Goal: Task Accomplishment & Management: Use online tool/utility

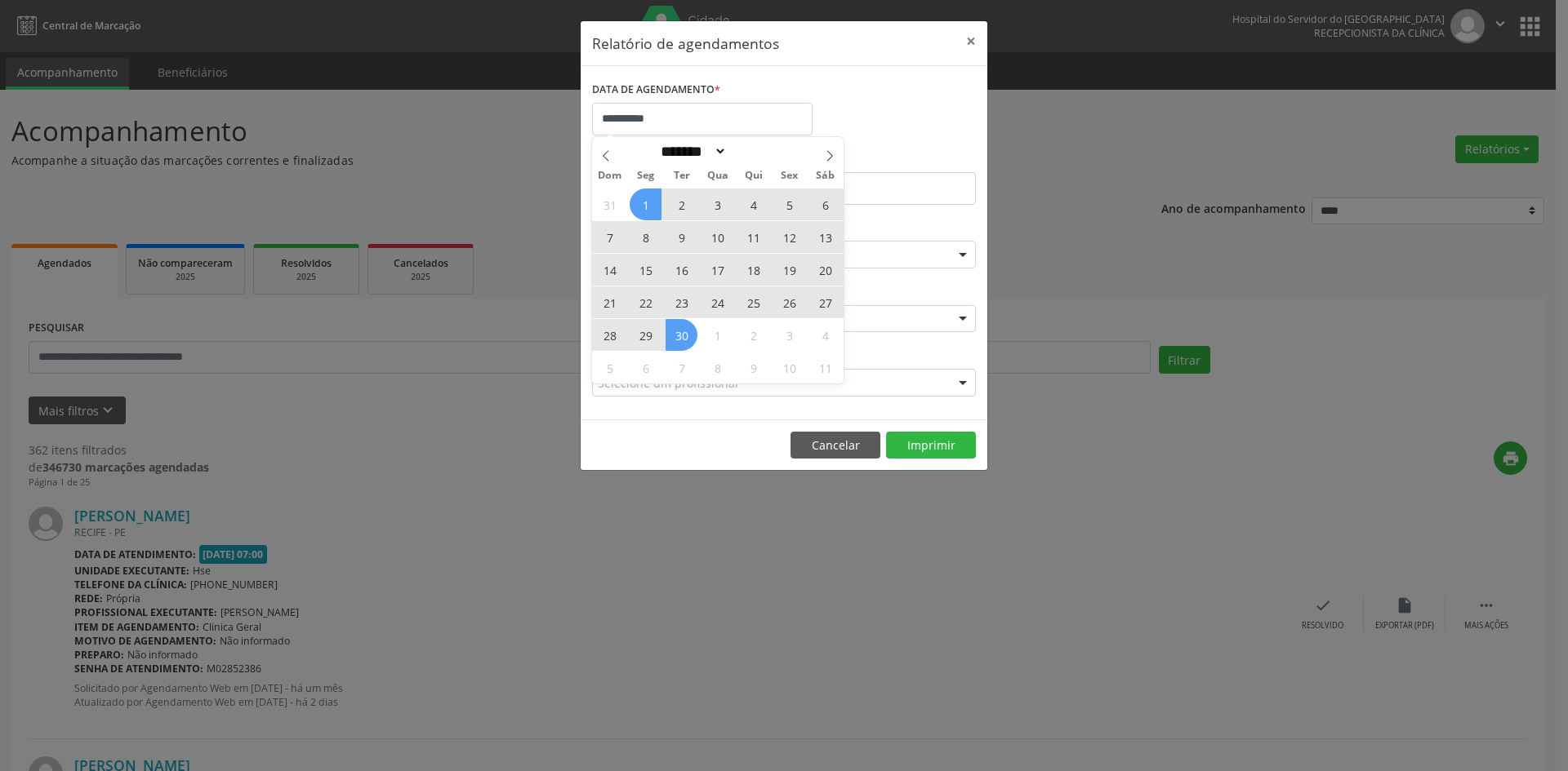
select select "*"
click at [672, 332] on span "30" at bounding box center [681, 335] width 32 height 32
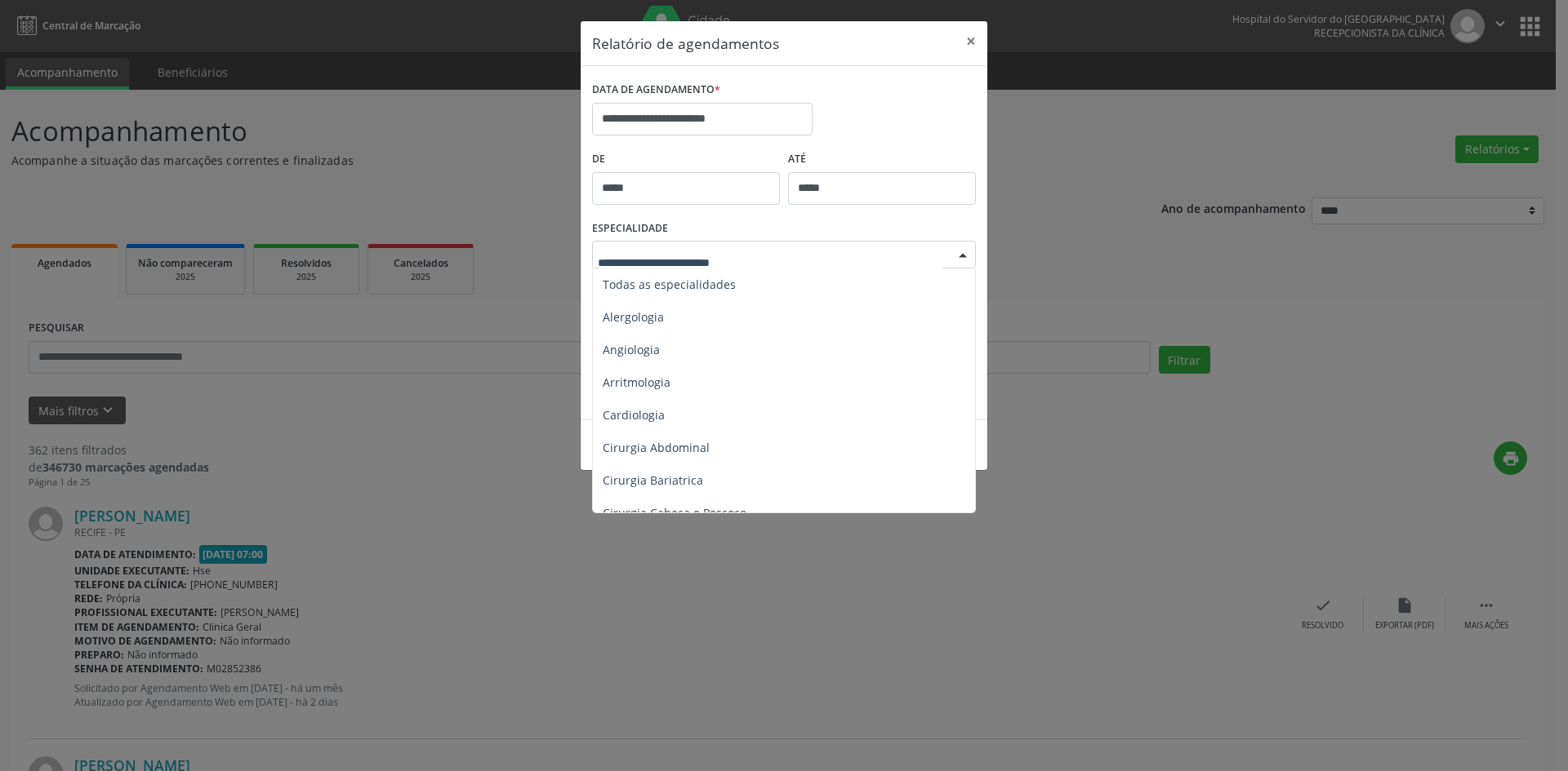
click at [967, 258] on div at bounding box center [963, 255] width 24 height 28
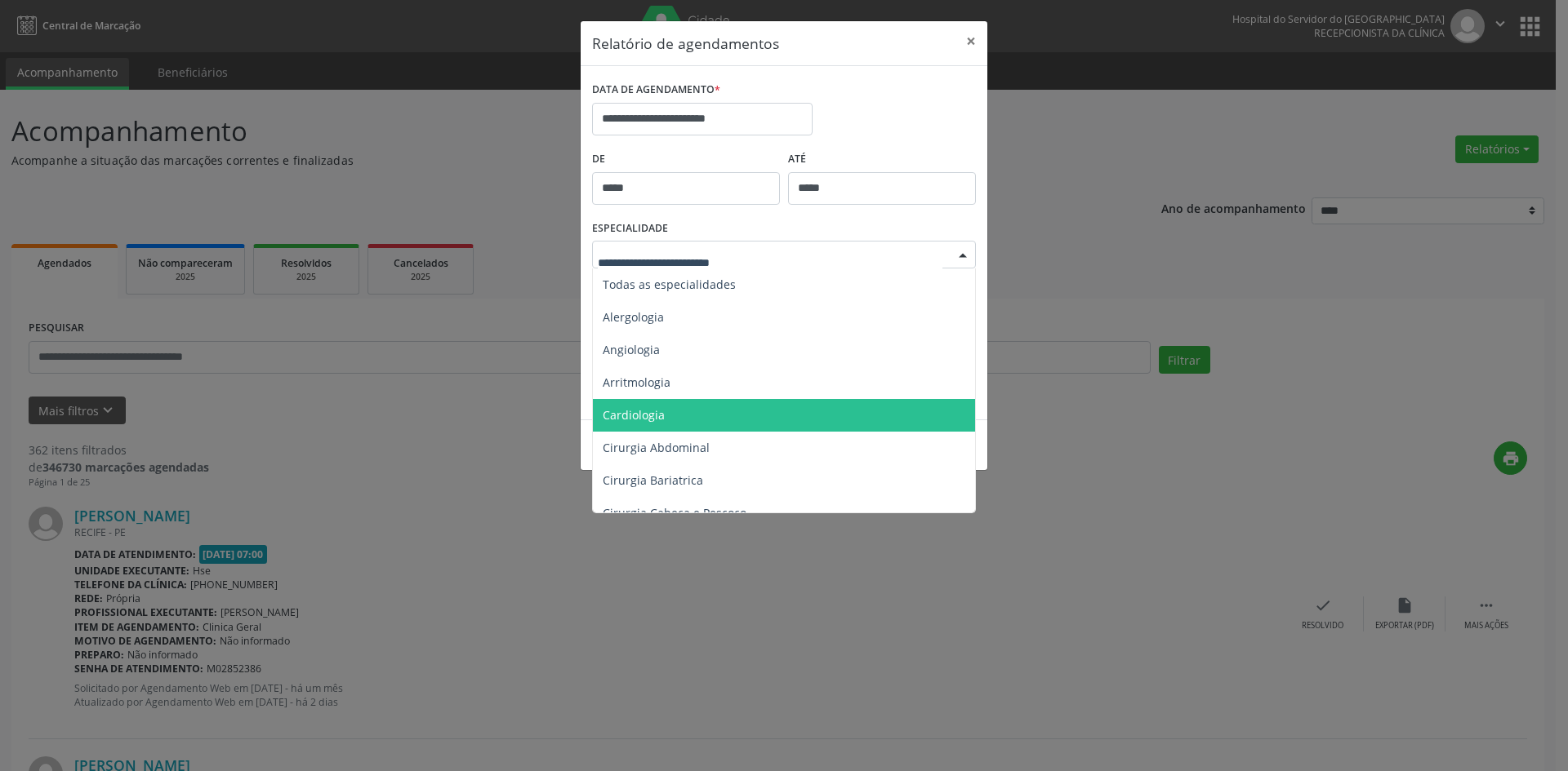
click at [628, 414] on span "Cardiologia" at bounding box center [634, 415] width 62 height 16
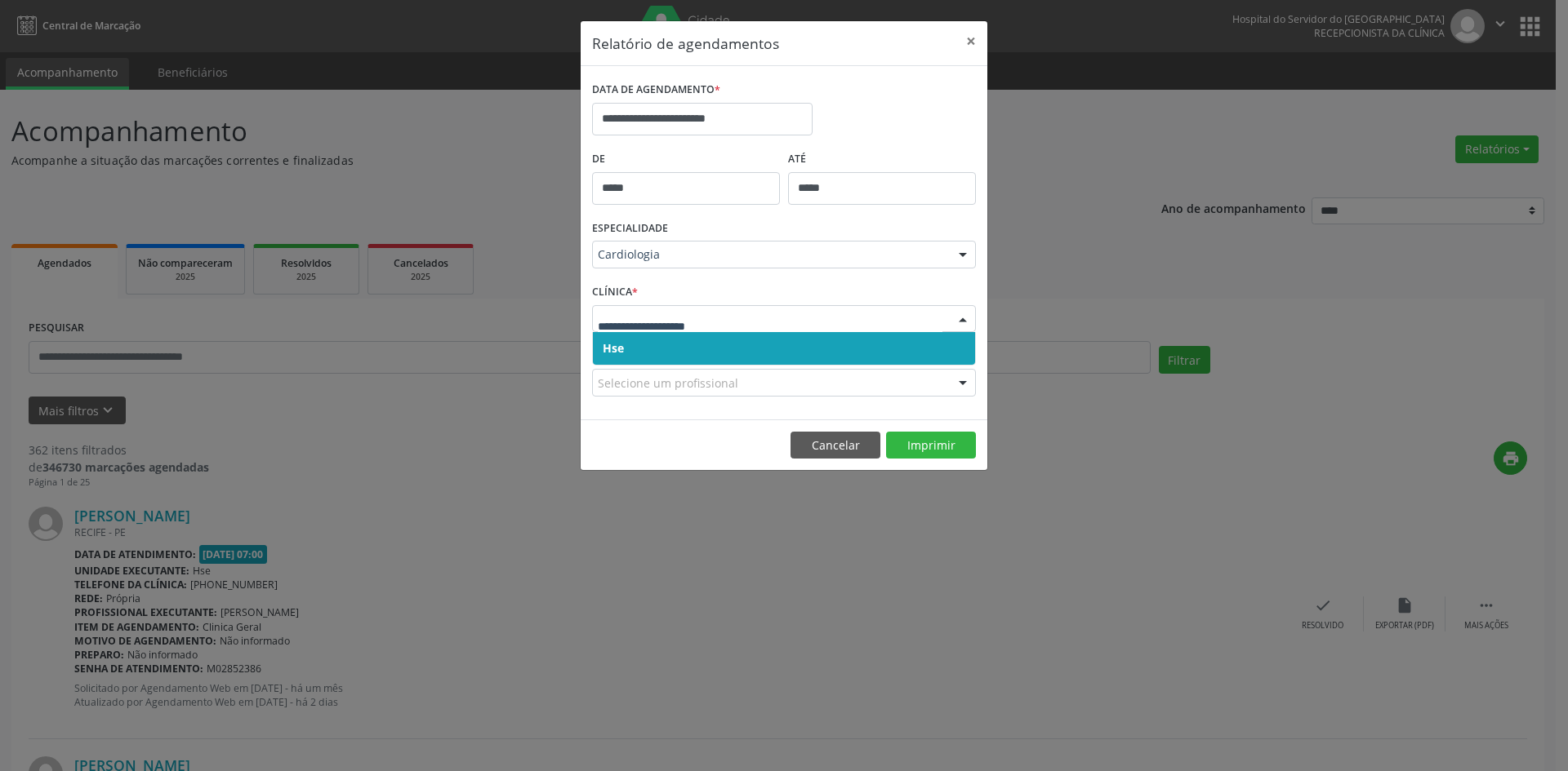
click at [613, 345] on span "Hse" at bounding box center [613, 347] width 22 height 16
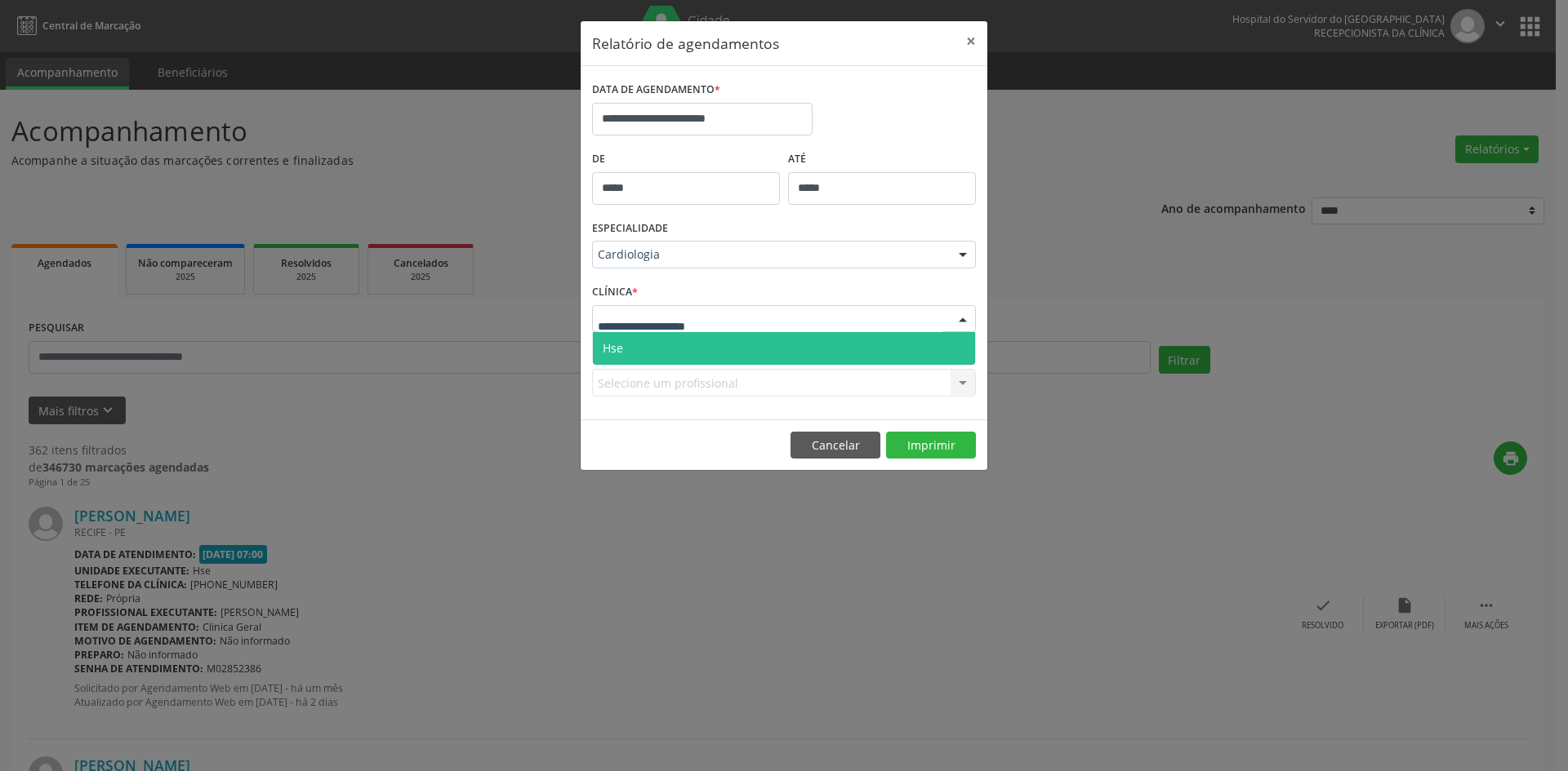
click at [619, 351] on span "Hse" at bounding box center [613, 347] width 21 height 16
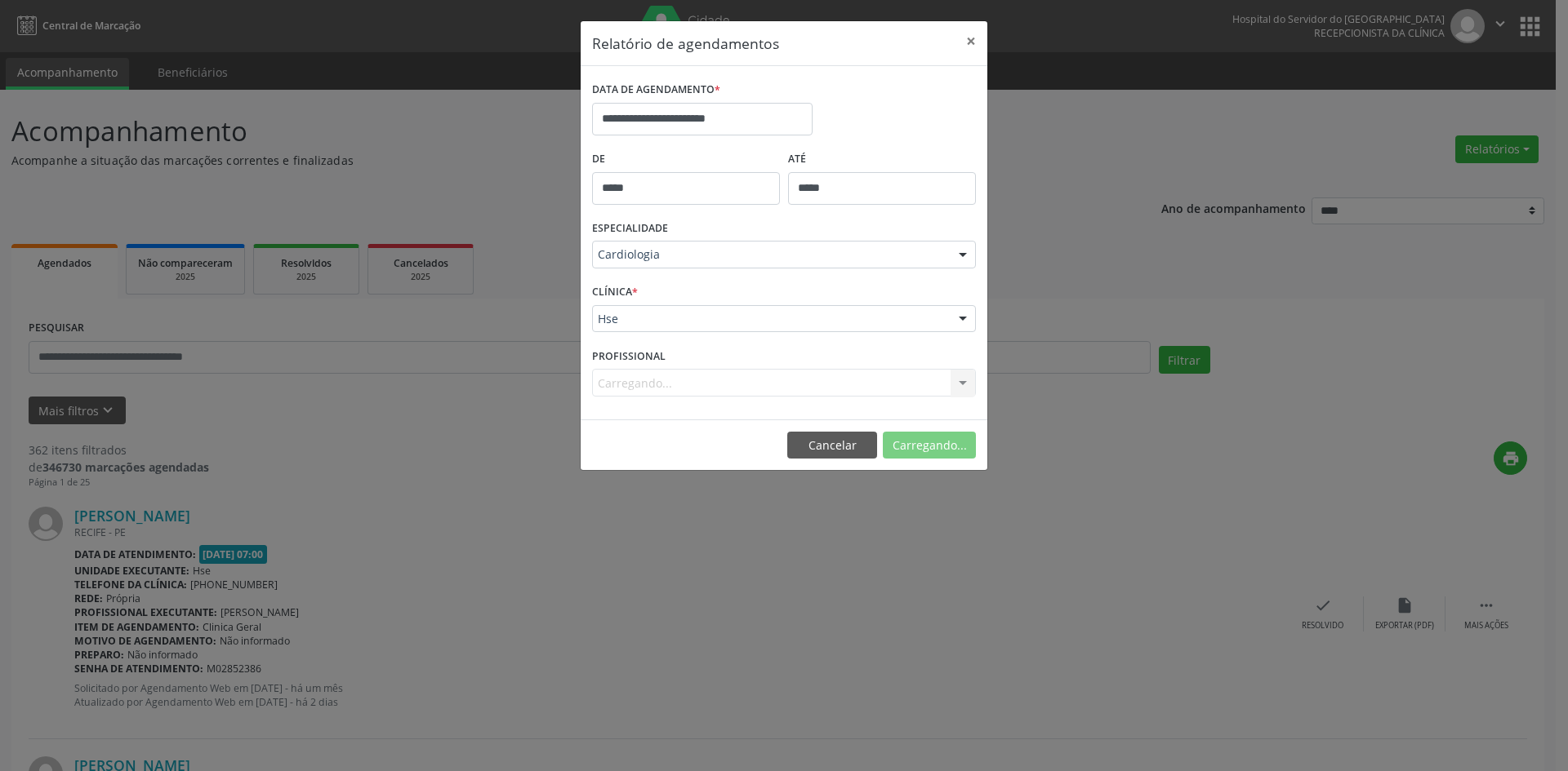
click at [621, 384] on div "Carregando... Todos os profissionais [PERSON_NAME] - [PERSON_NAME] - Professor(…" at bounding box center [784, 383] width 384 height 28
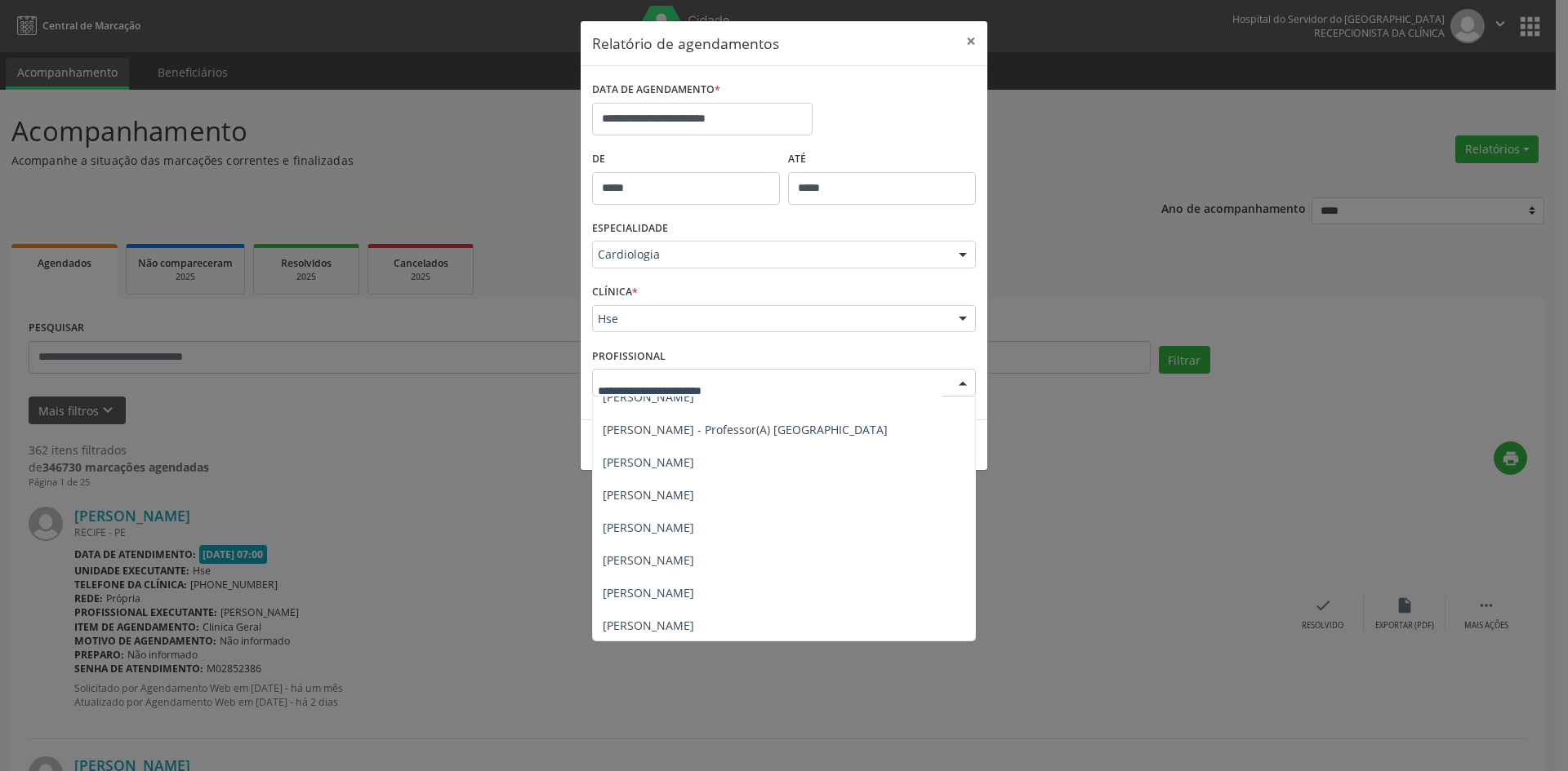
scroll to position [344, 0]
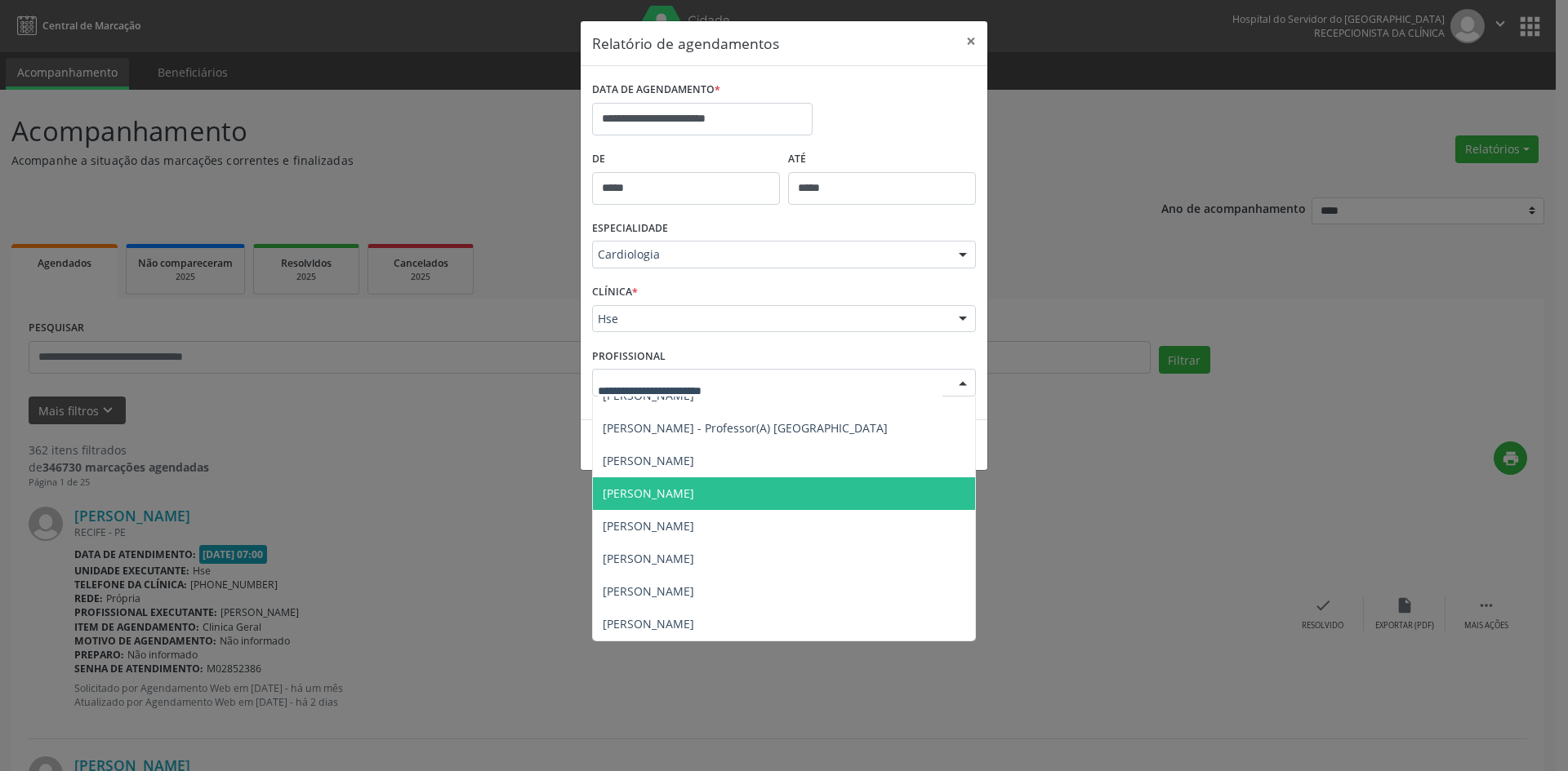
click at [672, 489] on span "[PERSON_NAME]" at bounding box center [648, 493] width 91 height 16
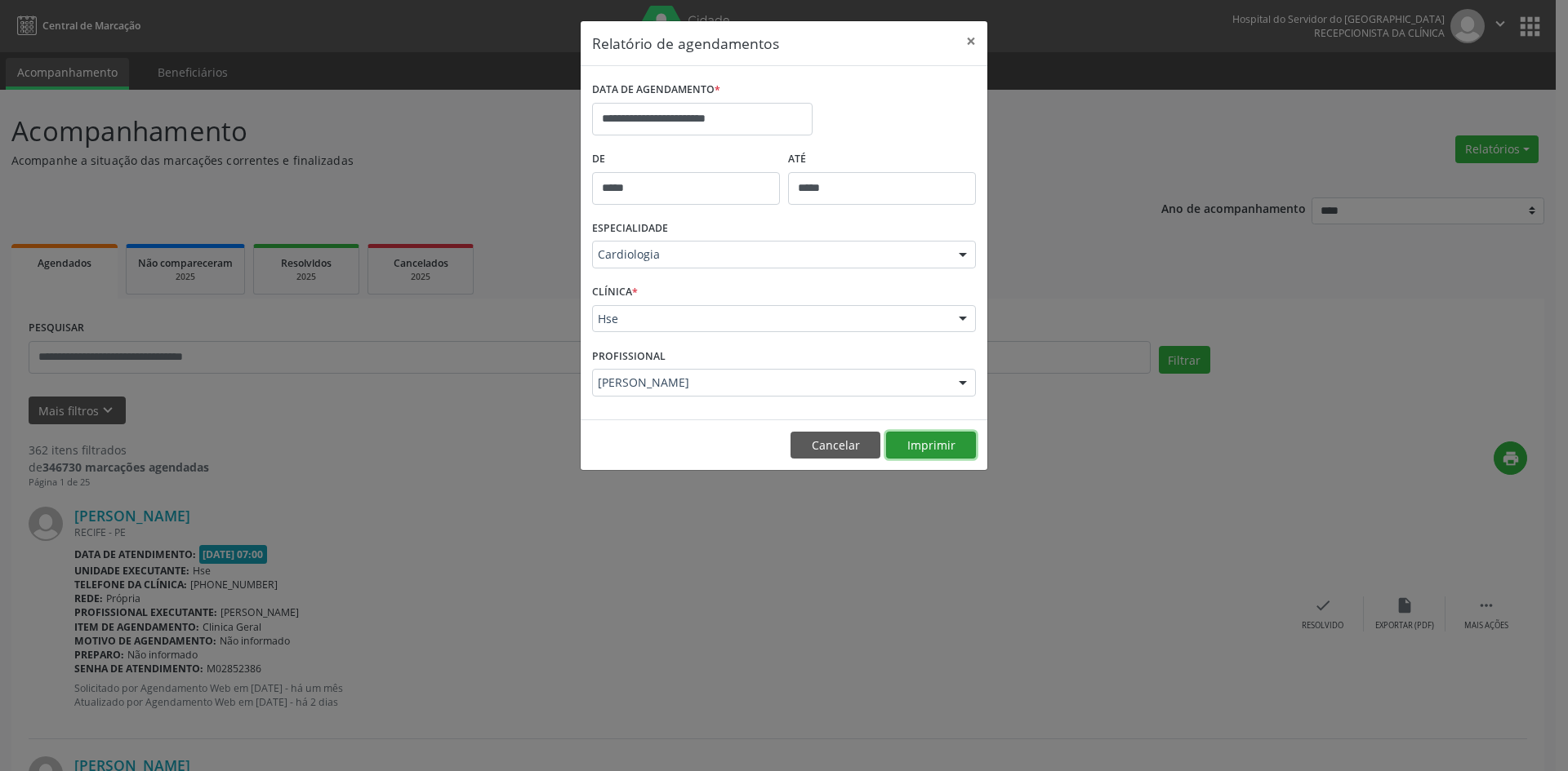
click at [947, 453] on button "Imprimir" at bounding box center [931, 446] width 90 height 28
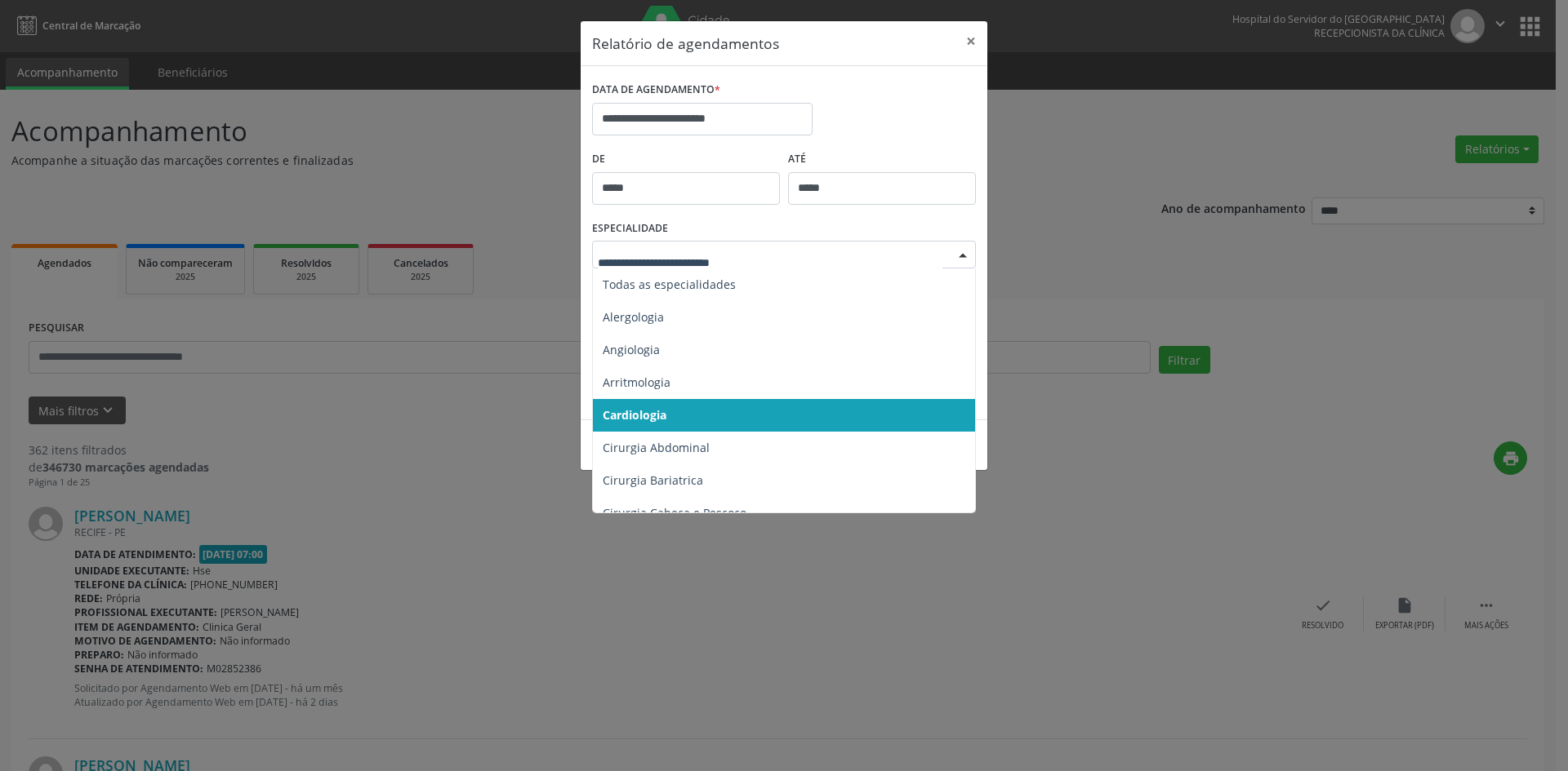
click at [967, 255] on div at bounding box center [963, 255] width 24 height 28
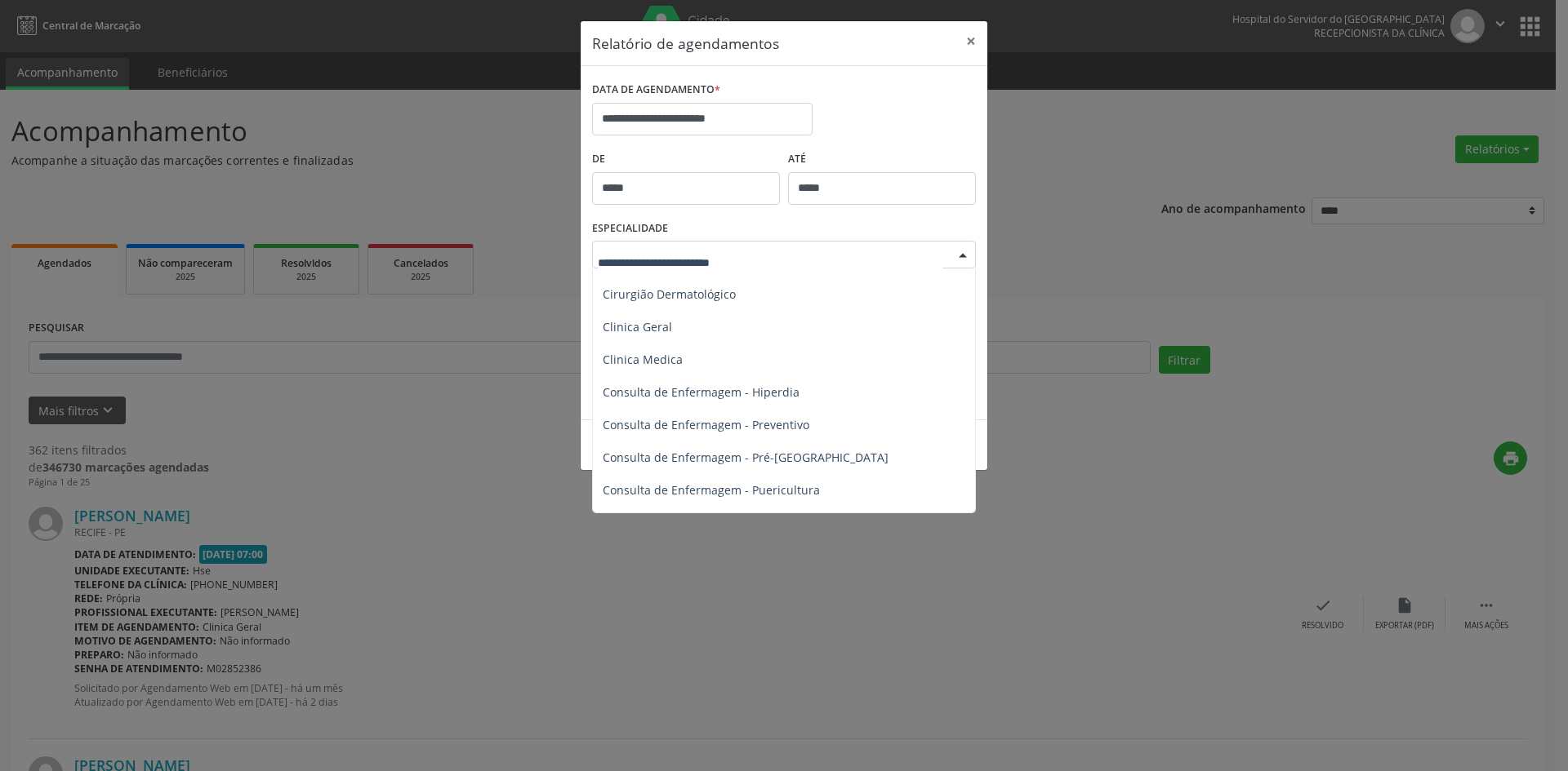
scroll to position [572, 0]
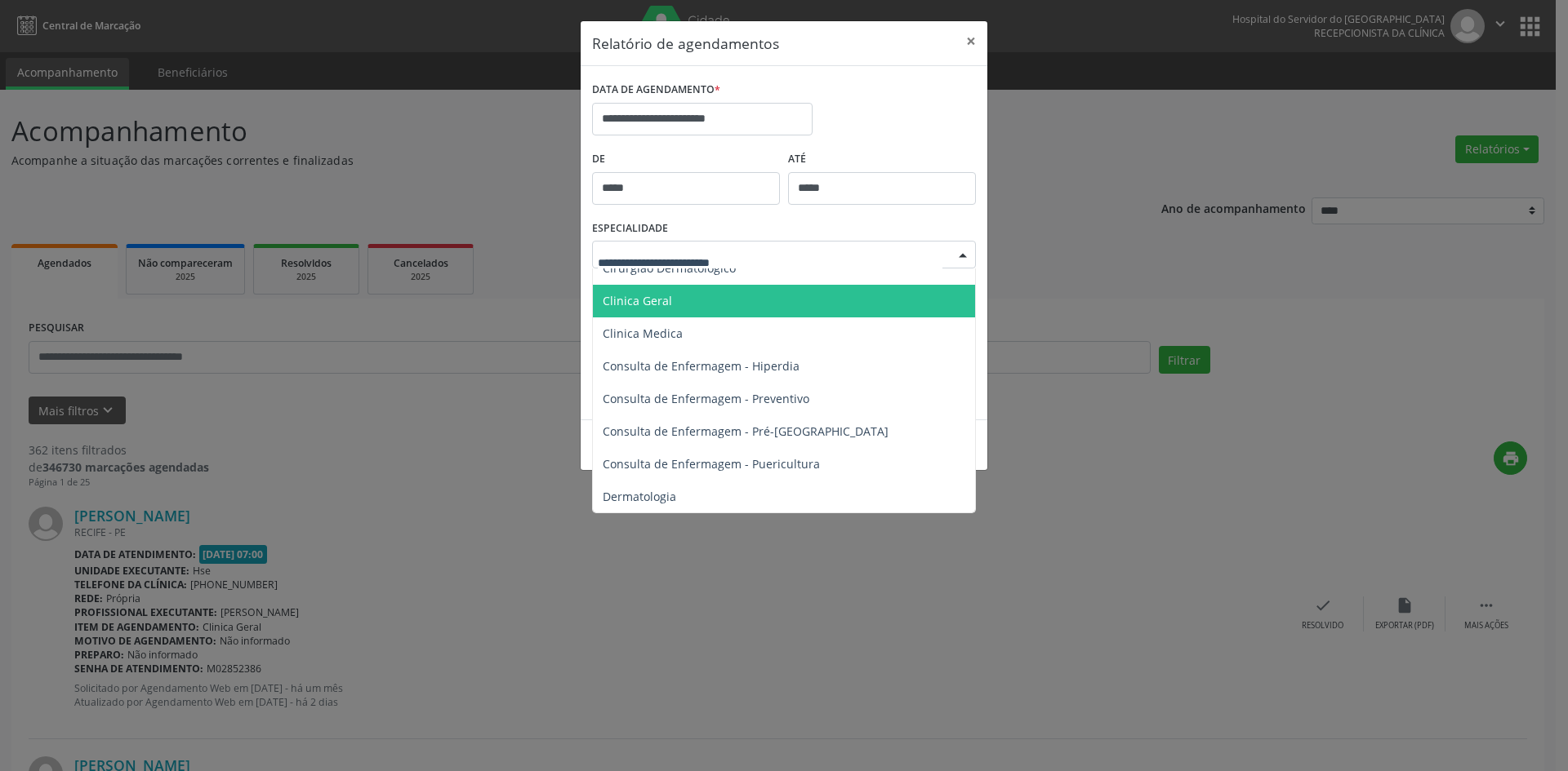
click at [655, 305] on span "Clinica Geral" at bounding box center [638, 301] width 70 height 16
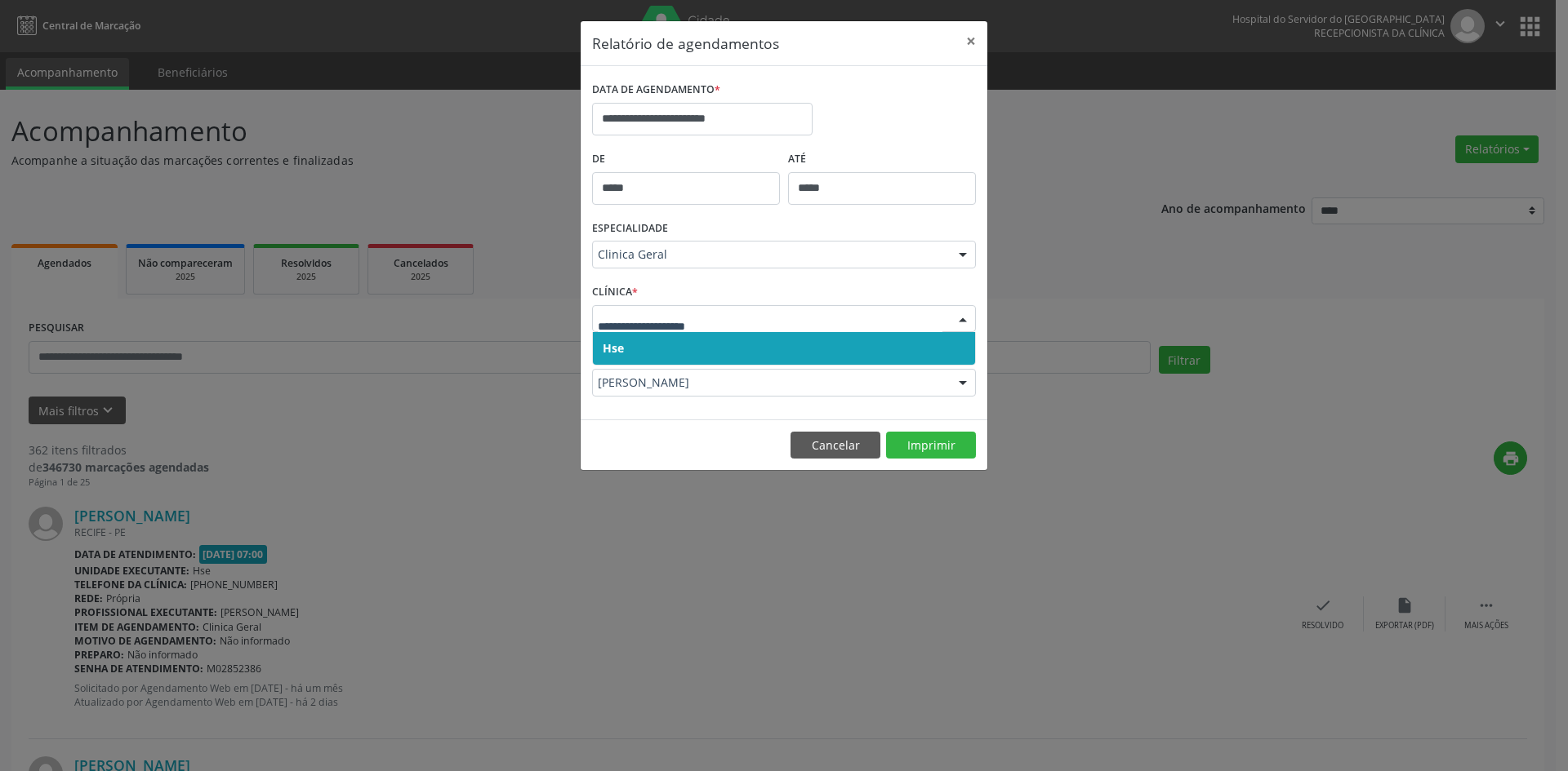
click at [607, 347] on span "Hse" at bounding box center [613, 347] width 22 height 16
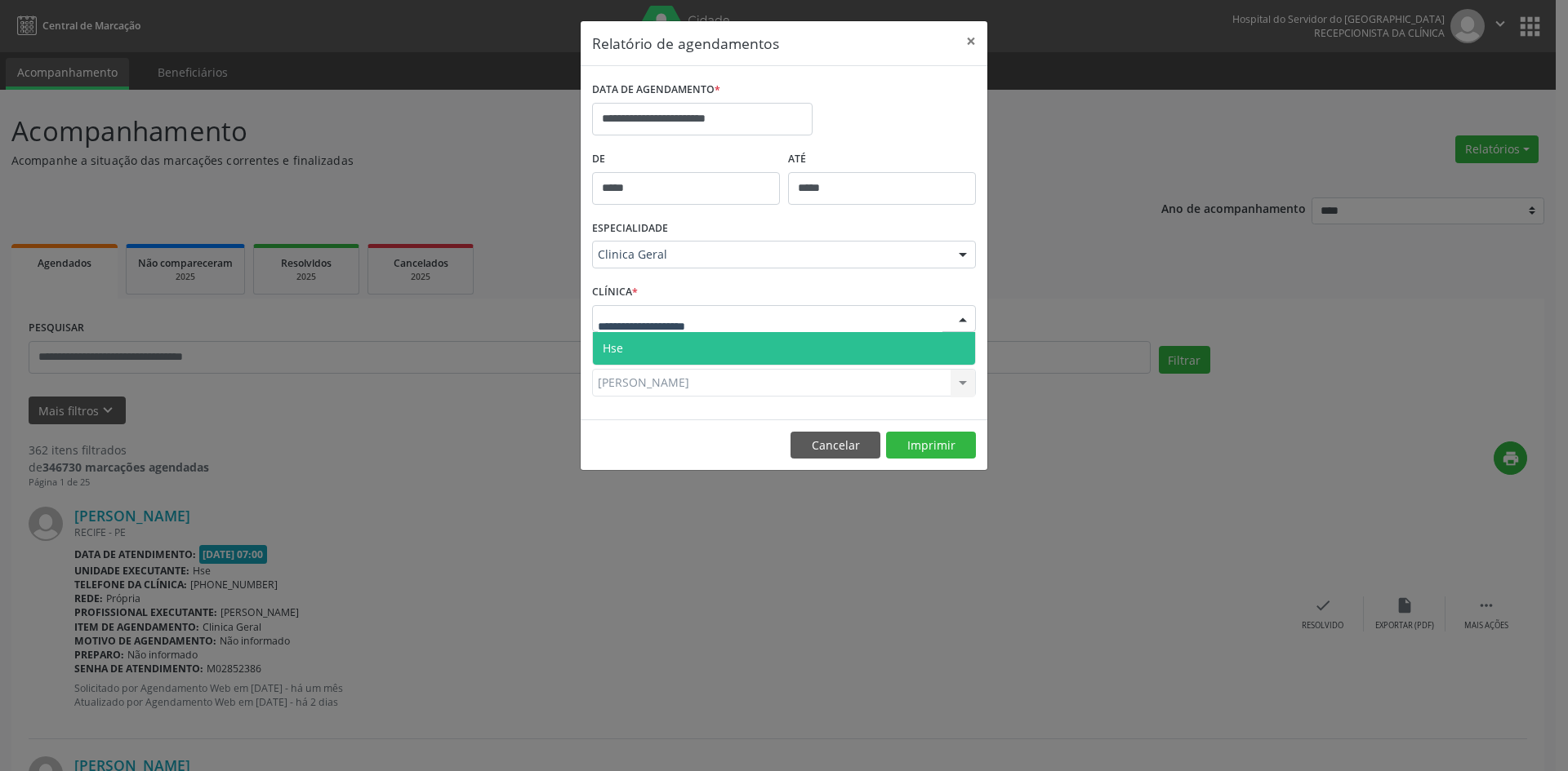
click at [607, 359] on span "Hse" at bounding box center [784, 348] width 382 height 33
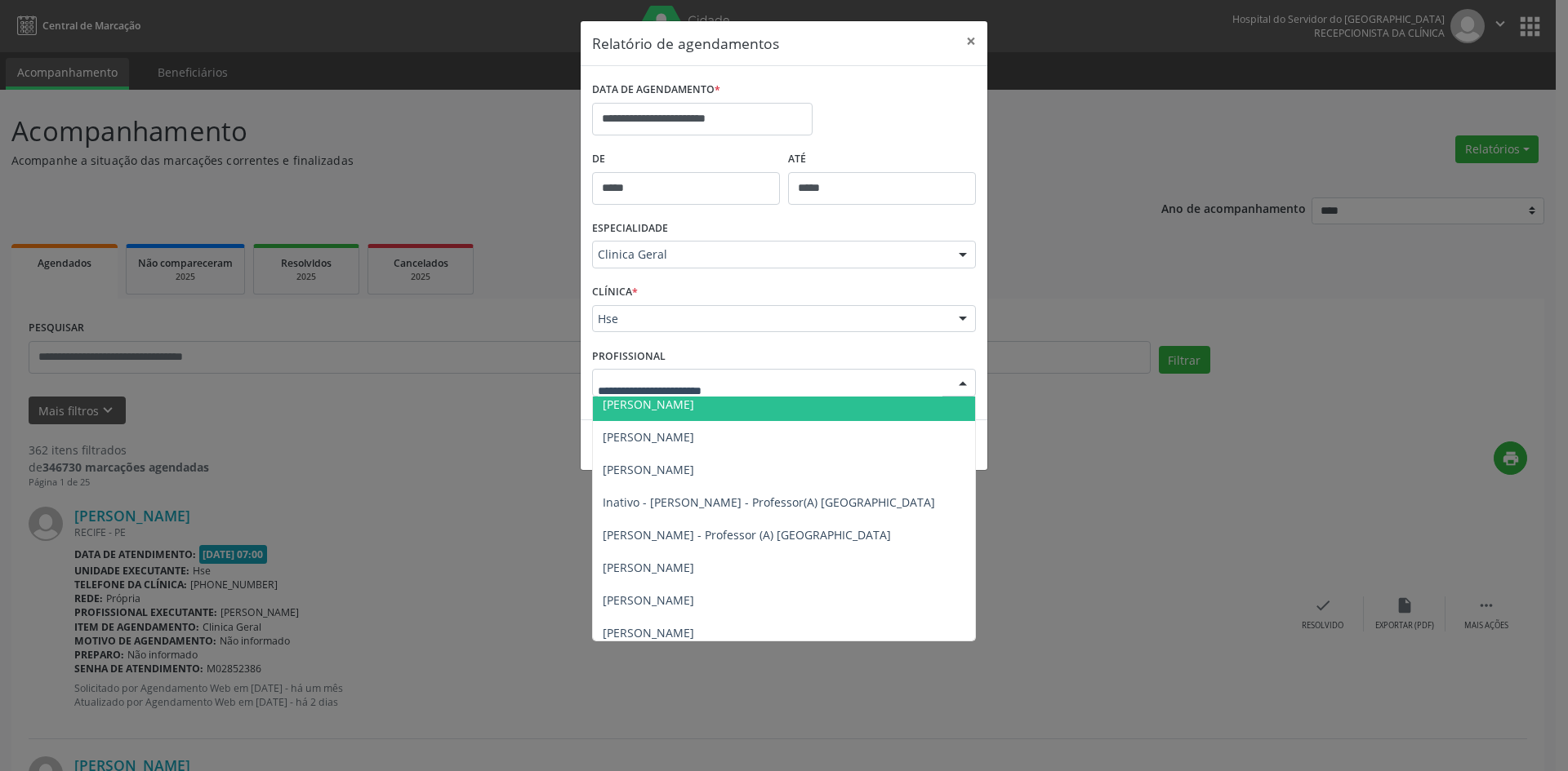
scroll to position [147, 0]
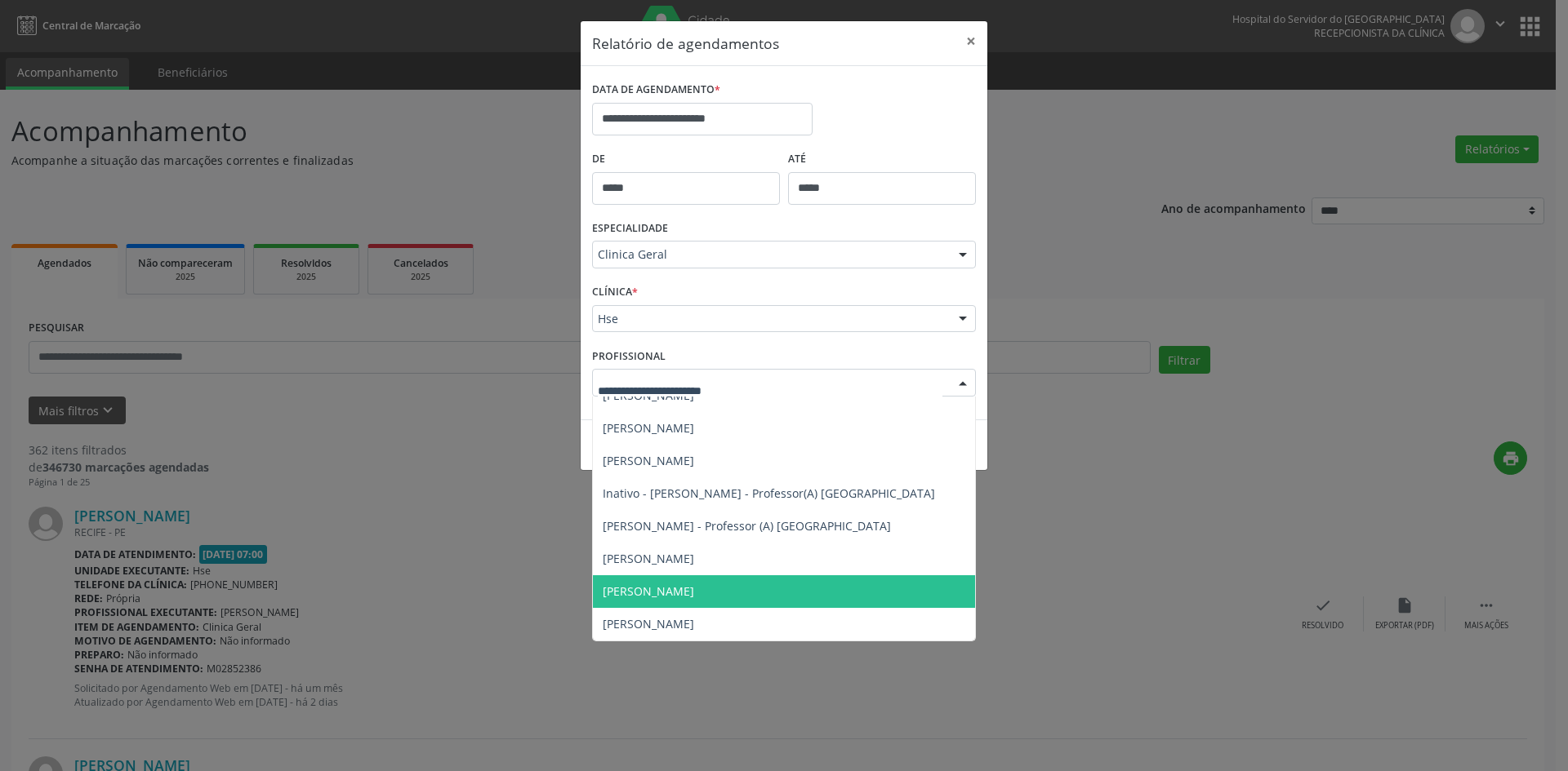
click at [660, 588] on span "[PERSON_NAME]" at bounding box center [648, 592] width 91 height 16
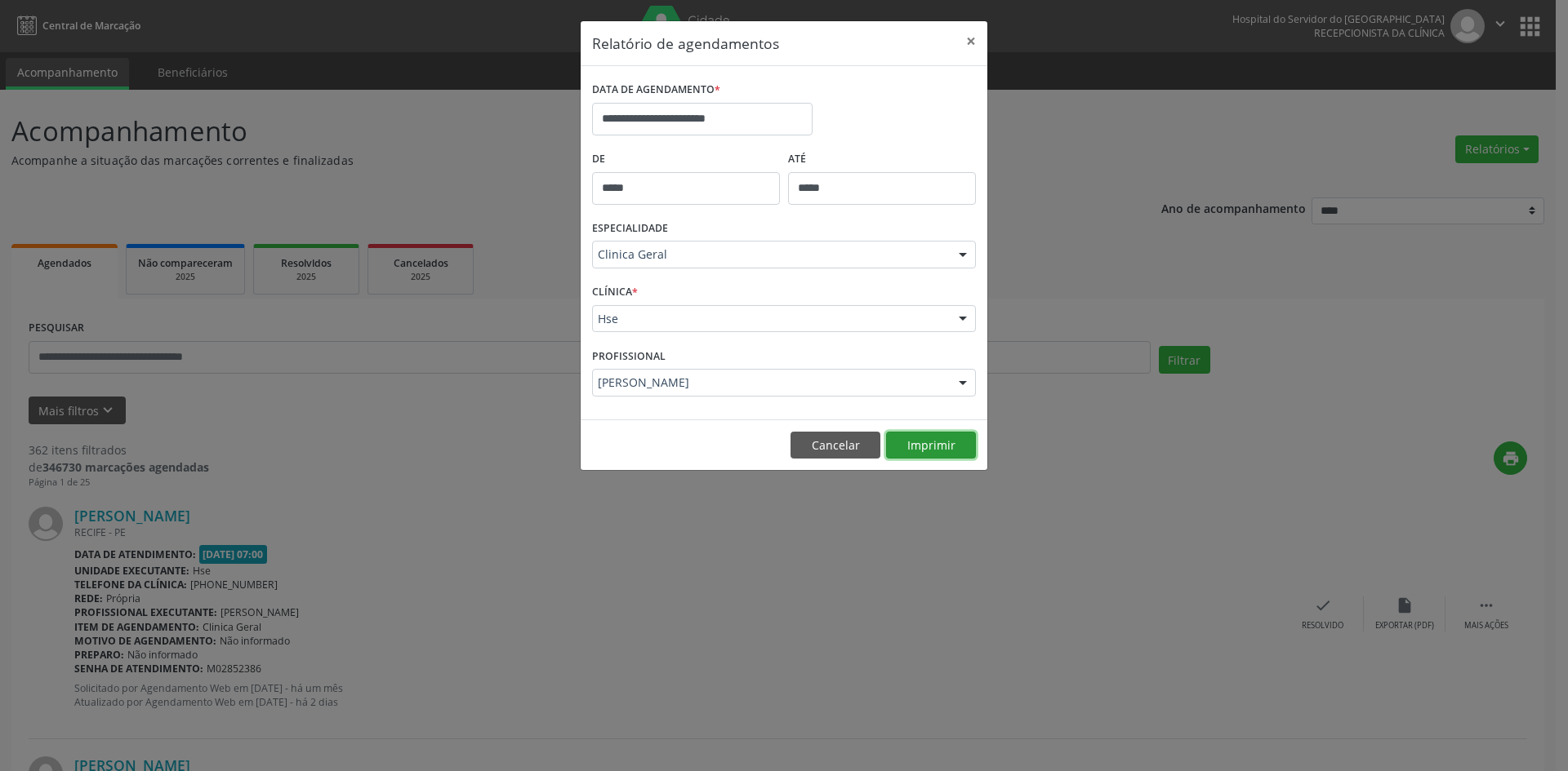
click at [939, 446] on button "Imprimir" at bounding box center [931, 446] width 90 height 28
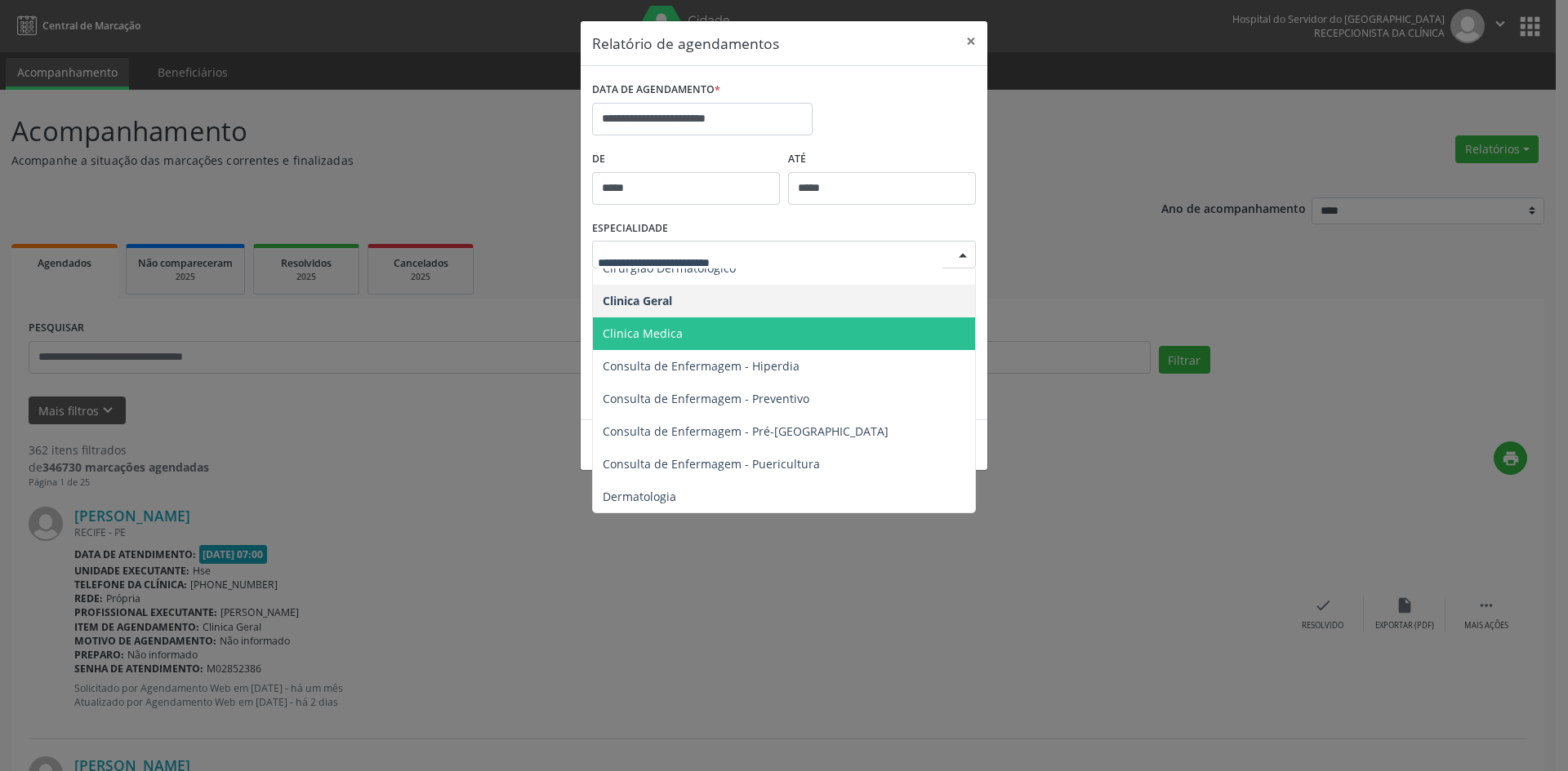
click at [650, 328] on span "Clinica Medica" at bounding box center [643, 333] width 80 height 16
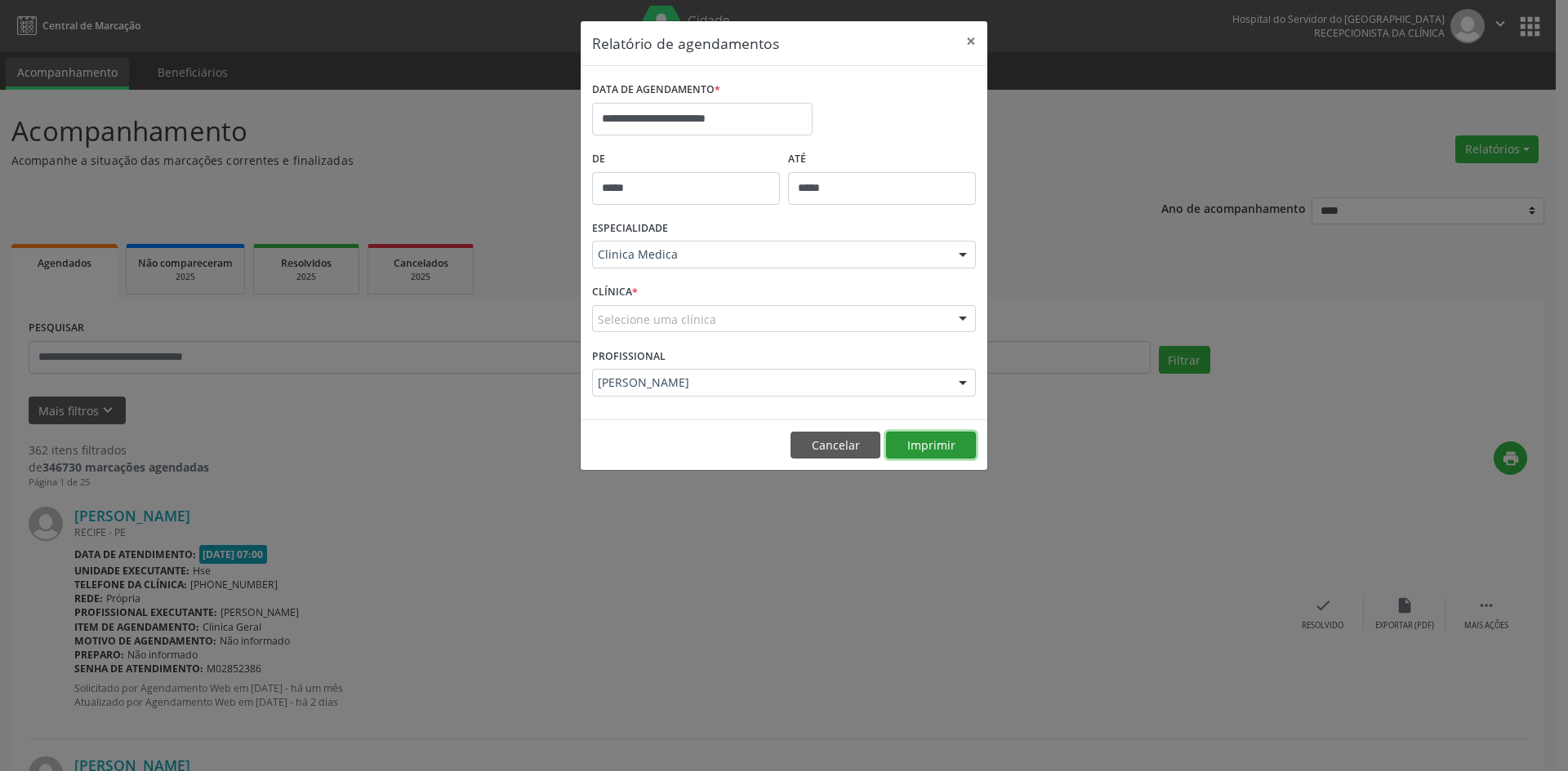
click at [935, 441] on button "Imprimir" at bounding box center [931, 446] width 90 height 28
click at [966, 254] on div at bounding box center [963, 255] width 24 height 28
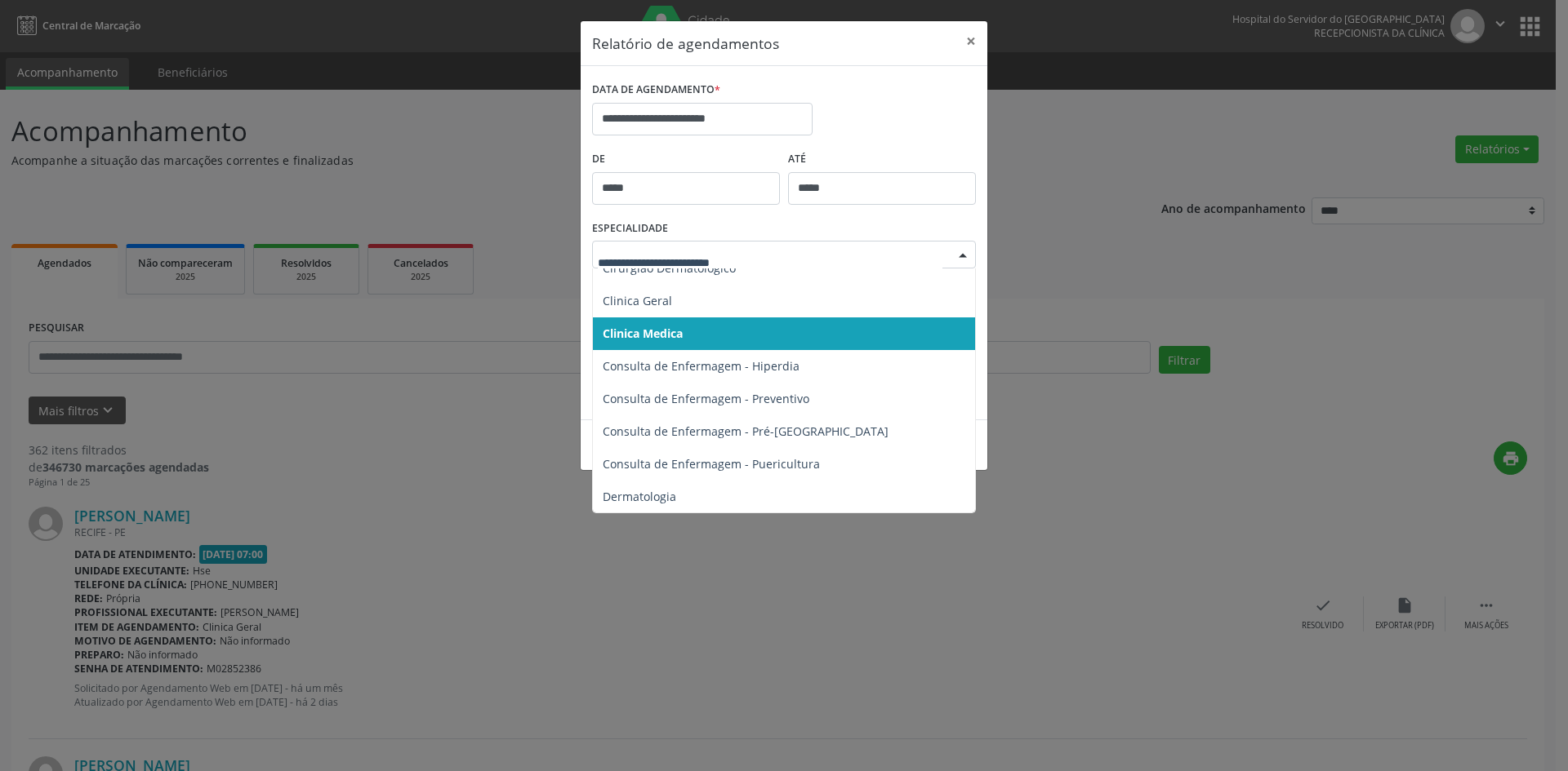
click at [651, 338] on span "Clinica Medica" at bounding box center [643, 333] width 80 height 16
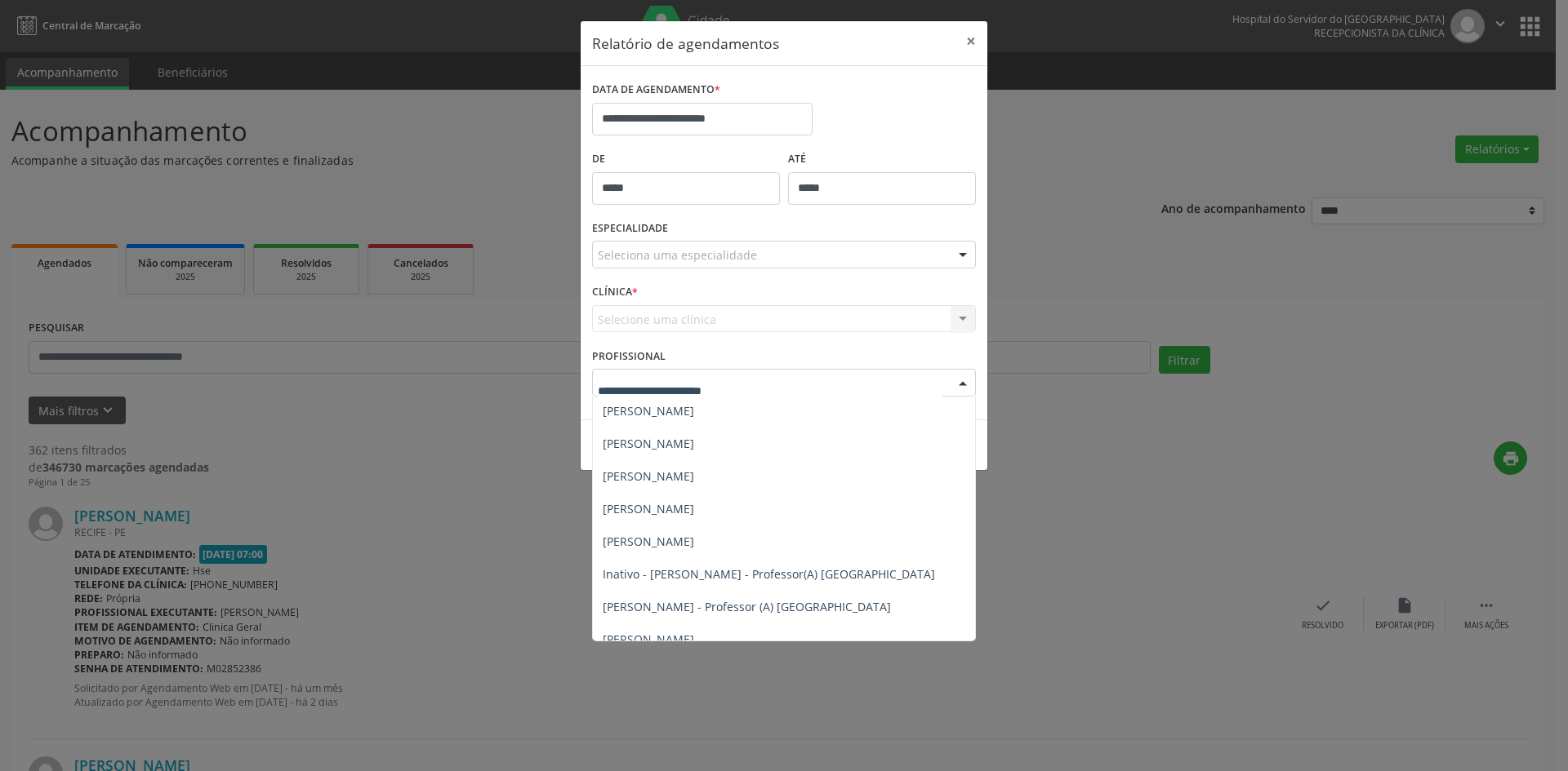
scroll to position [0, 0]
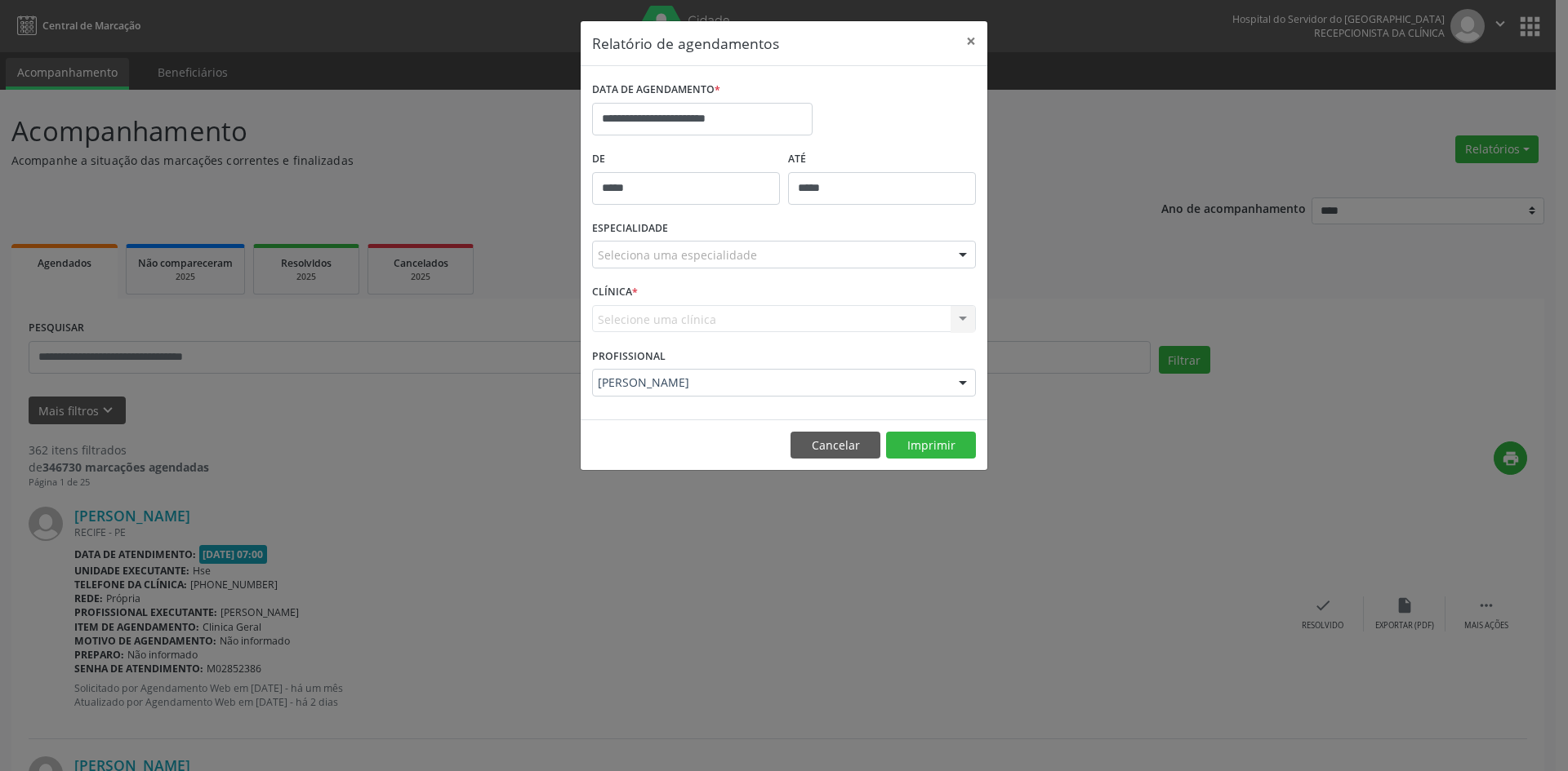
click at [1047, 690] on div "**********" at bounding box center [784, 385] width 1568 height 771
click at [645, 268] on div "ESPECIALIDADE Seleciona uma especialidade Todas as especialidades Alergologia A…" at bounding box center [784, 248] width 392 height 64
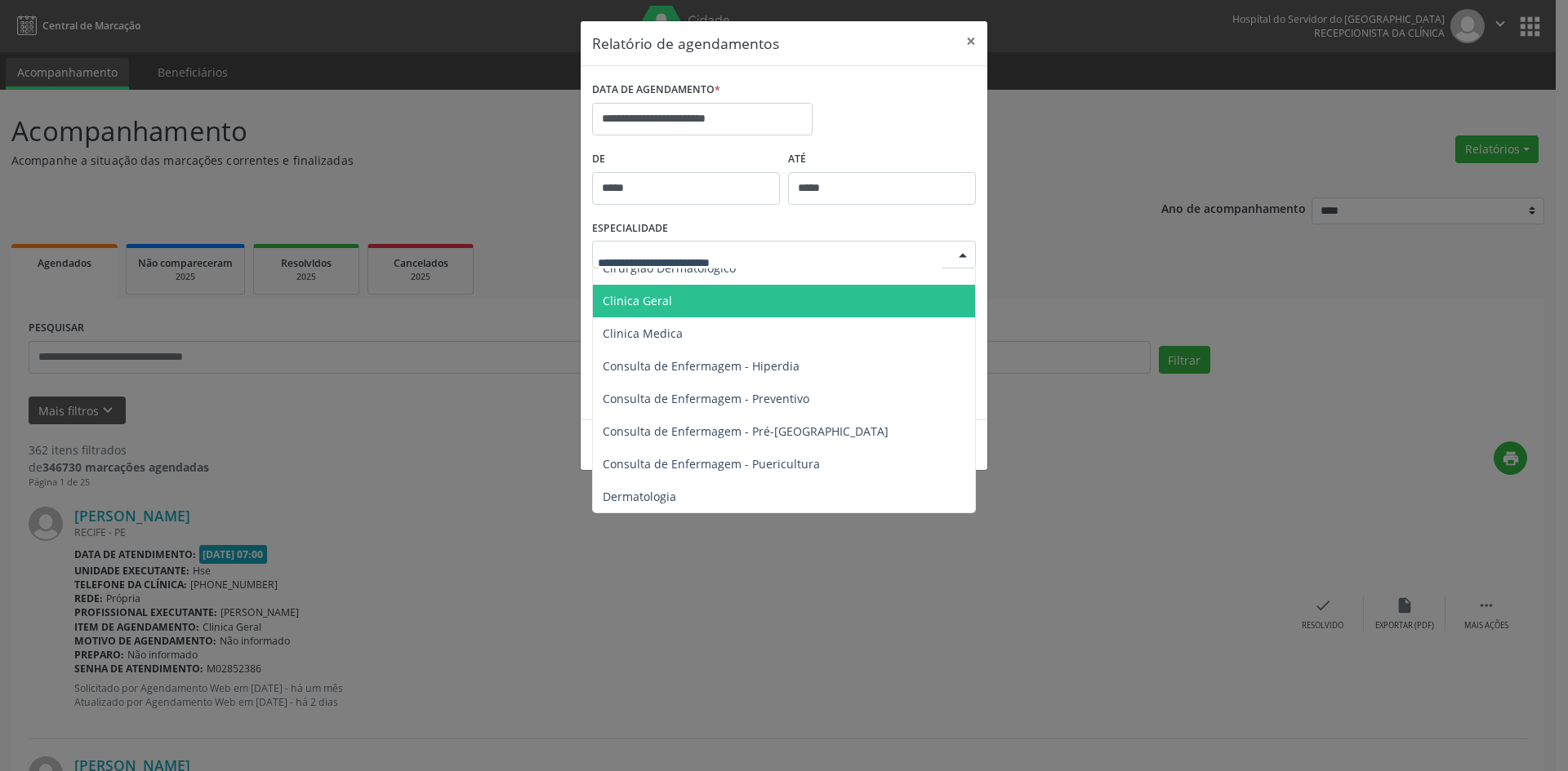
click at [962, 251] on div at bounding box center [963, 255] width 24 height 28
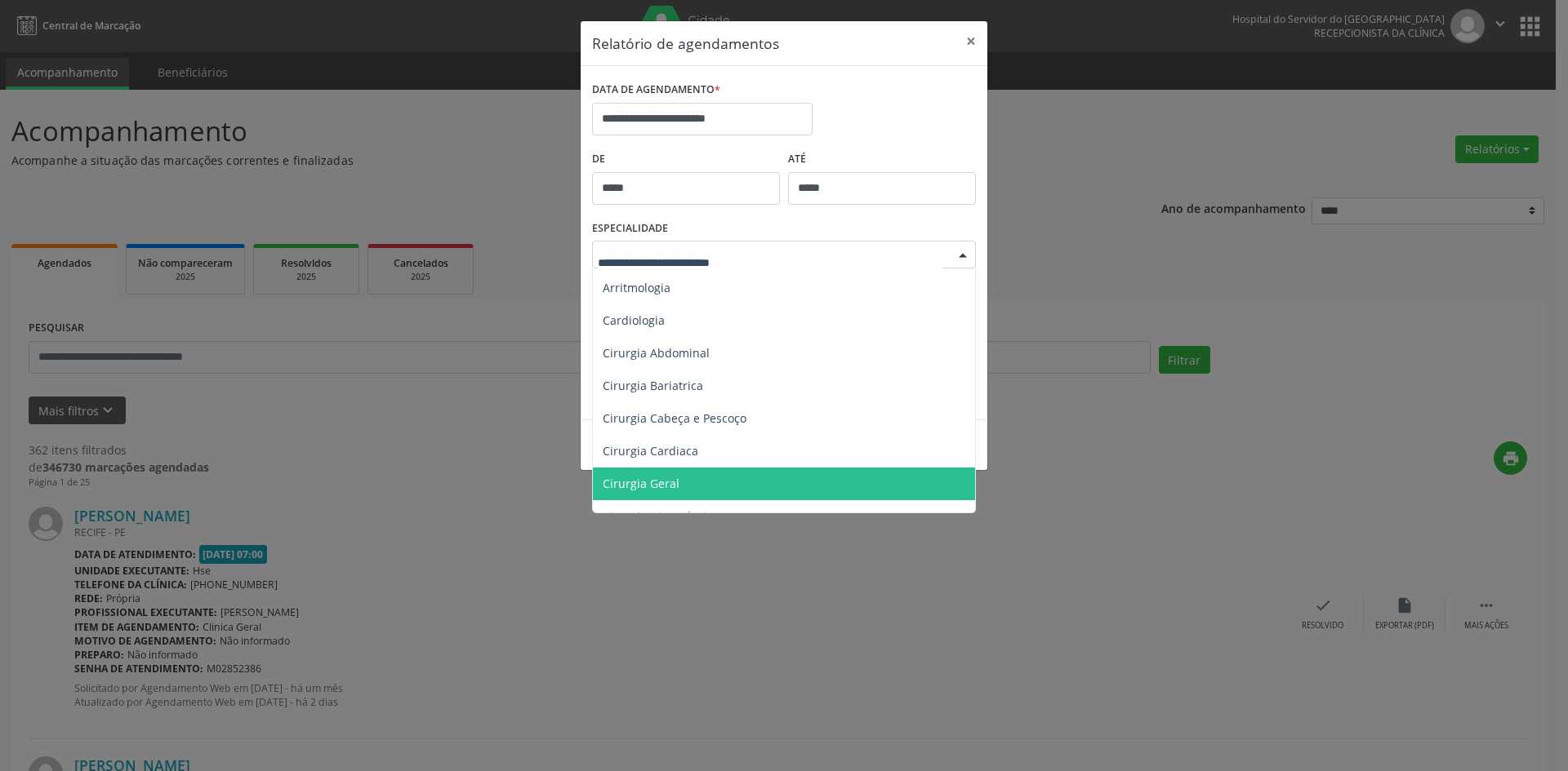
scroll to position [82, 0]
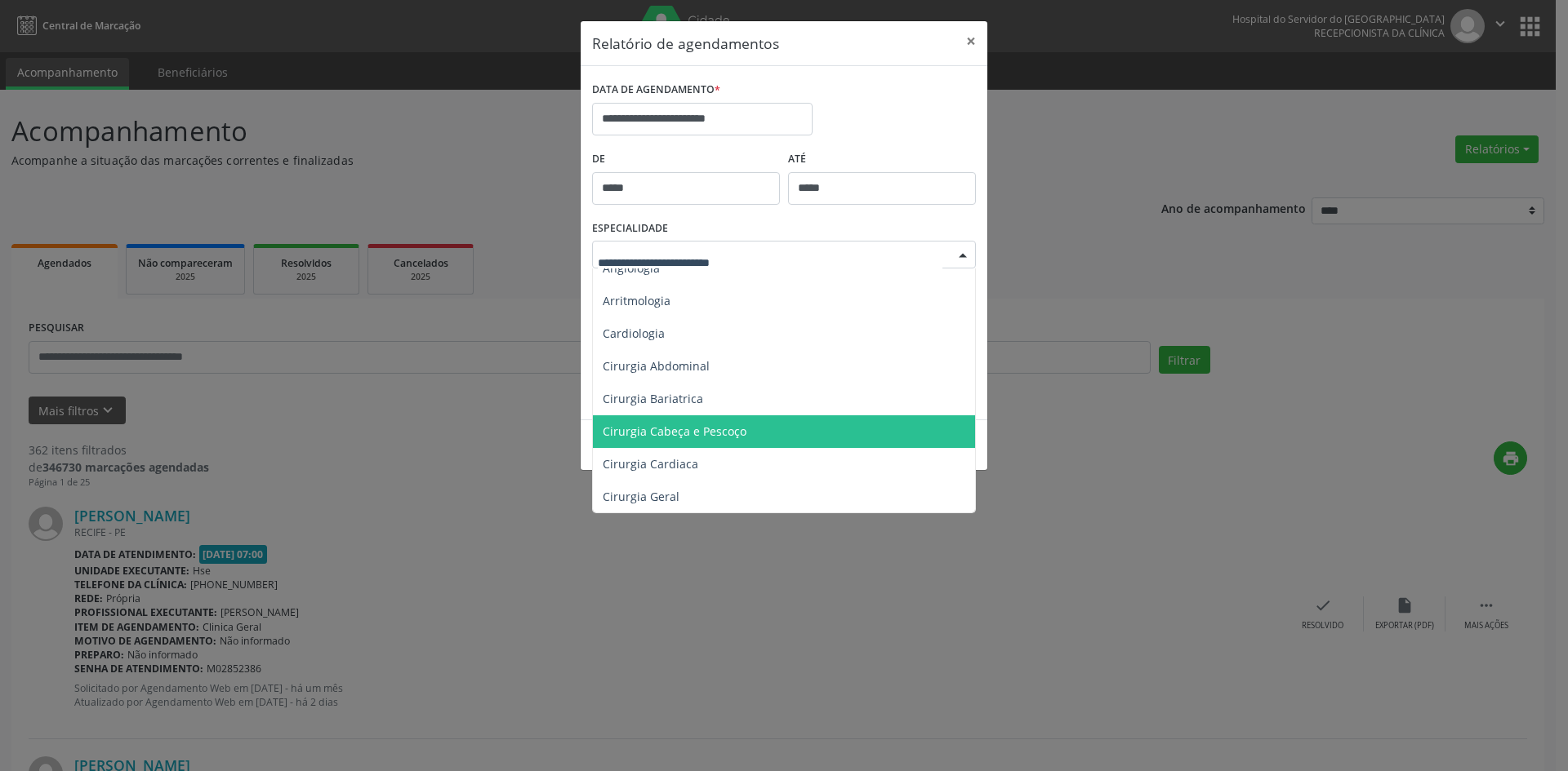
click at [691, 428] on span "Cirurgia Cabeça e Pescoço" at bounding box center [675, 431] width 144 height 16
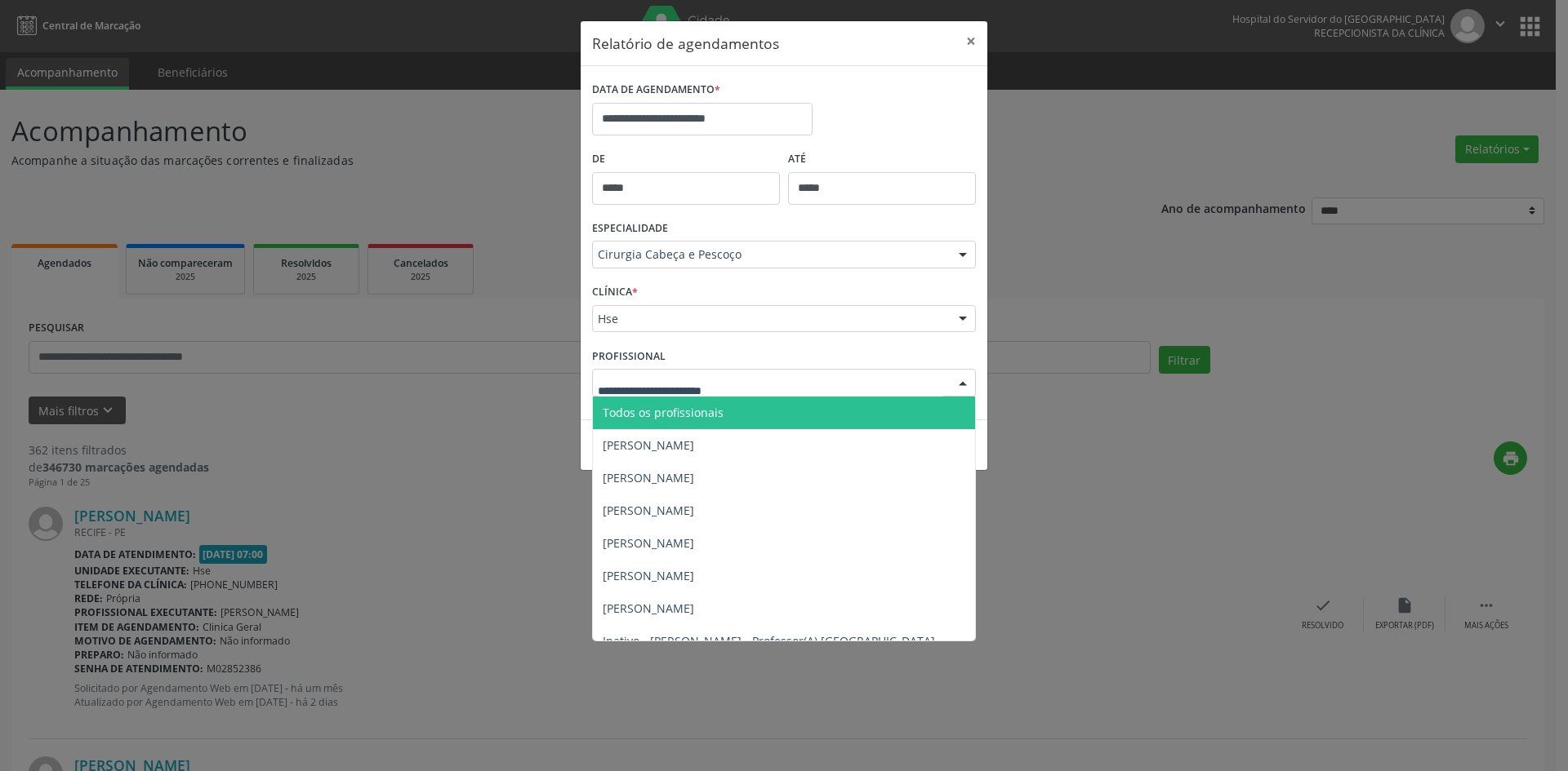
click at [636, 411] on span "Todos os profissionais" at bounding box center [663, 412] width 121 height 16
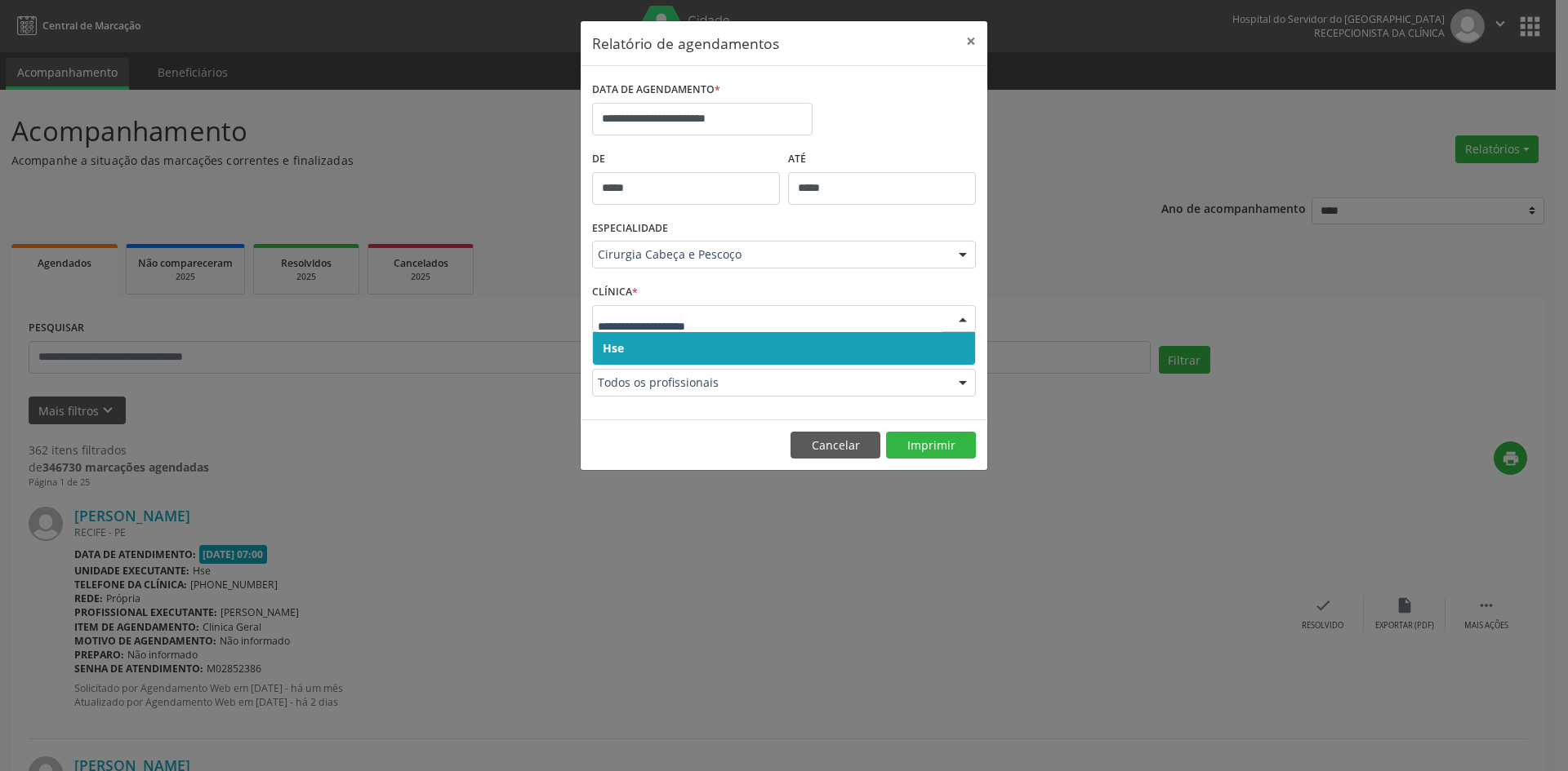
drag, startPoint x: 609, startPoint y: 309, endPoint x: 609, endPoint y: 321, distance: 12.0
click at [609, 319] on div at bounding box center [784, 319] width 384 height 28
click at [609, 352] on span "Hse" at bounding box center [613, 347] width 22 height 16
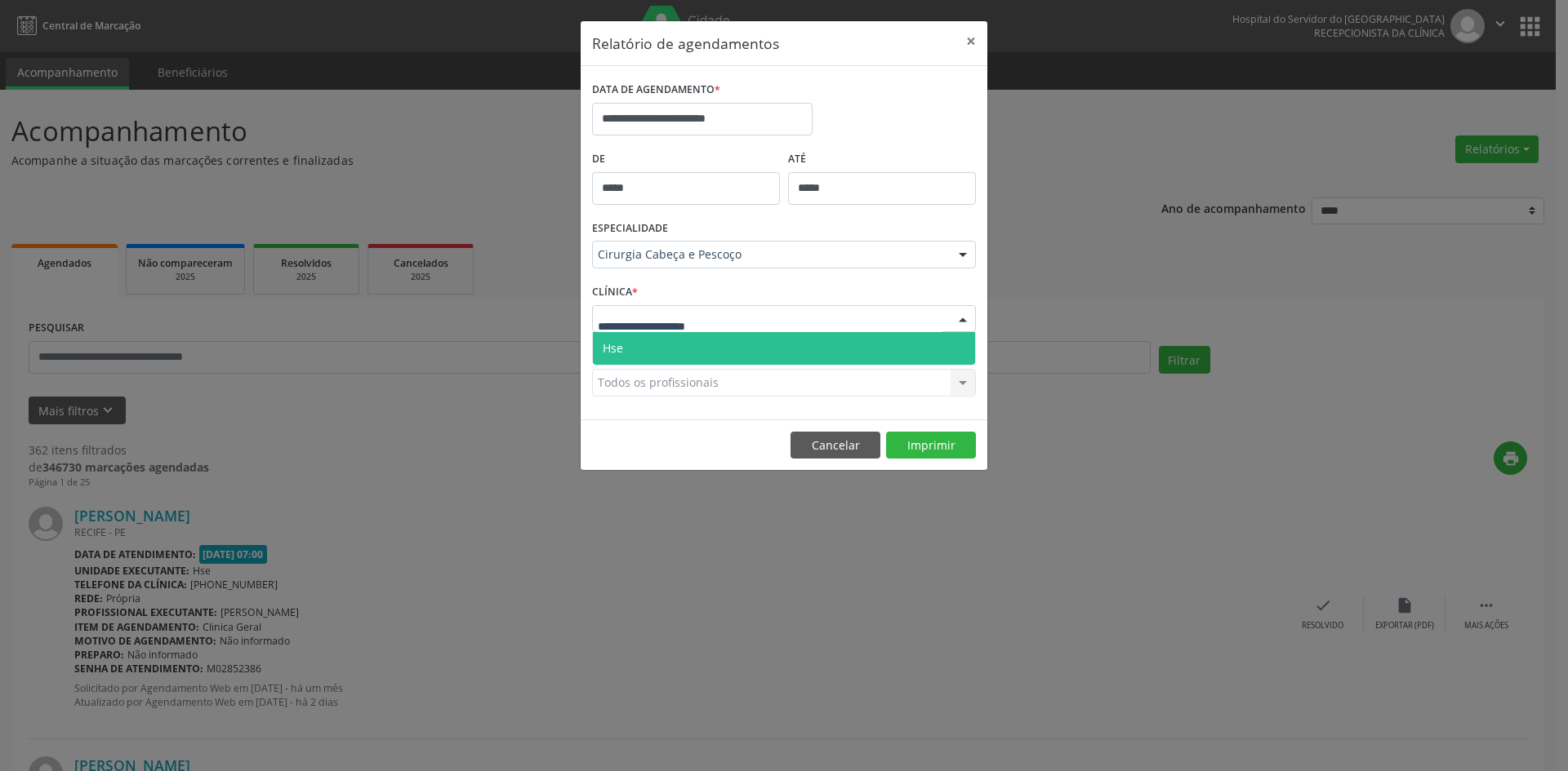
click at [622, 353] on span "Hse" at bounding box center [613, 347] width 21 height 16
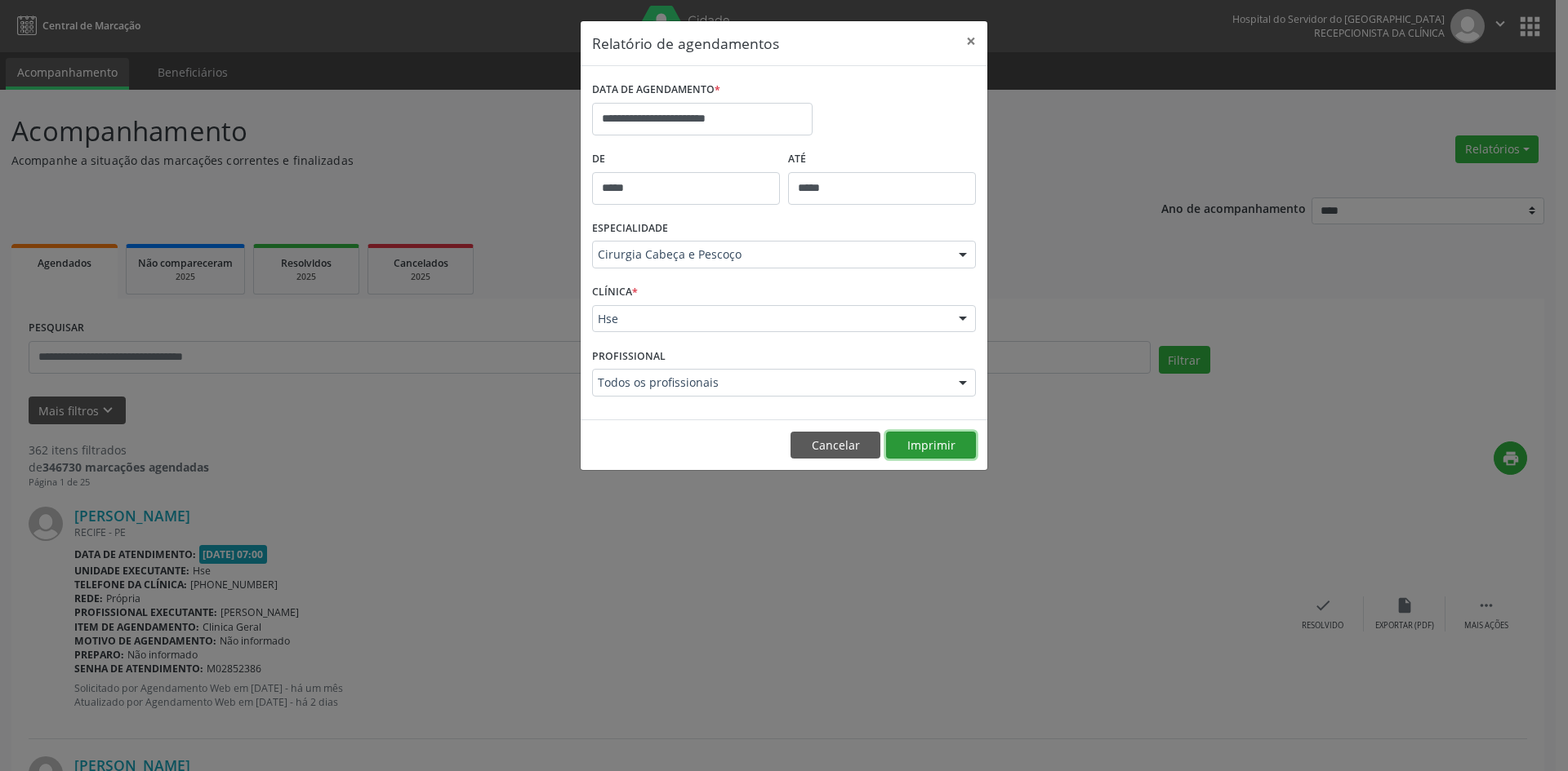
click at [929, 440] on button "Imprimir" at bounding box center [931, 446] width 90 height 28
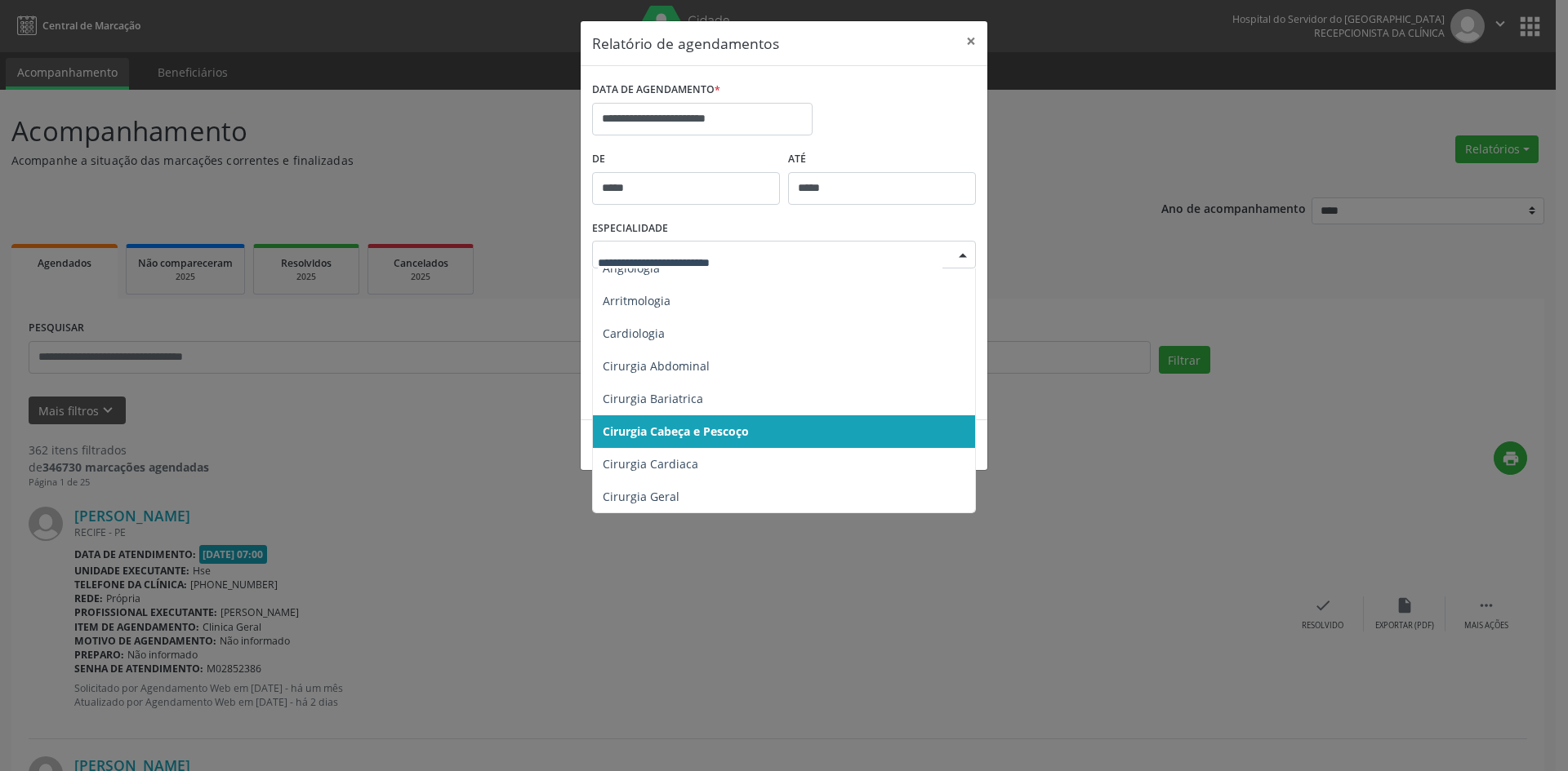
click at [961, 254] on div at bounding box center [963, 255] width 24 height 28
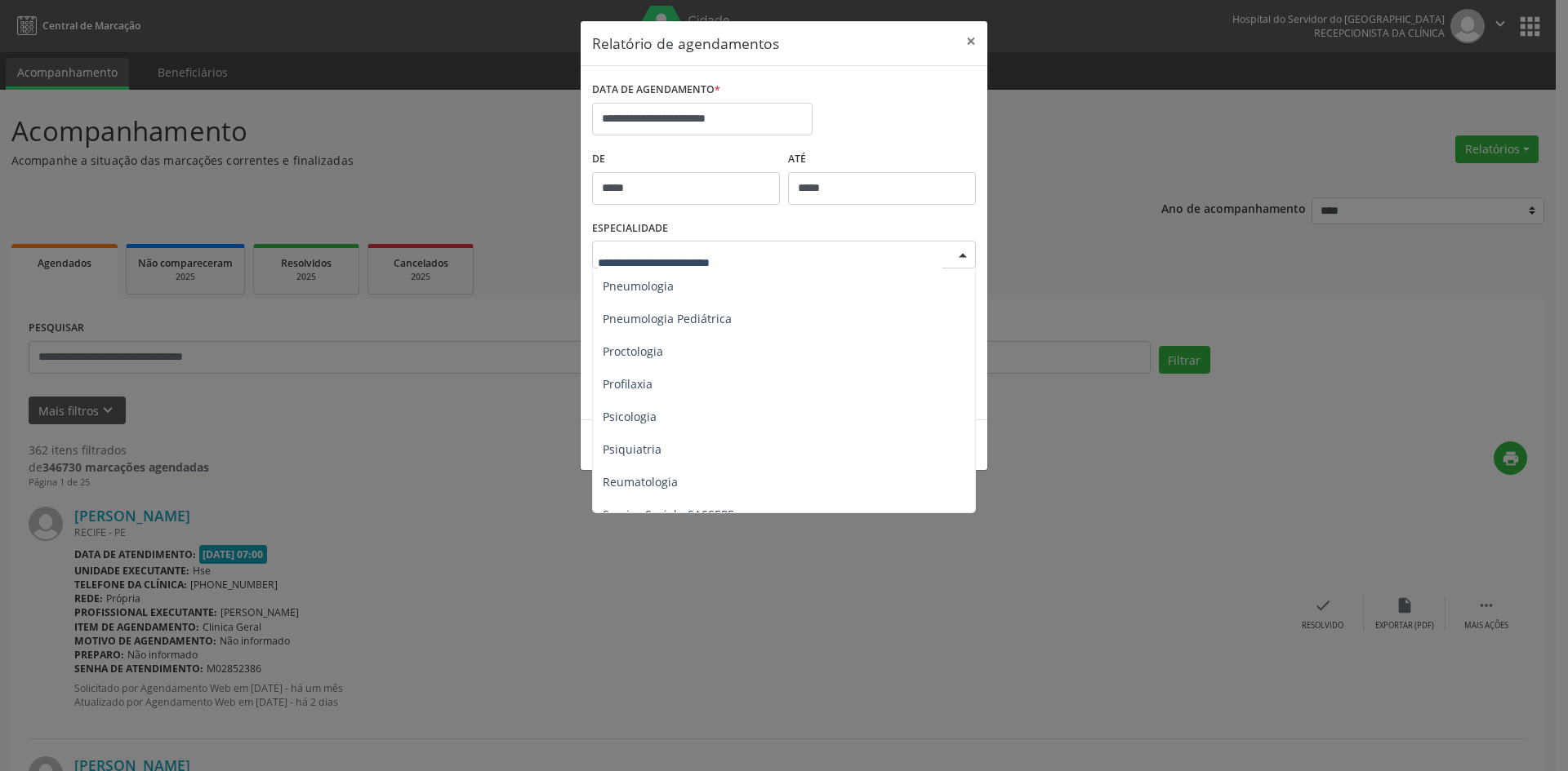
scroll to position [2613, 0]
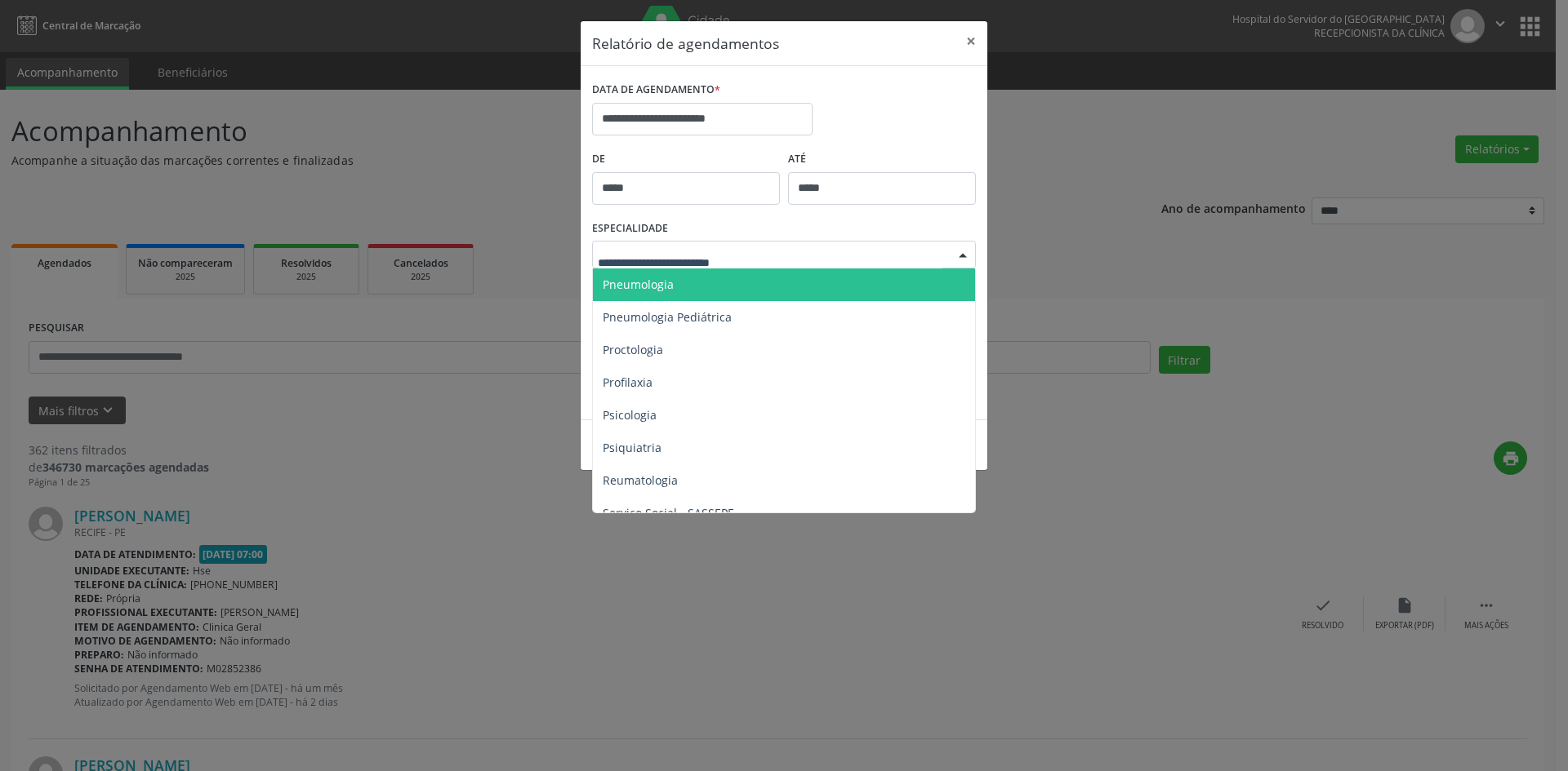
click at [650, 280] on span "Pneumologia" at bounding box center [639, 285] width 71 height 16
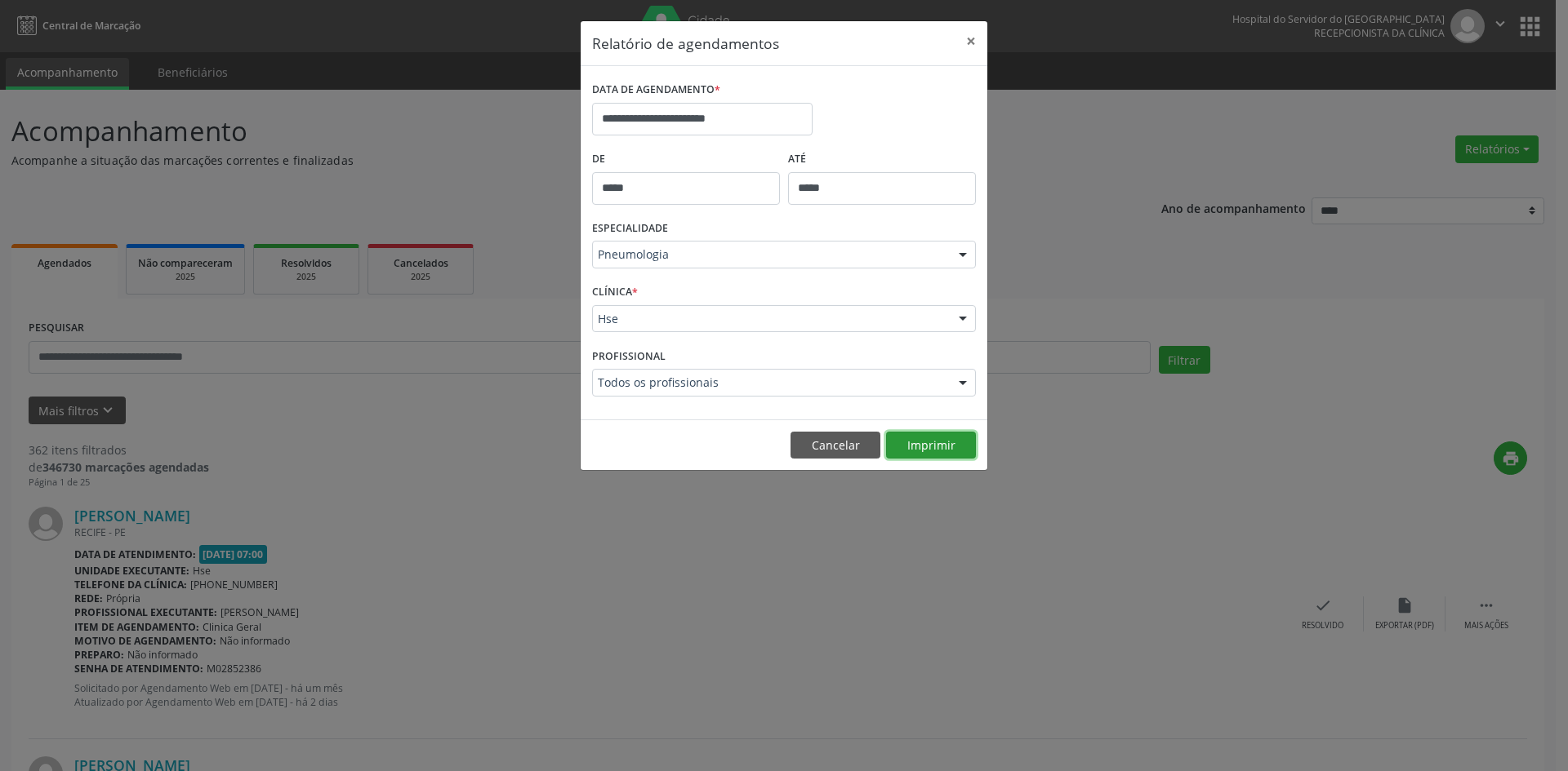
click at [950, 441] on button "Imprimir" at bounding box center [931, 446] width 90 height 28
click at [959, 252] on div at bounding box center [963, 255] width 24 height 28
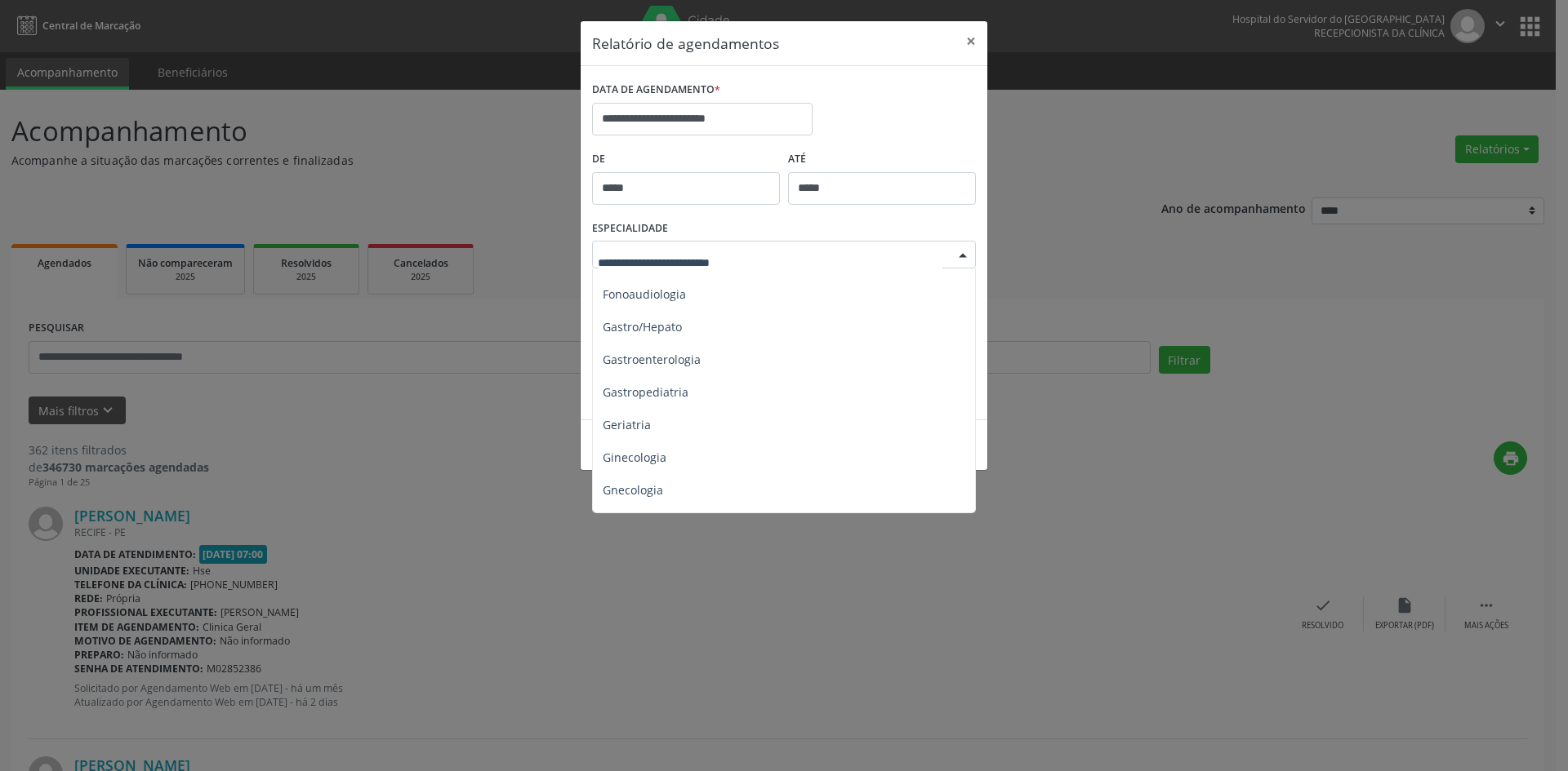
scroll to position [979, 0]
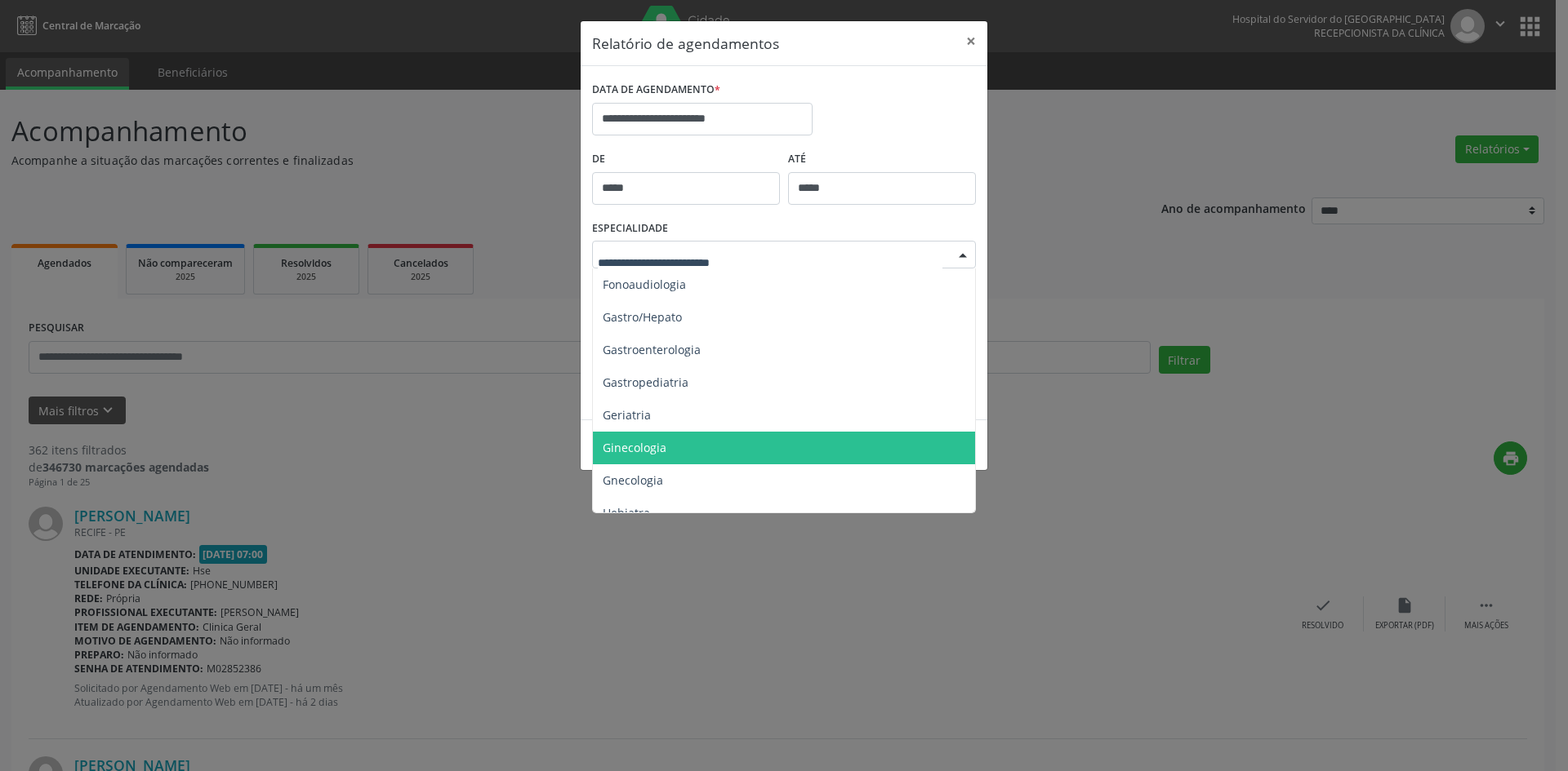
click at [639, 447] on span "Ginecologia" at bounding box center [635, 448] width 64 height 16
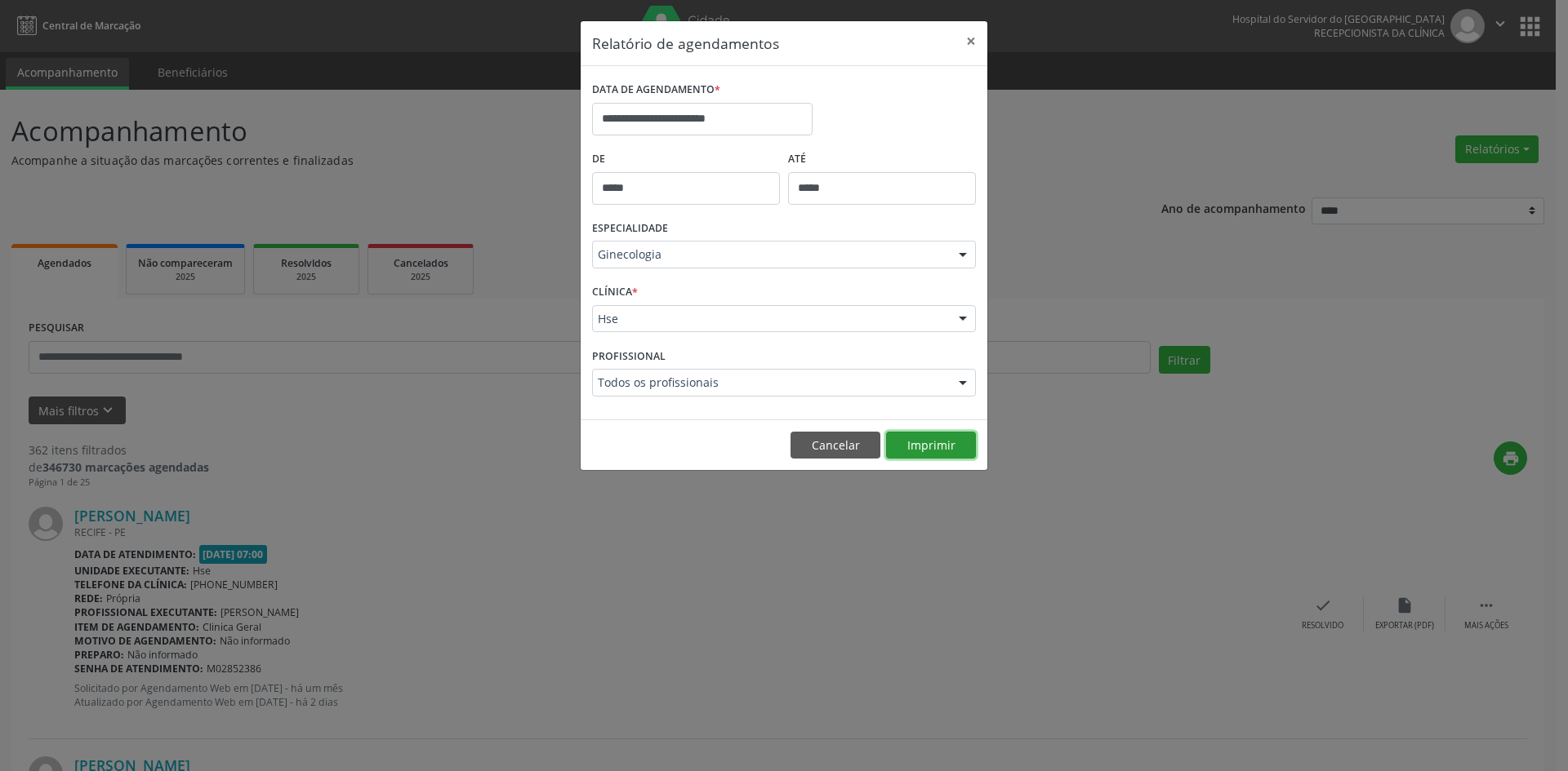
click at [928, 444] on button "Imprimir" at bounding box center [931, 446] width 90 height 28
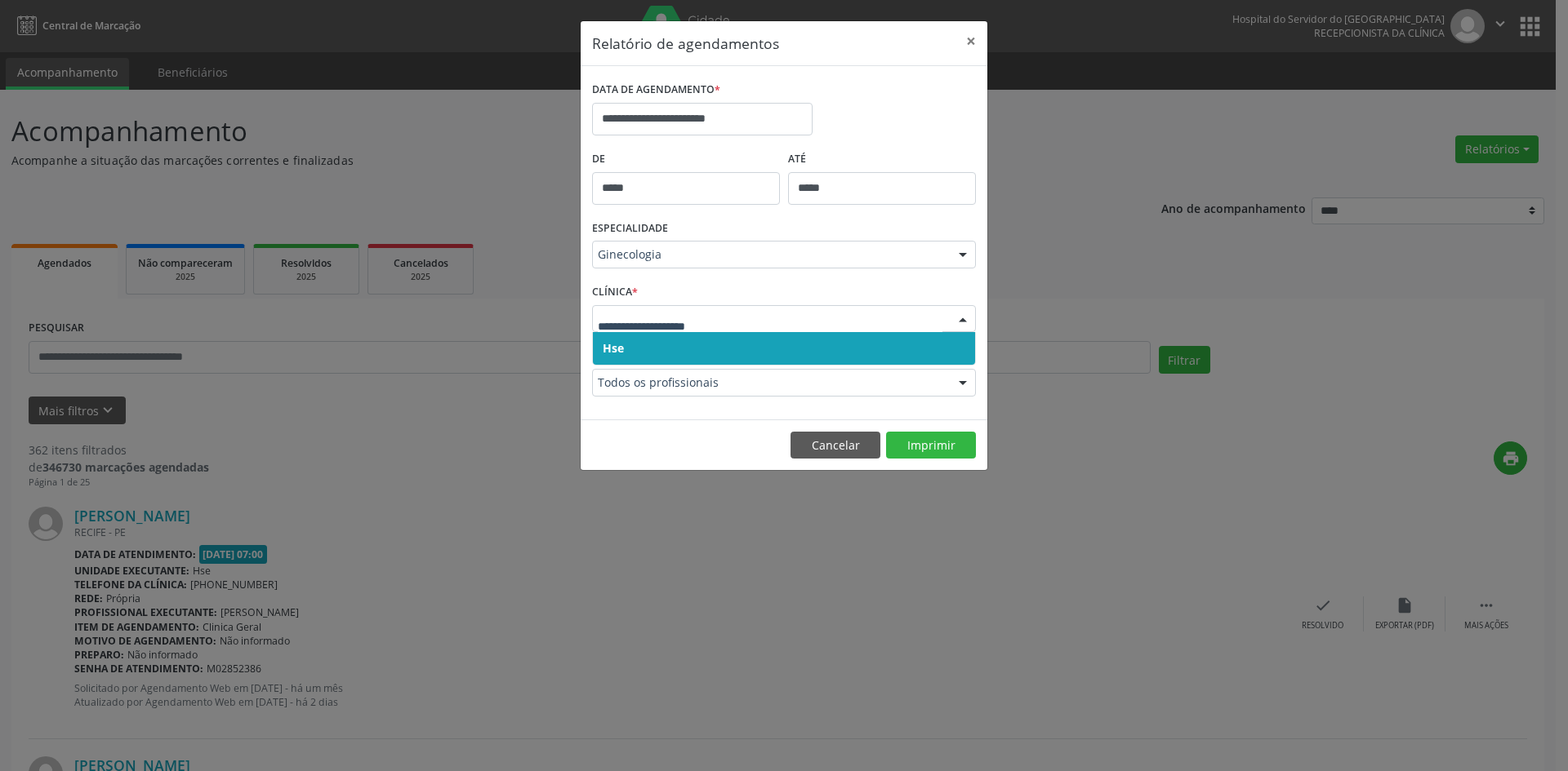
drag, startPoint x: 617, startPoint y: 350, endPoint x: 617, endPoint y: 328, distance: 22.0
click at [617, 347] on span "Hse" at bounding box center [613, 347] width 22 height 16
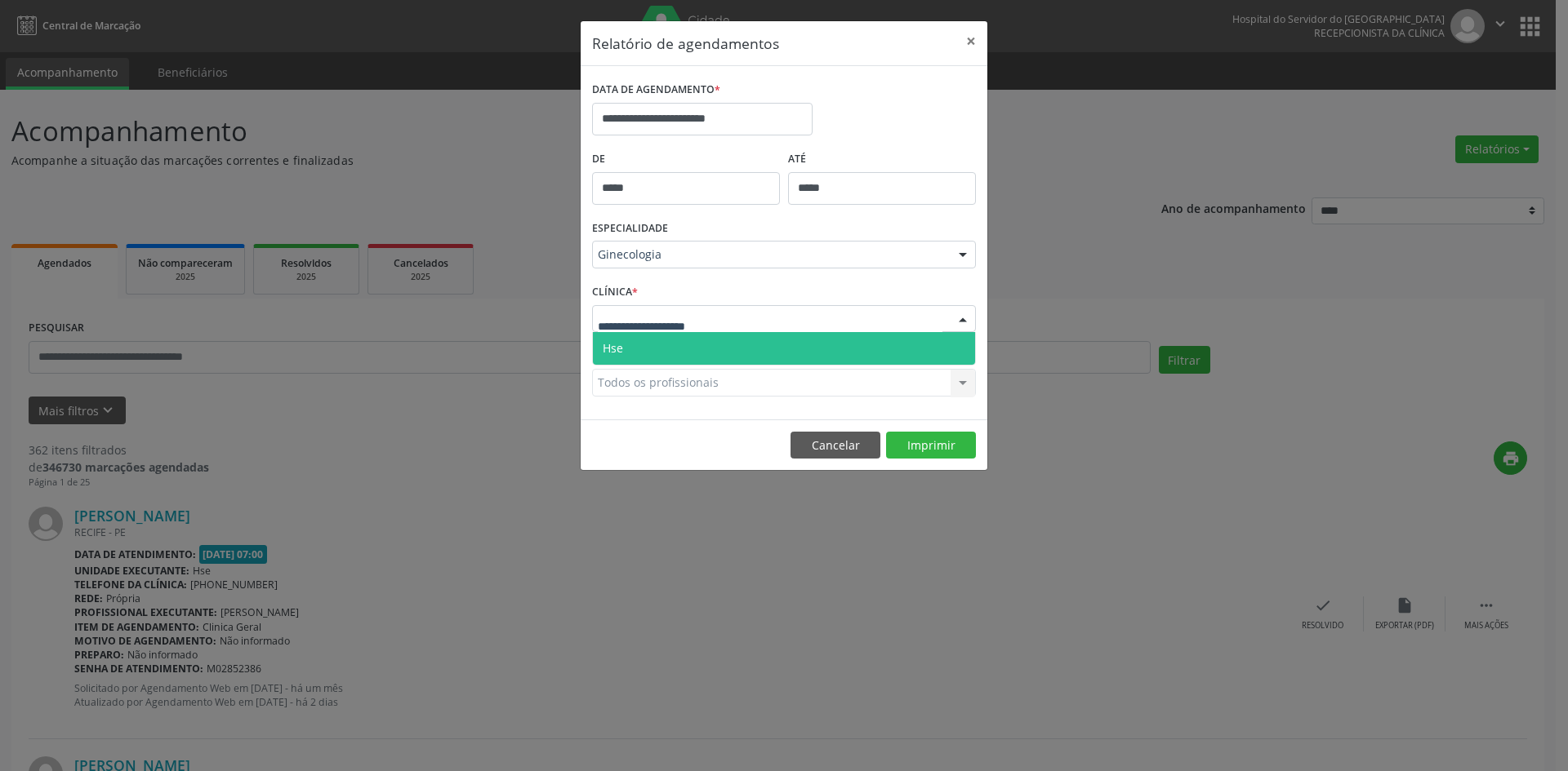
click at [622, 339] on span "Hse" at bounding box center [784, 348] width 382 height 33
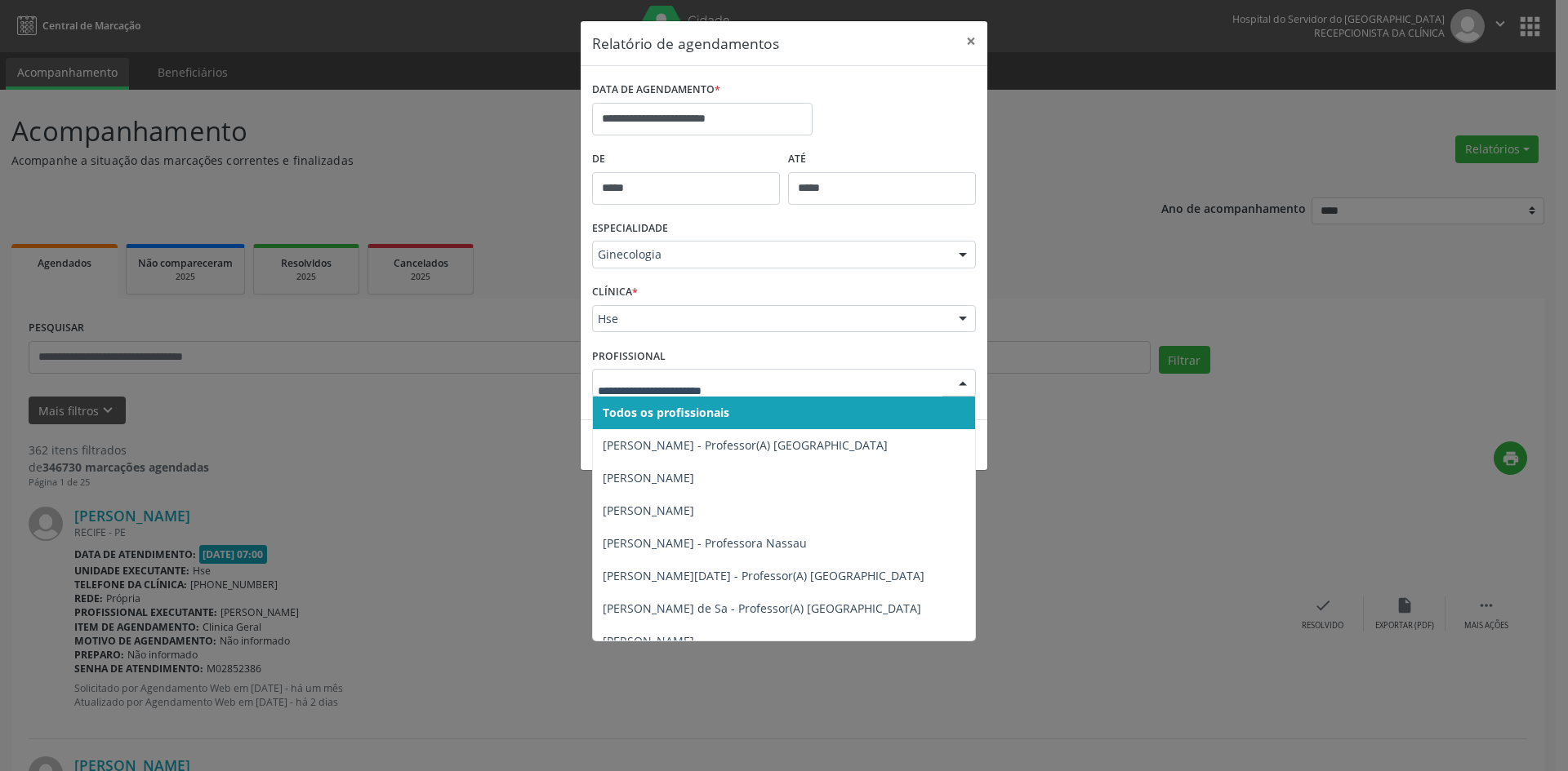
click at [621, 392] on div at bounding box center [784, 383] width 384 height 28
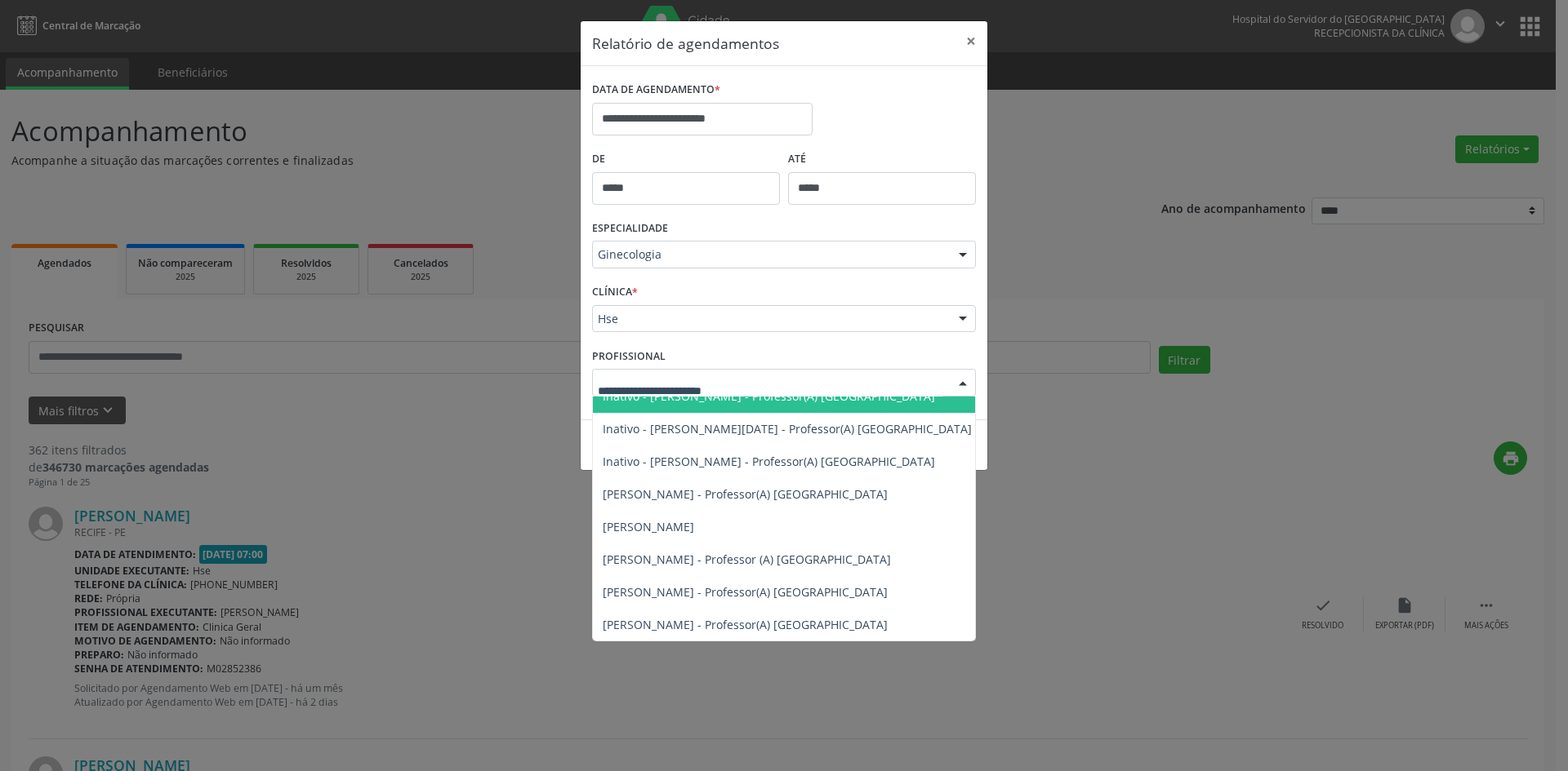
scroll to position [490, 0]
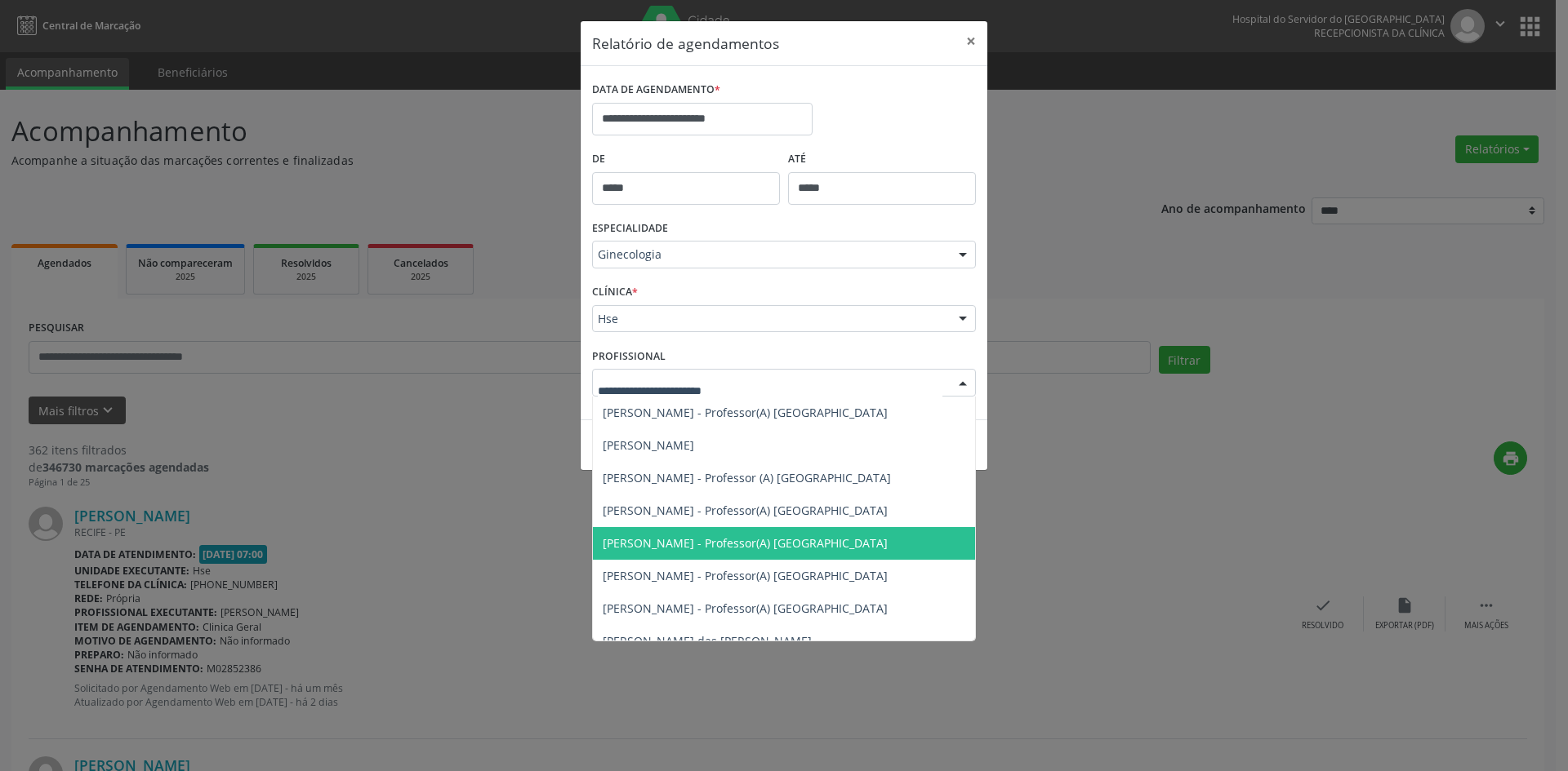
click at [672, 542] on span "[PERSON_NAME] - Professor(A) [GEOGRAPHIC_DATA]" at bounding box center [745, 543] width 285 height 16
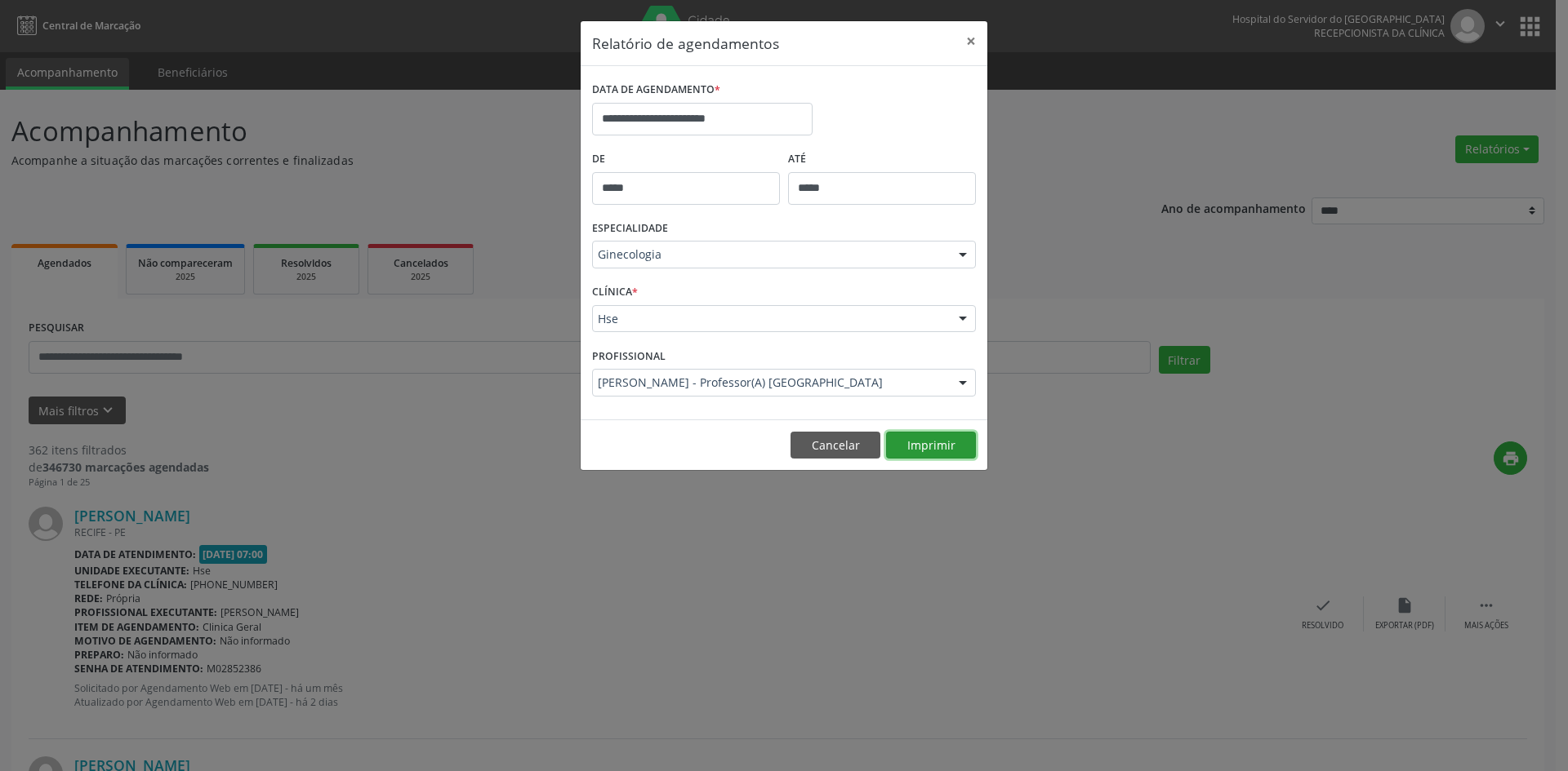
click at [935, 444] on button "Imprimir" at bounding box center [931, 446] width 90 height 28
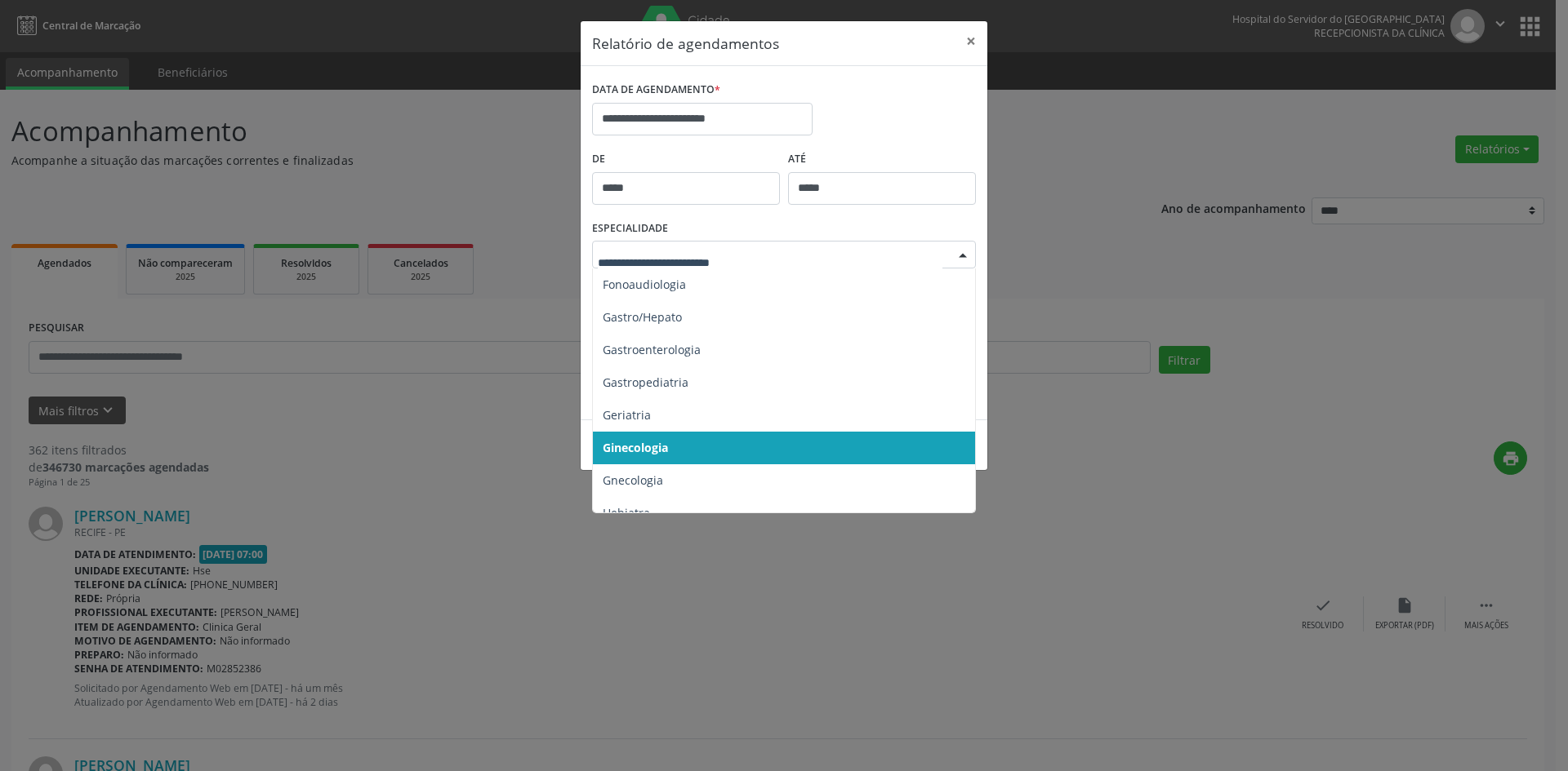
click at [959, 255] on div at bounding box center [963, 255] width 24 height 28
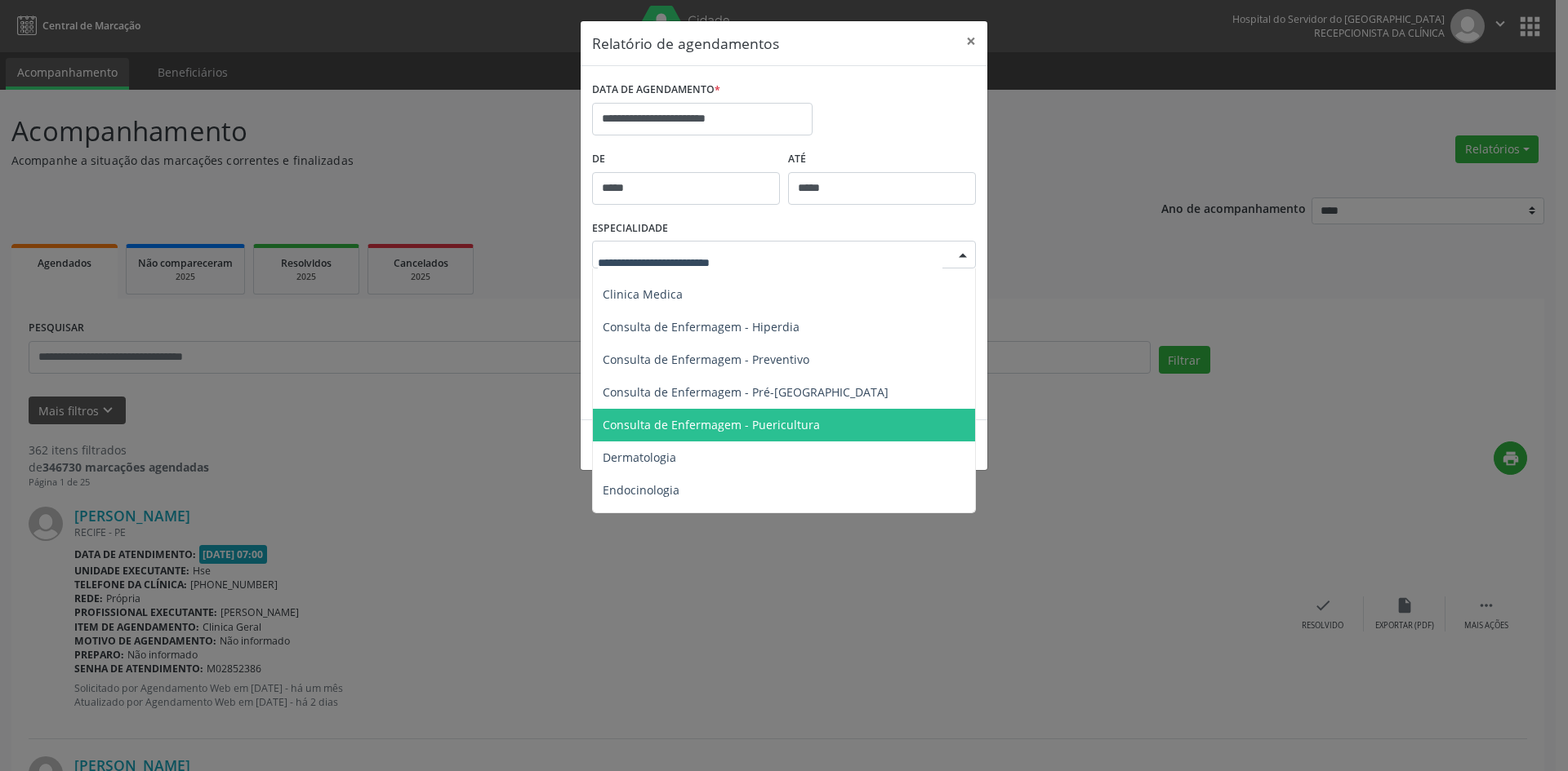
scroll to position [572, 0]
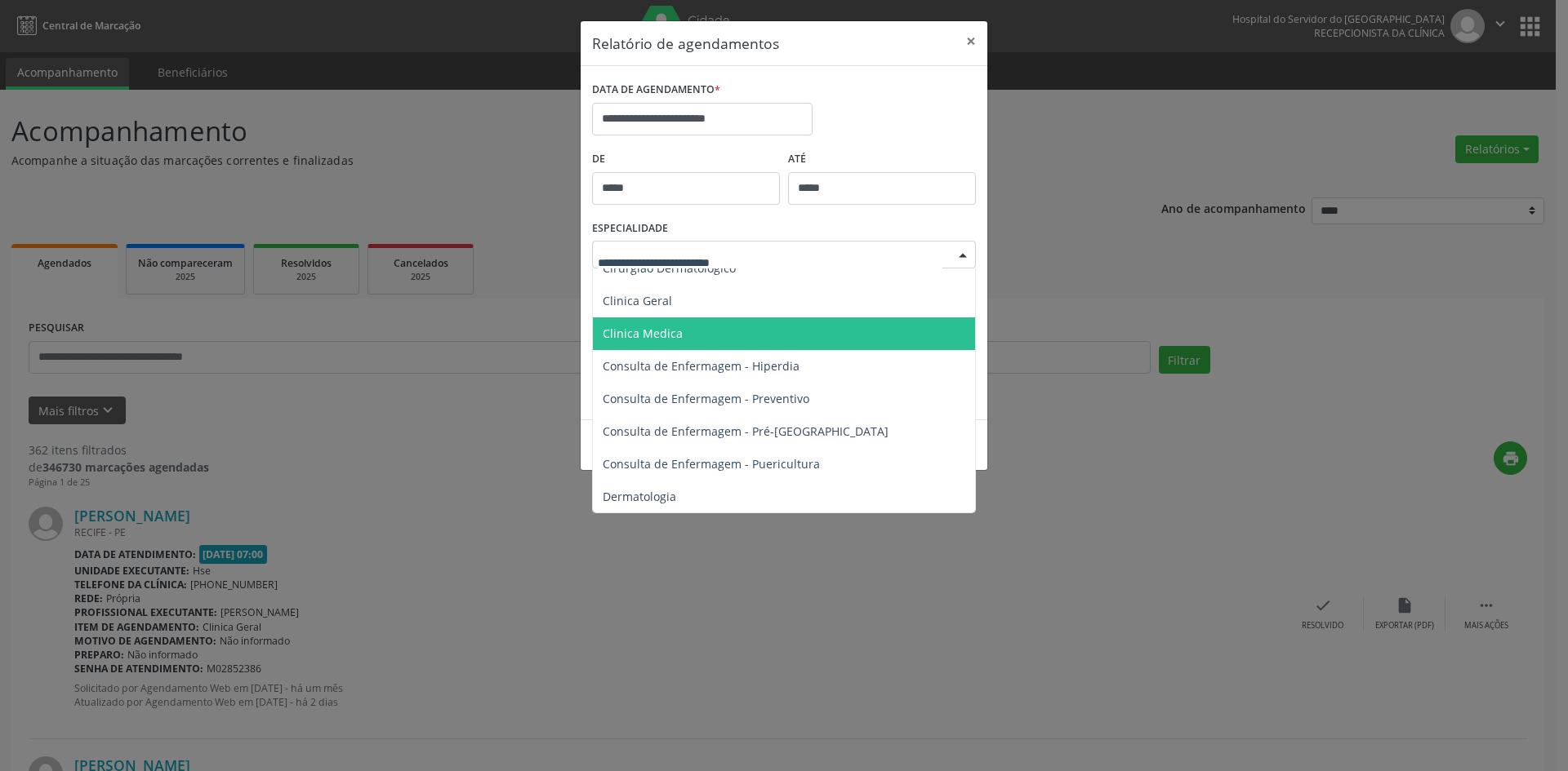
click at [645, 333] on span "Clinica Medica" at bounding box center [643, 333] width 80 height 16
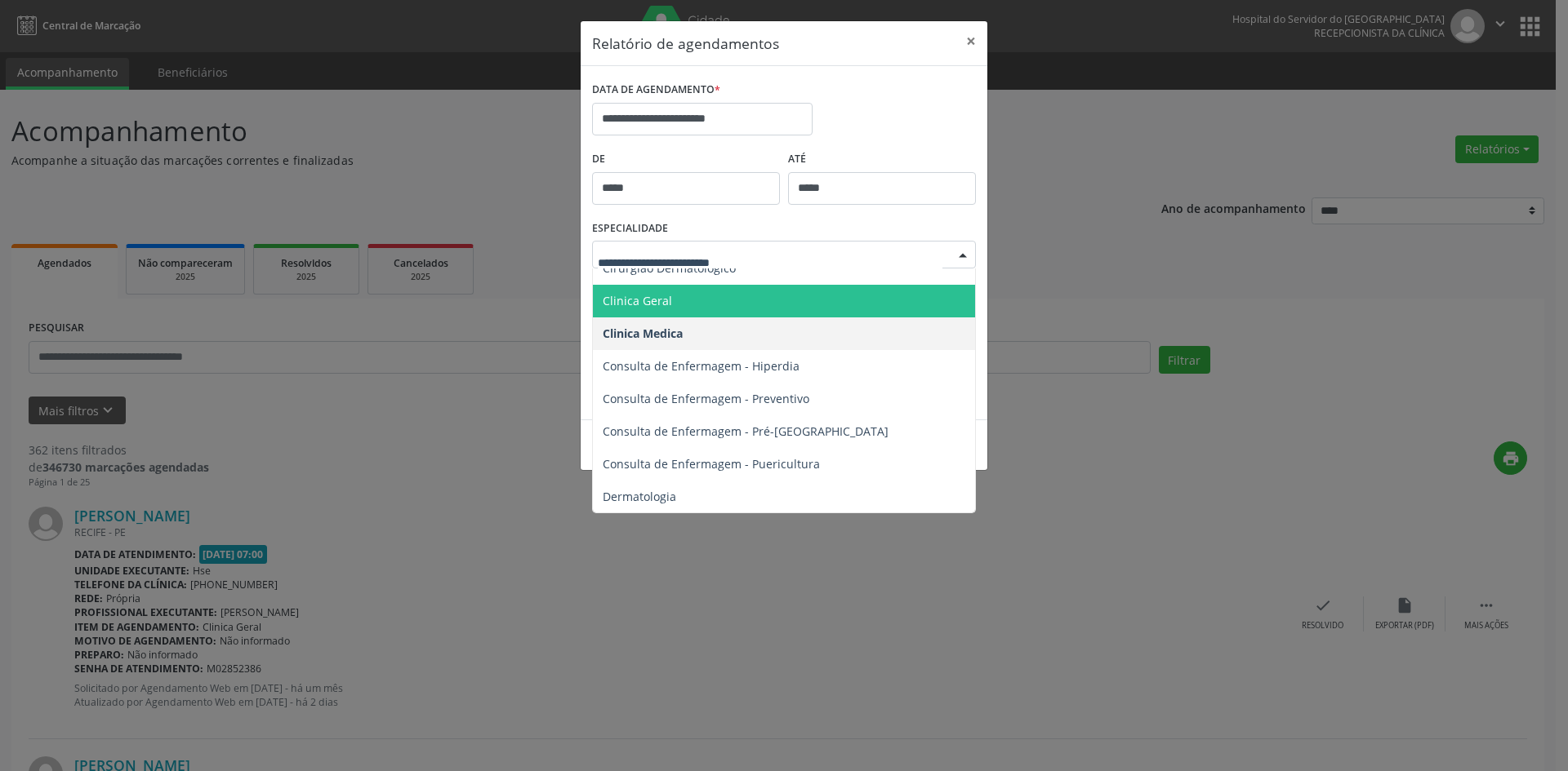
click at [633, 296] on span "Clinica Geral" at bounding box center [638, 301] width 70 height 16
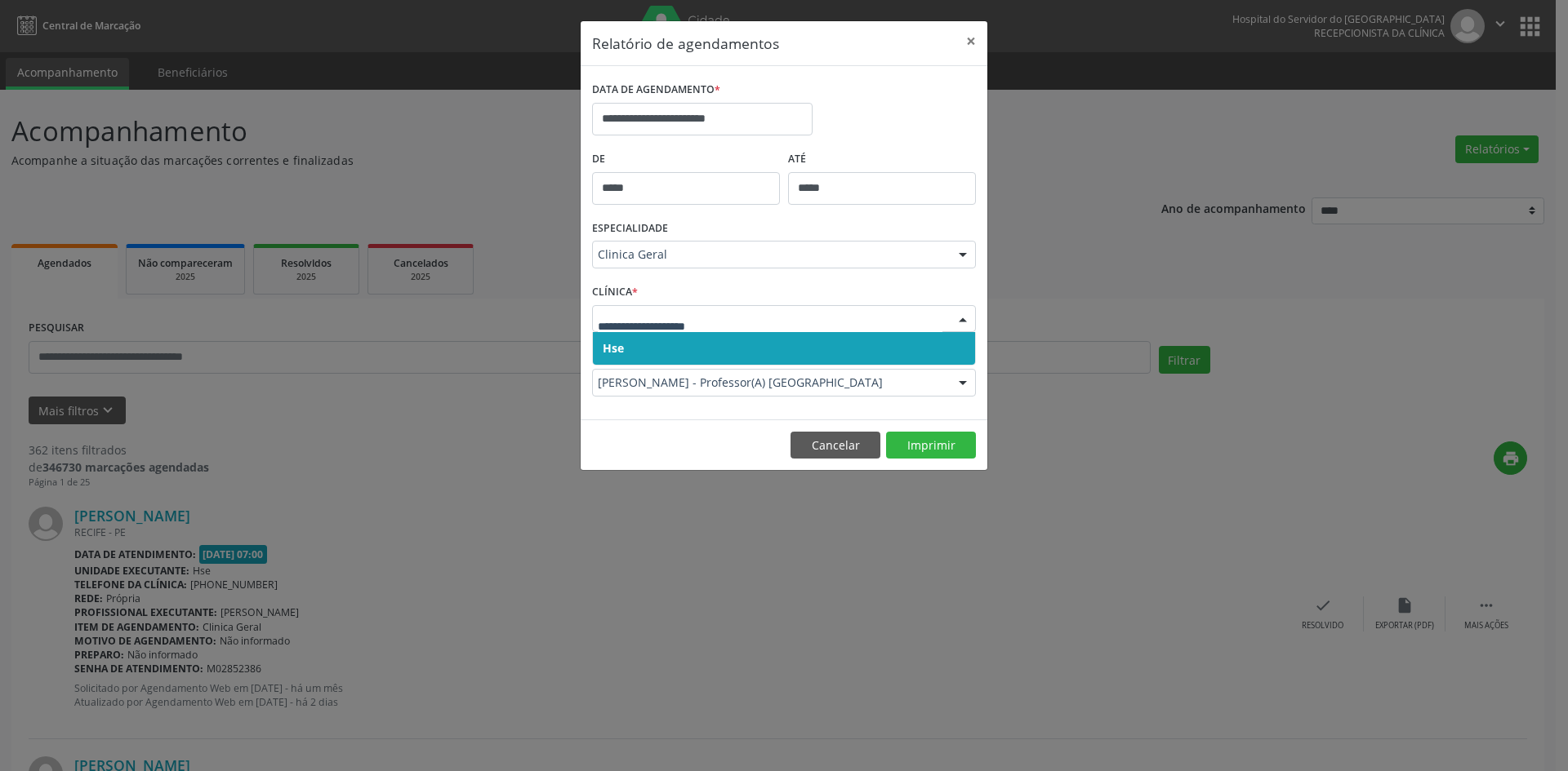
click at [613, 347] on span "Hse" at bounding box center [613, 347] width 22 height 16
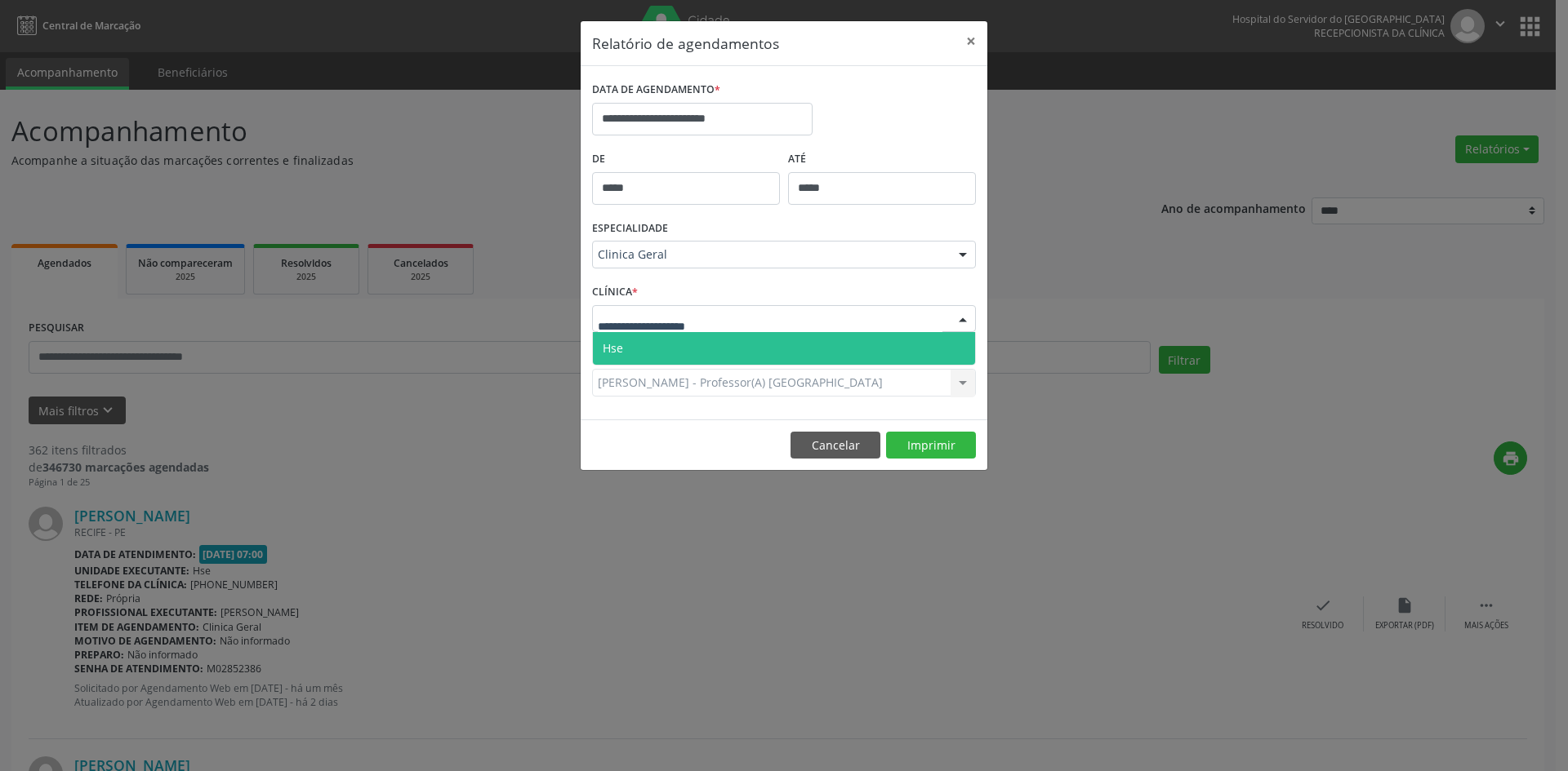
click at [621, 347] on span "Hse" at bounding box center [613, 347] width 21 height 16
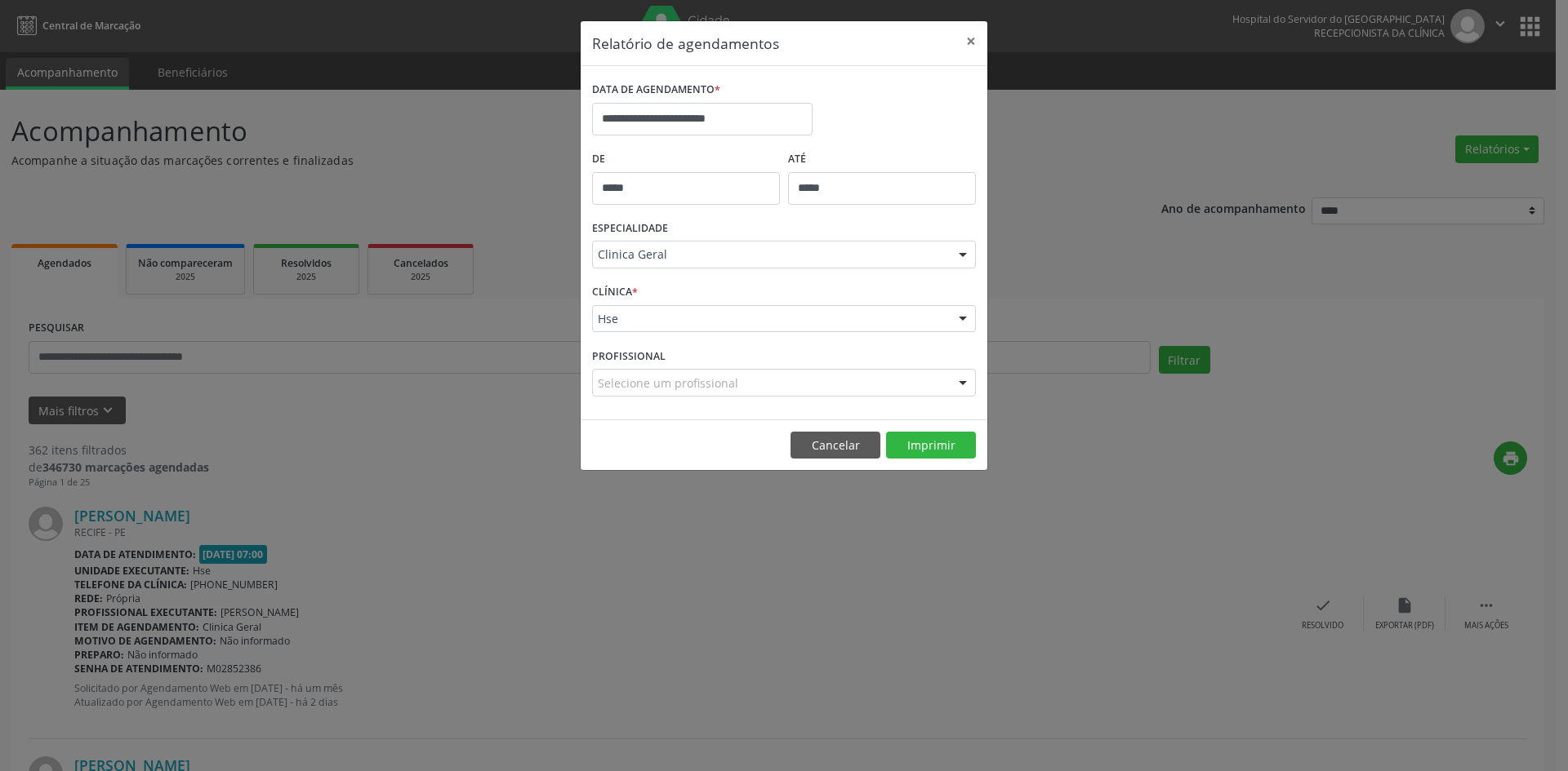
scroll to position [147, 0]
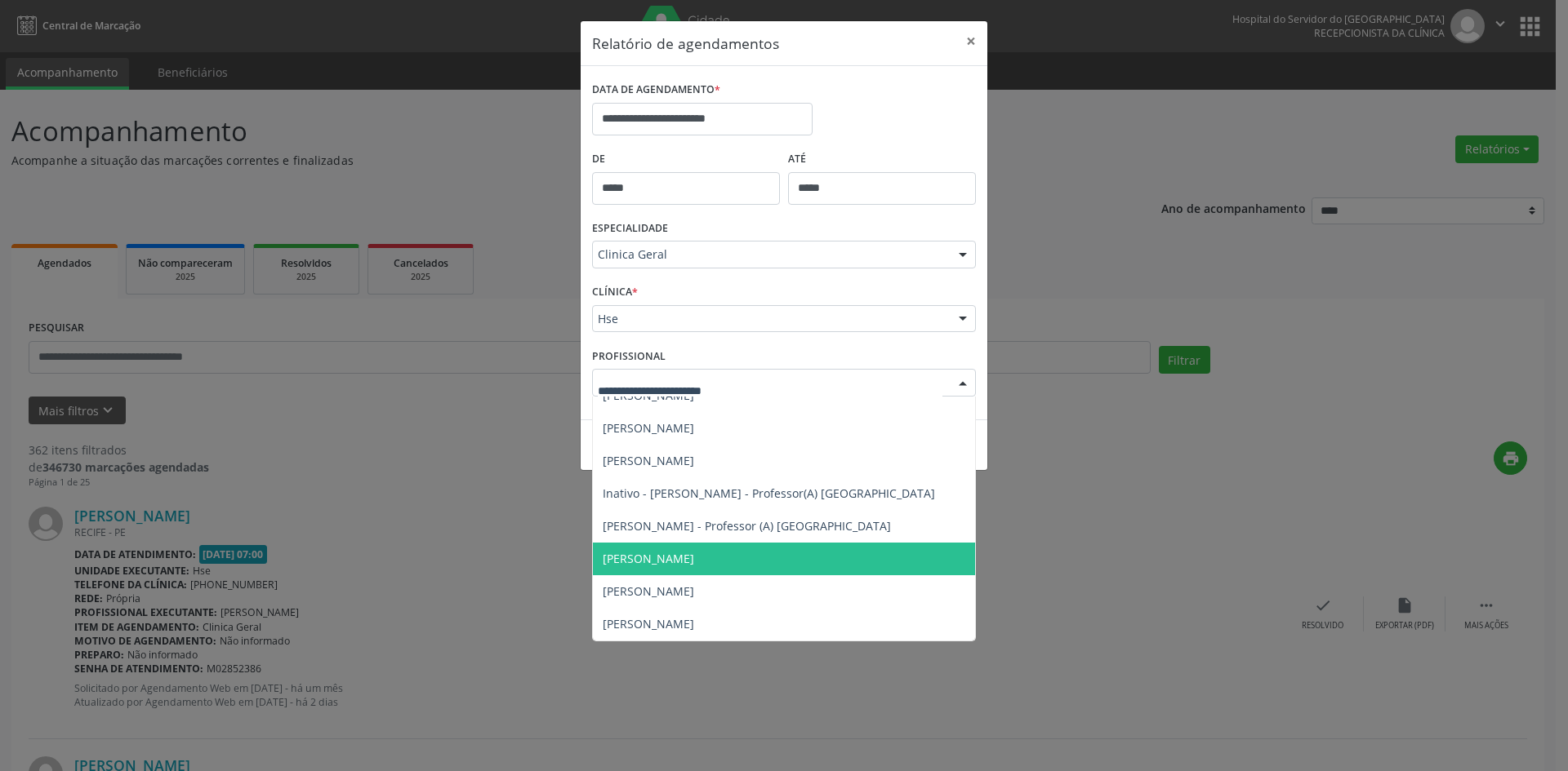
click at [669, 559] on span "[PERSON_NAME]" at bounding box center [648, 559] width 91 height 16
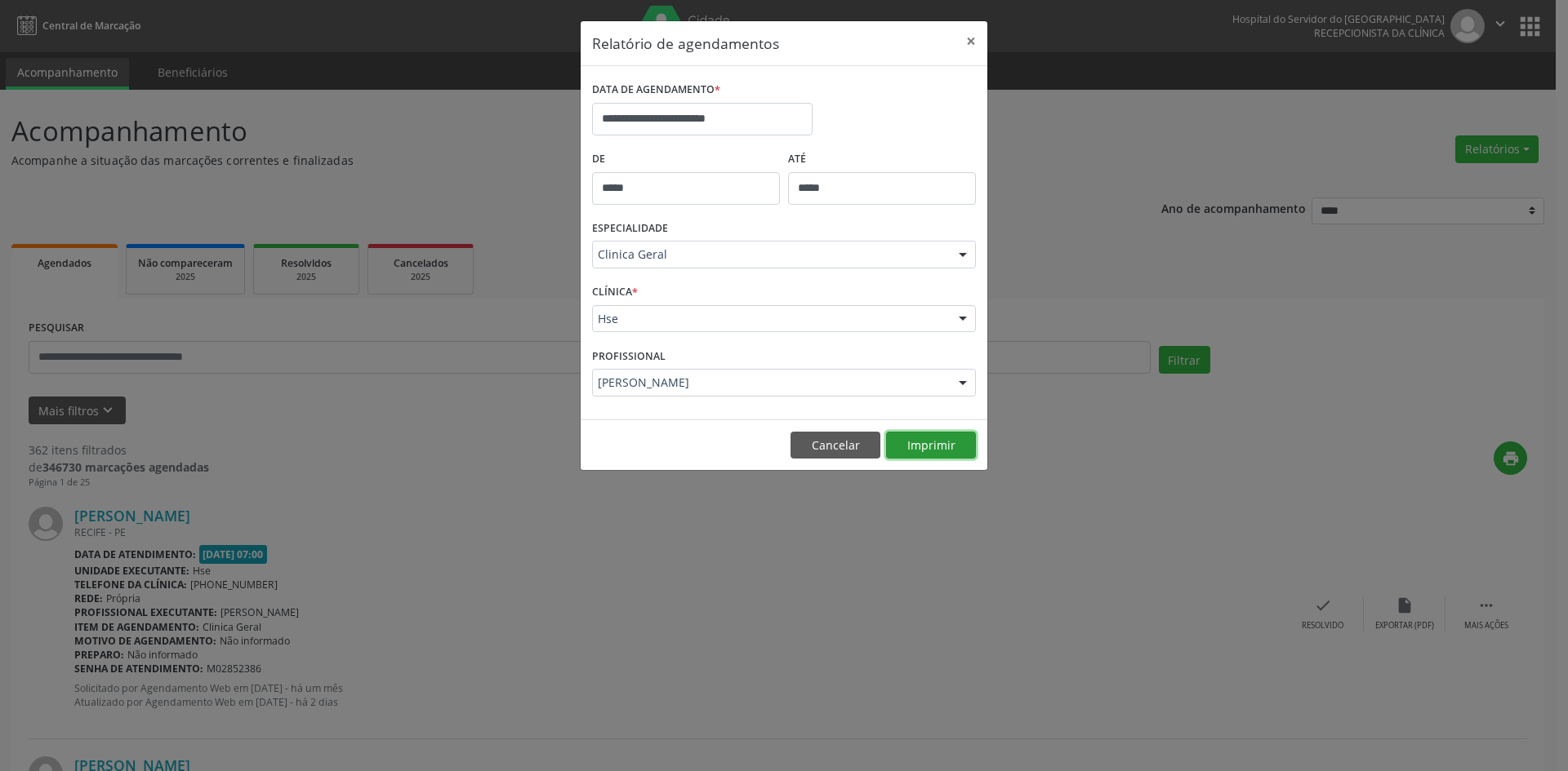
click at [945, 434] on button "Imprimir" at bounding box center [931, 446] width 90 height 28
click at [936, 440] on button "Imprimir" at bounding box center [931, 446] width 90 height 28
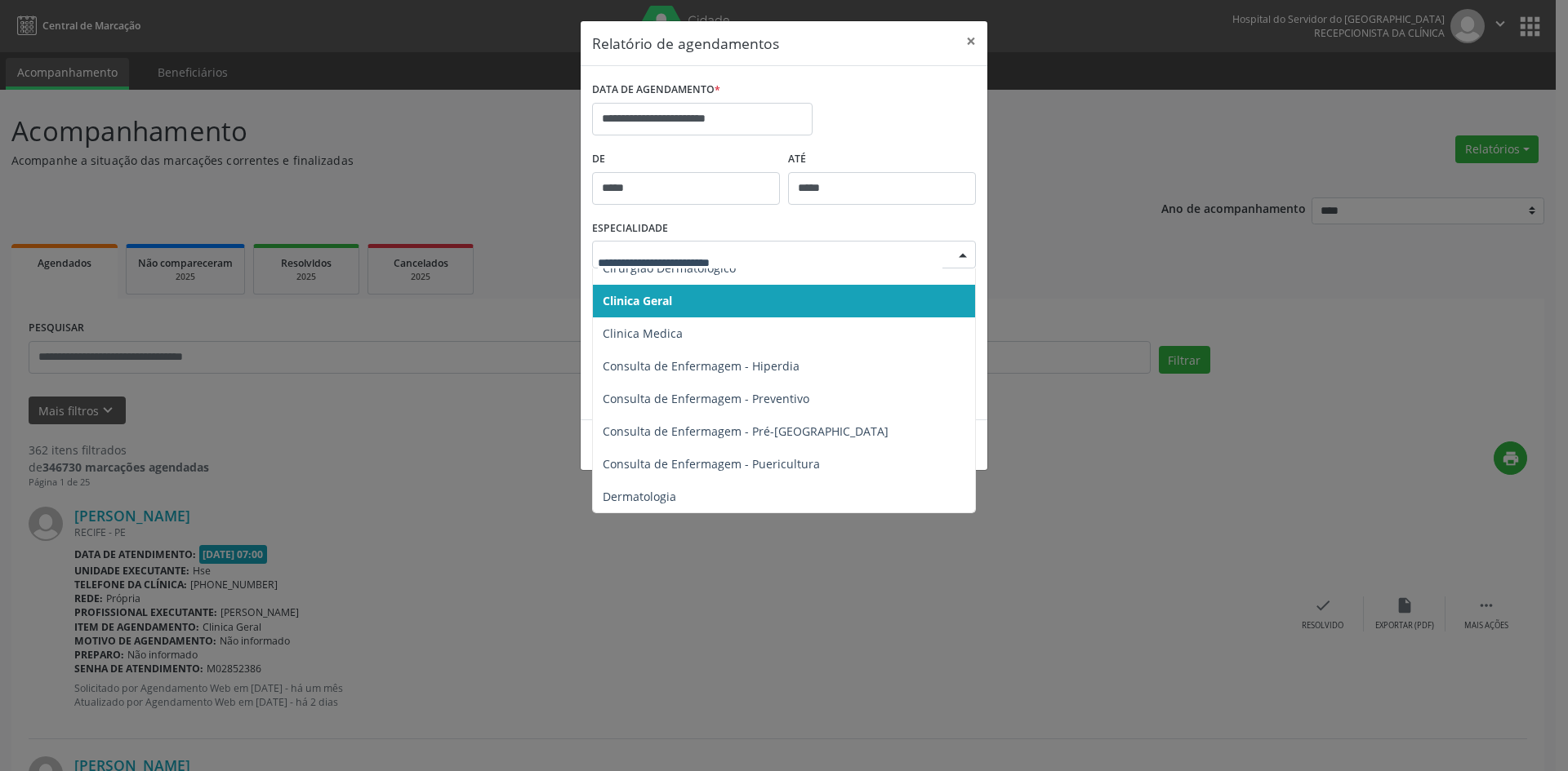
click at [962, 258] on div at bounding box center [963, 255] width 24 height 28
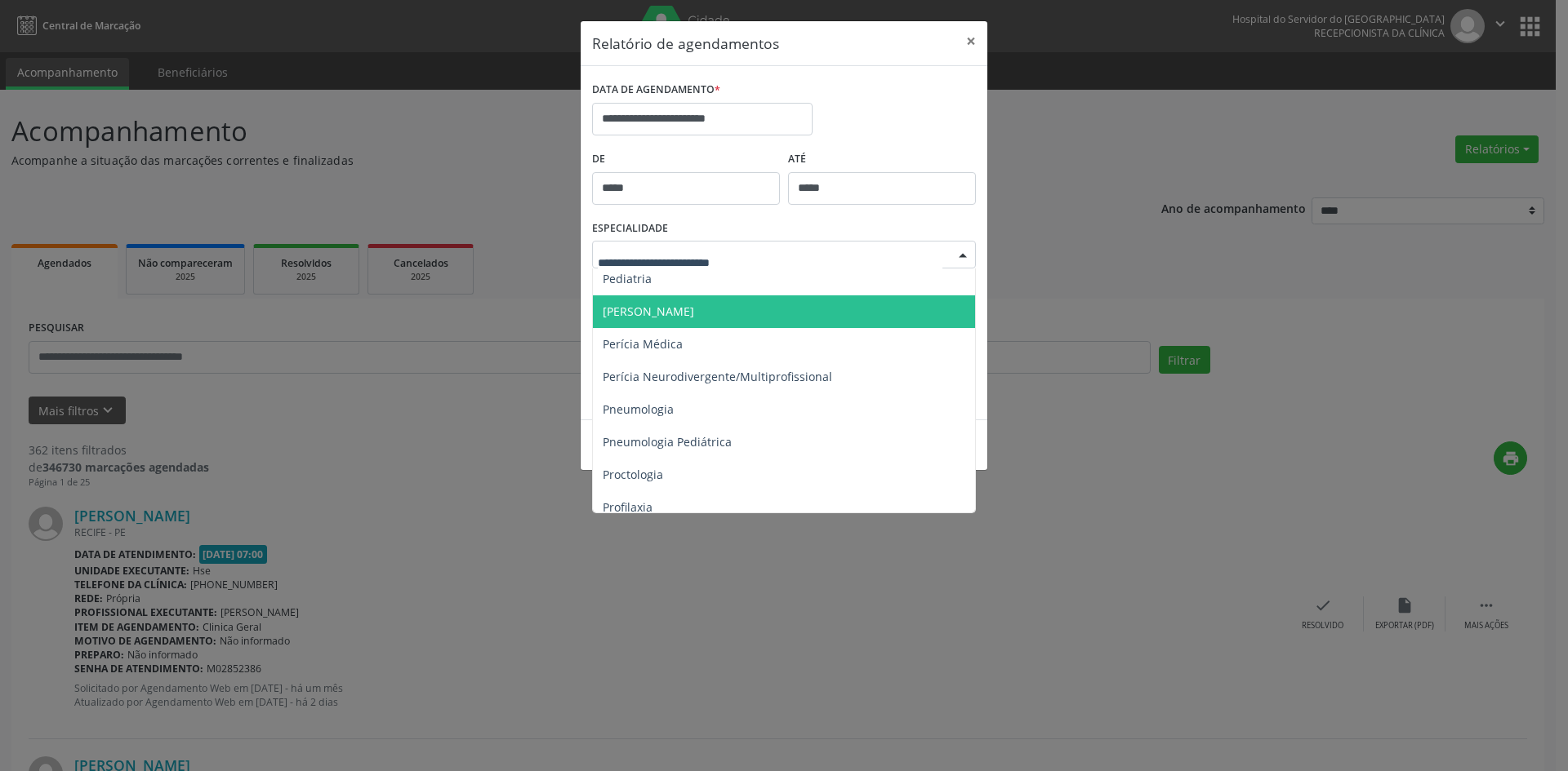
scroll to position [2531, 0]
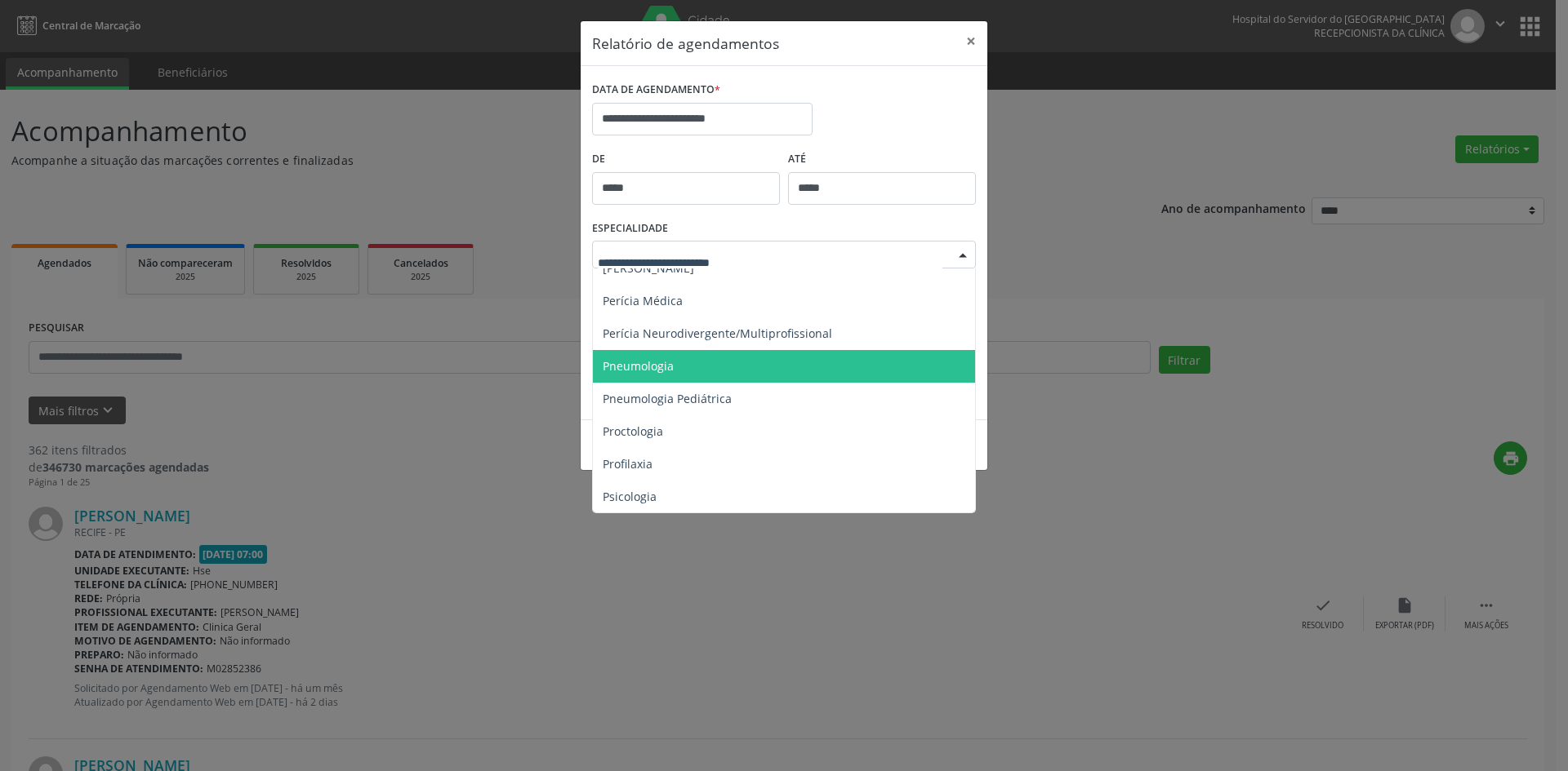
click at [659, 364] on span "Pneumologia" at bounding box center [639, 366] width 71 height 16
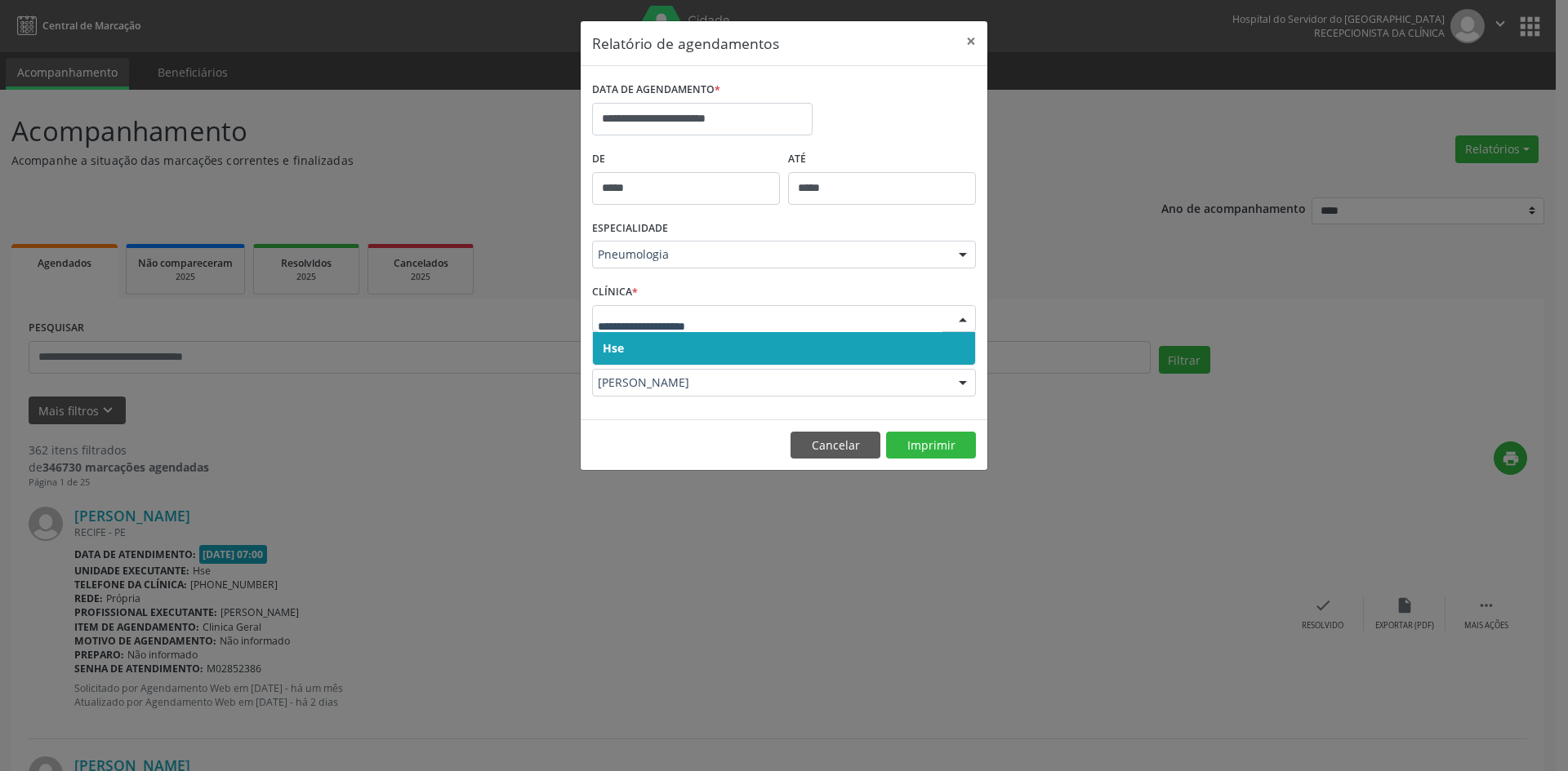
click at [606, 347] on span "Hse" at bounding box center [613, 347] width 22 height 16
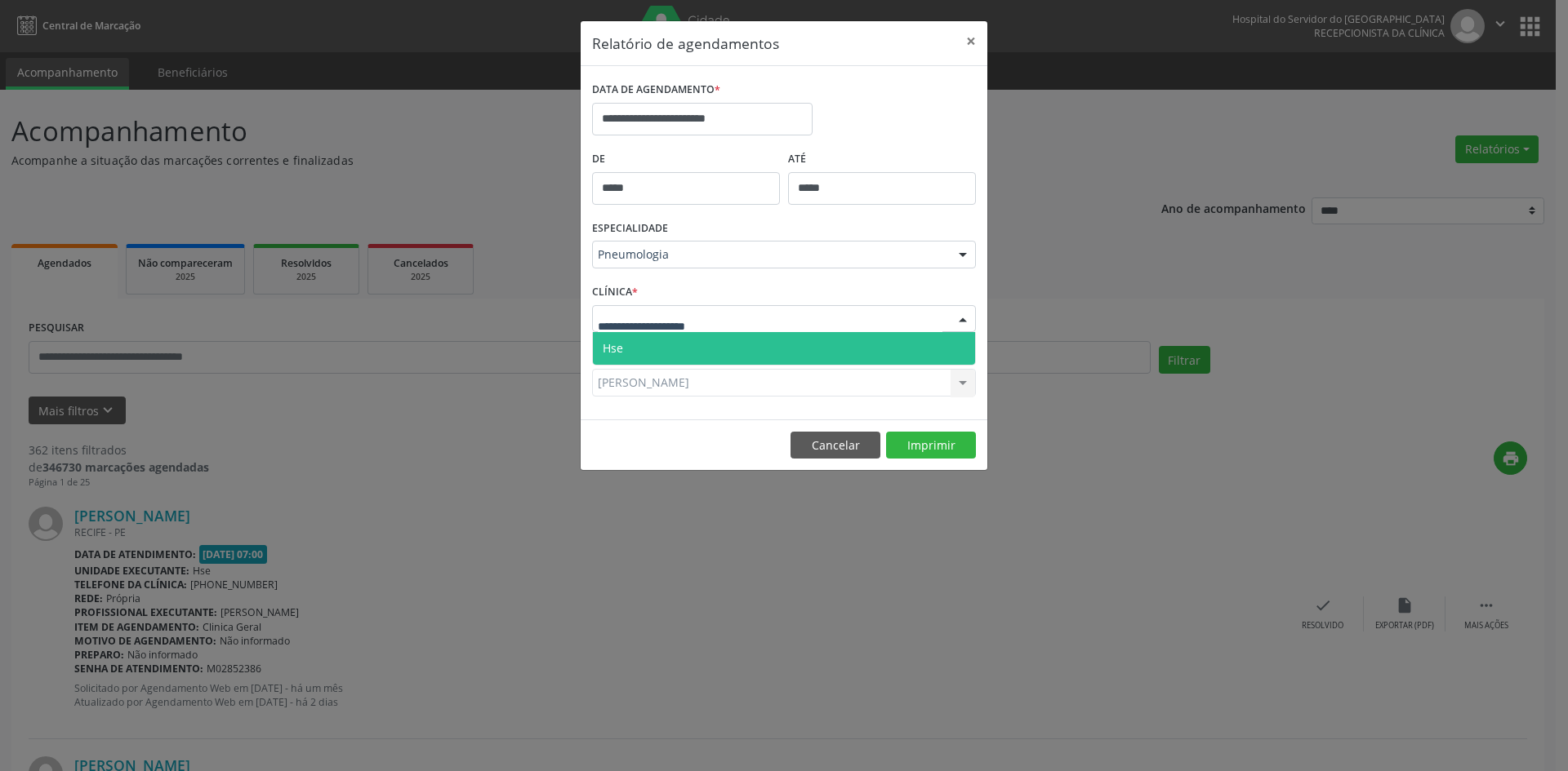
click at [606, 348] on span "Hse" at bounding box center [613, 347] width 21 height 16
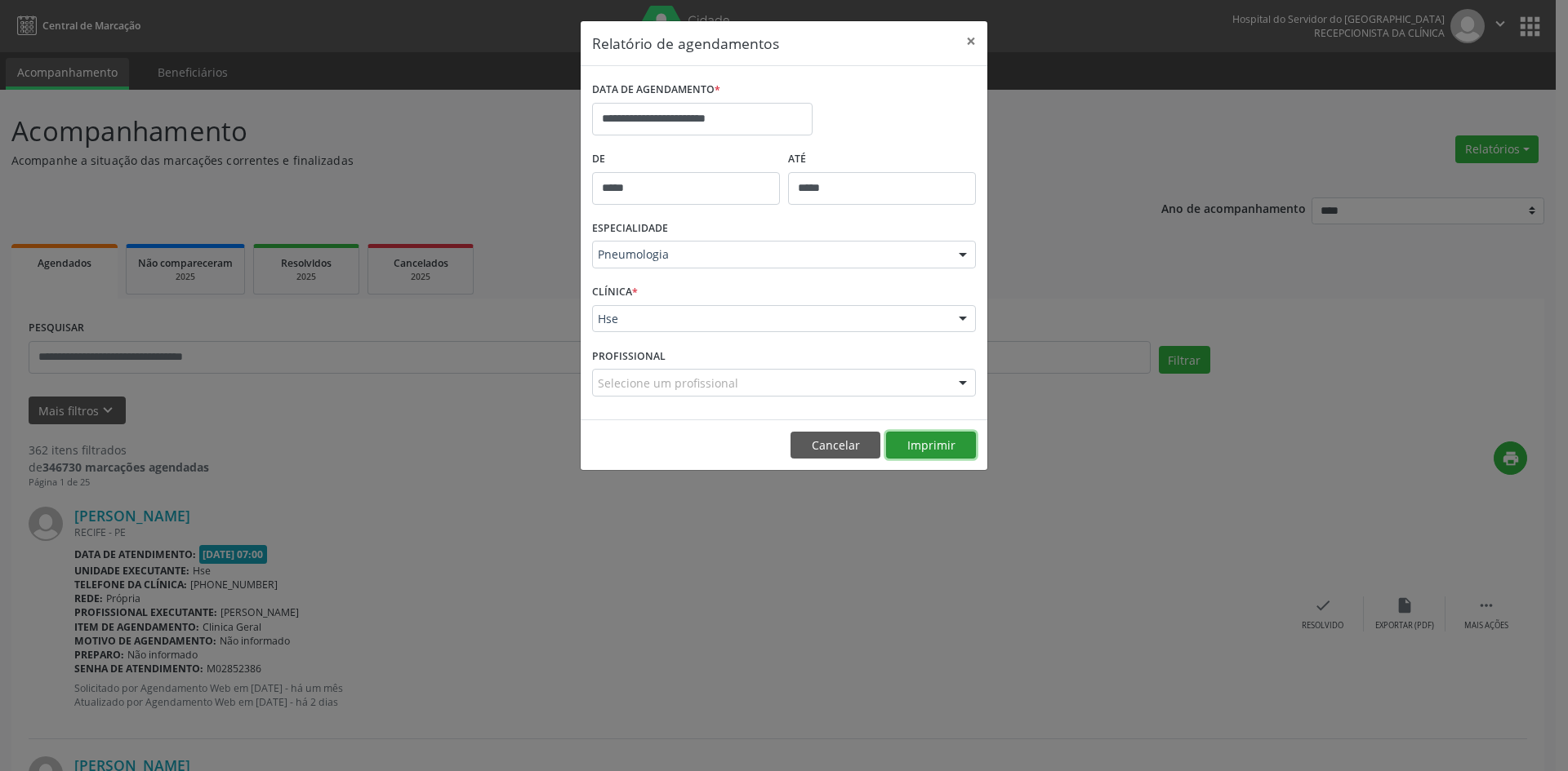
click at [949, 444] on button "Imprimir" at bounding box center [931, 446] width 90 height 28
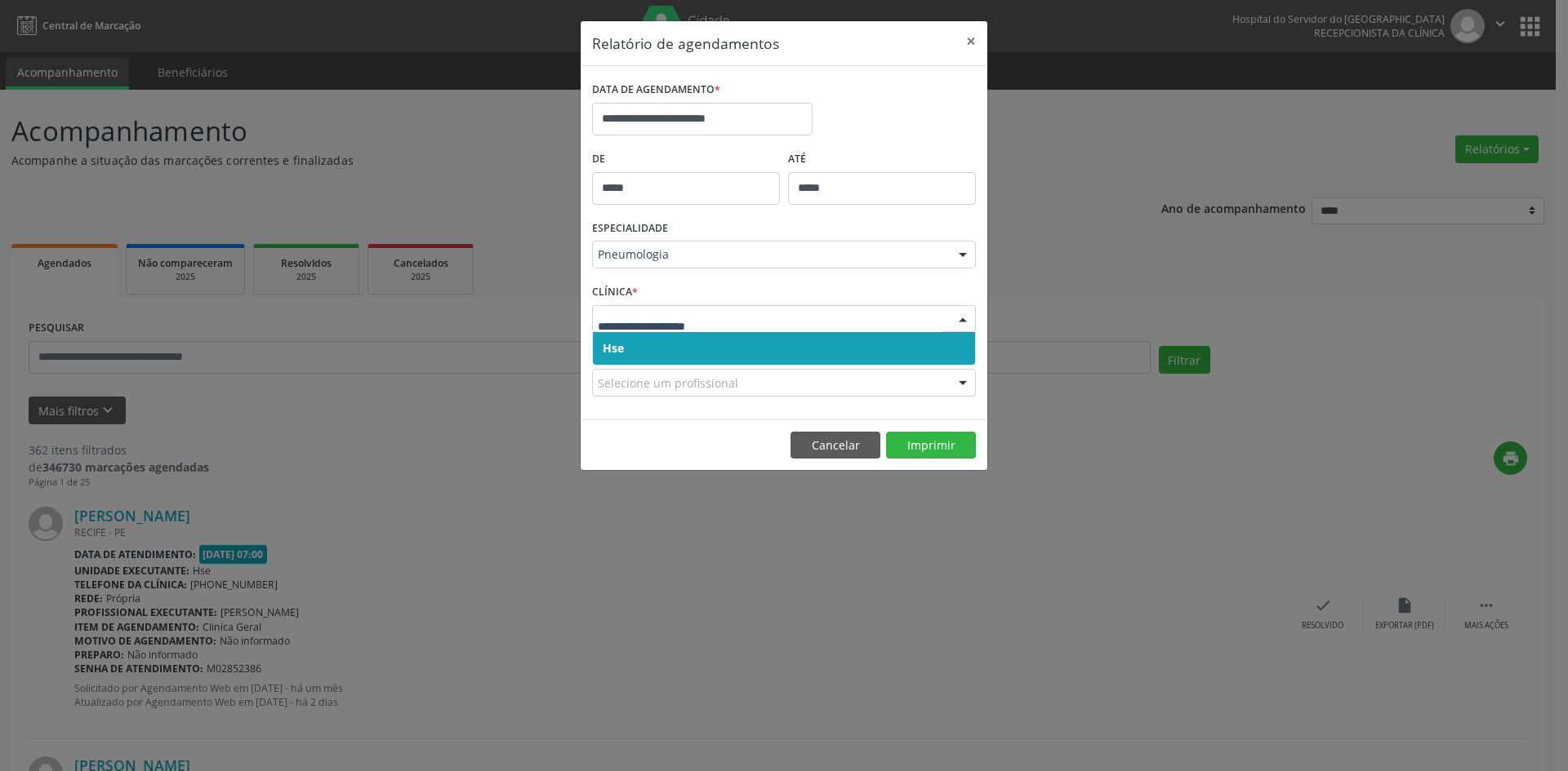
click at [609, 341] on span "Hse" at bounding box center [613, 347] width 22 height 16
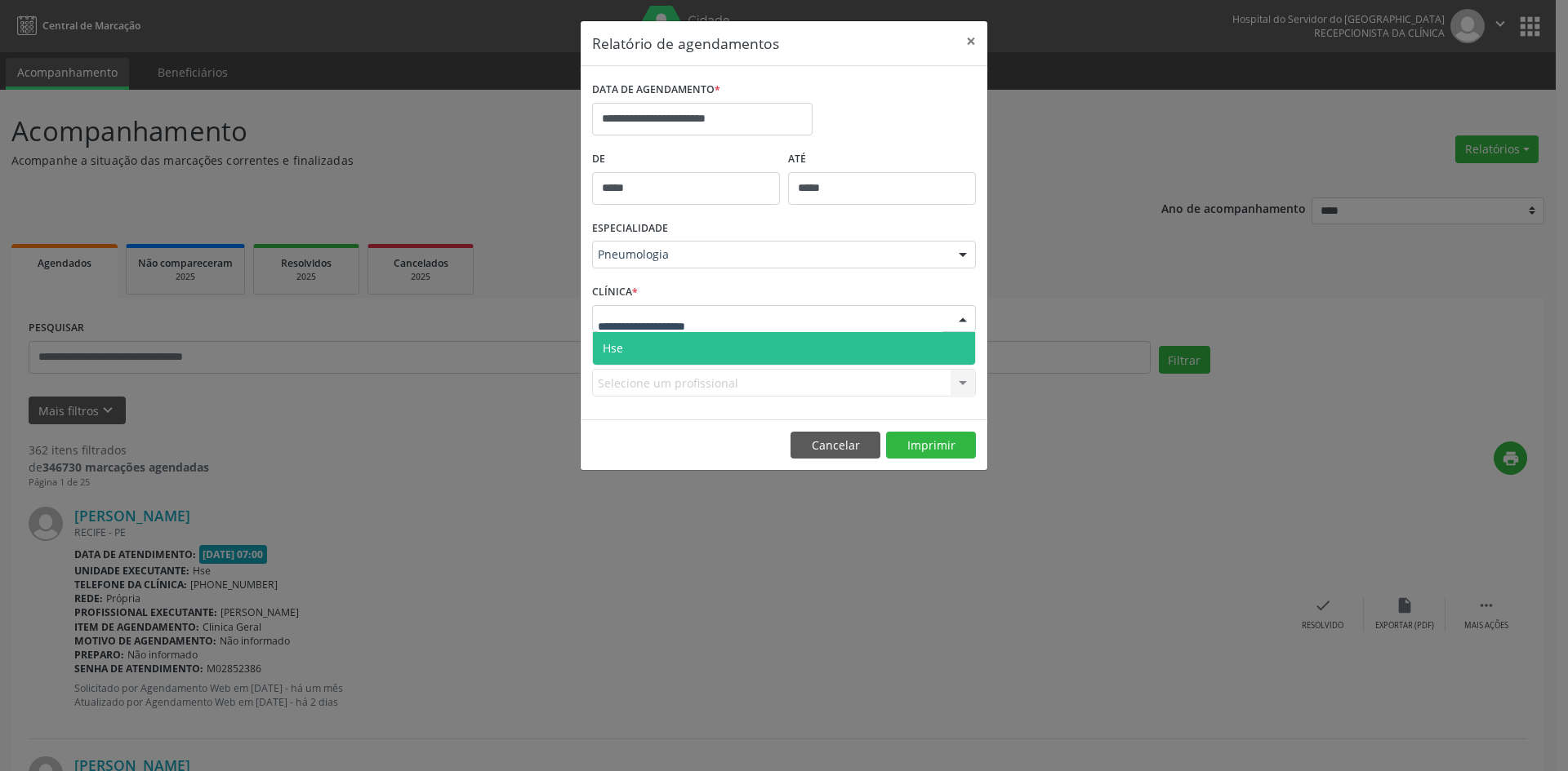
click at [615, 345] on span "Hse" at bounding box center [613, 347] width 21 height 16
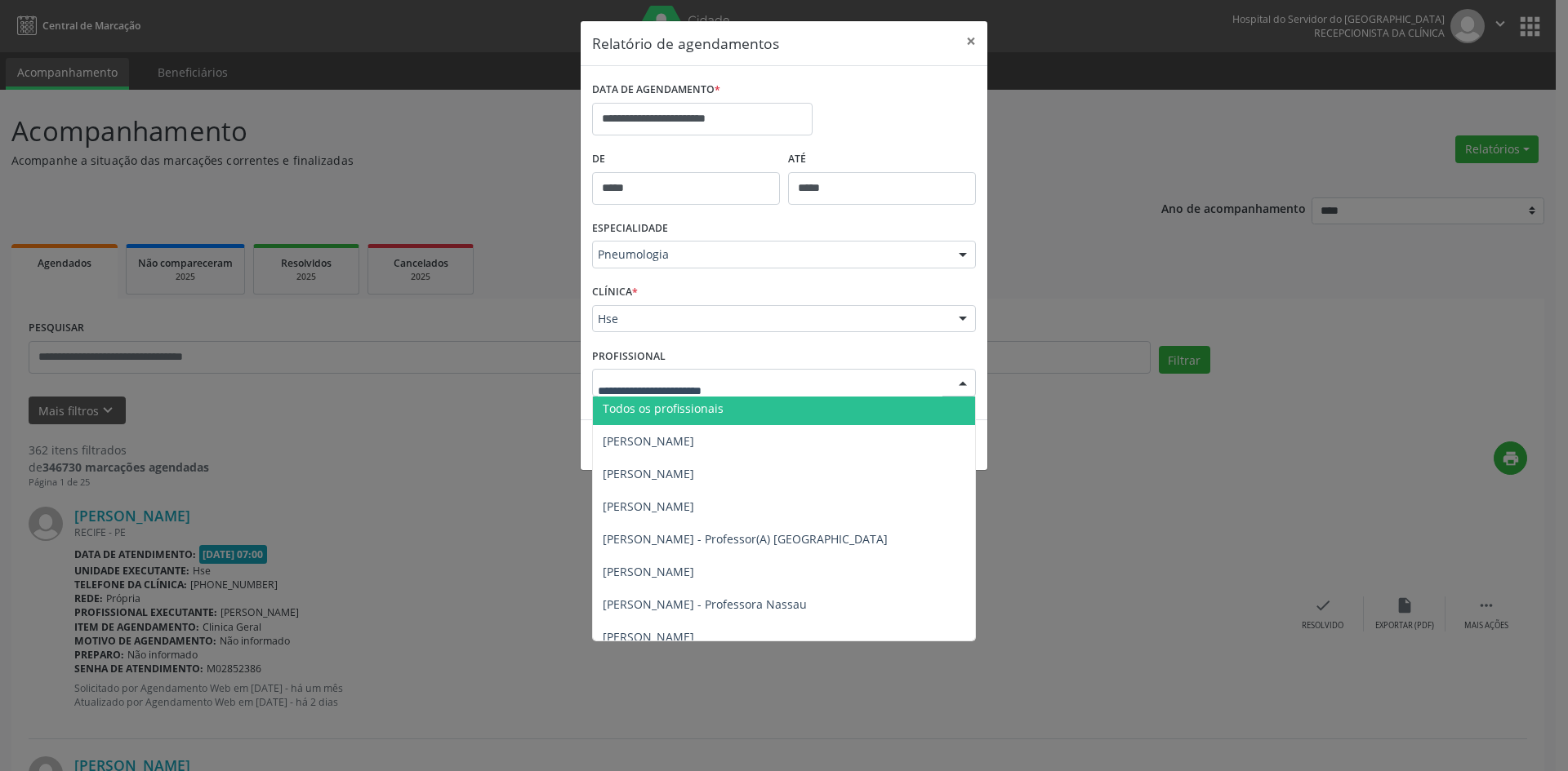
scroll to position [0, 0]
click at [646, 410] on span "Todos os profissionais" at bounding box center [663, 412] width 121 height 16
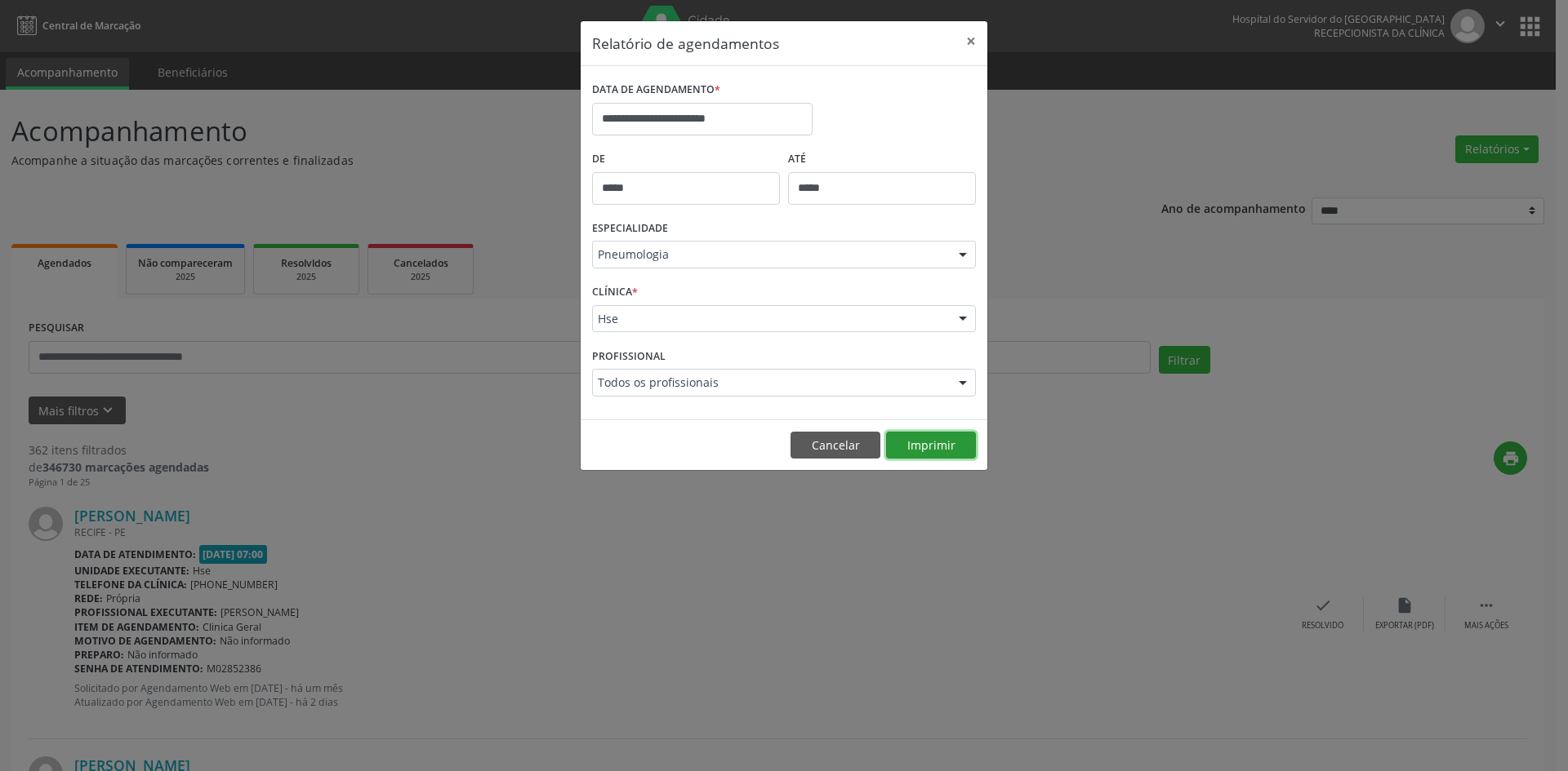
click at [927, 435] on button "Imprimir" at bounding box center [931, 446] width 90 height 28
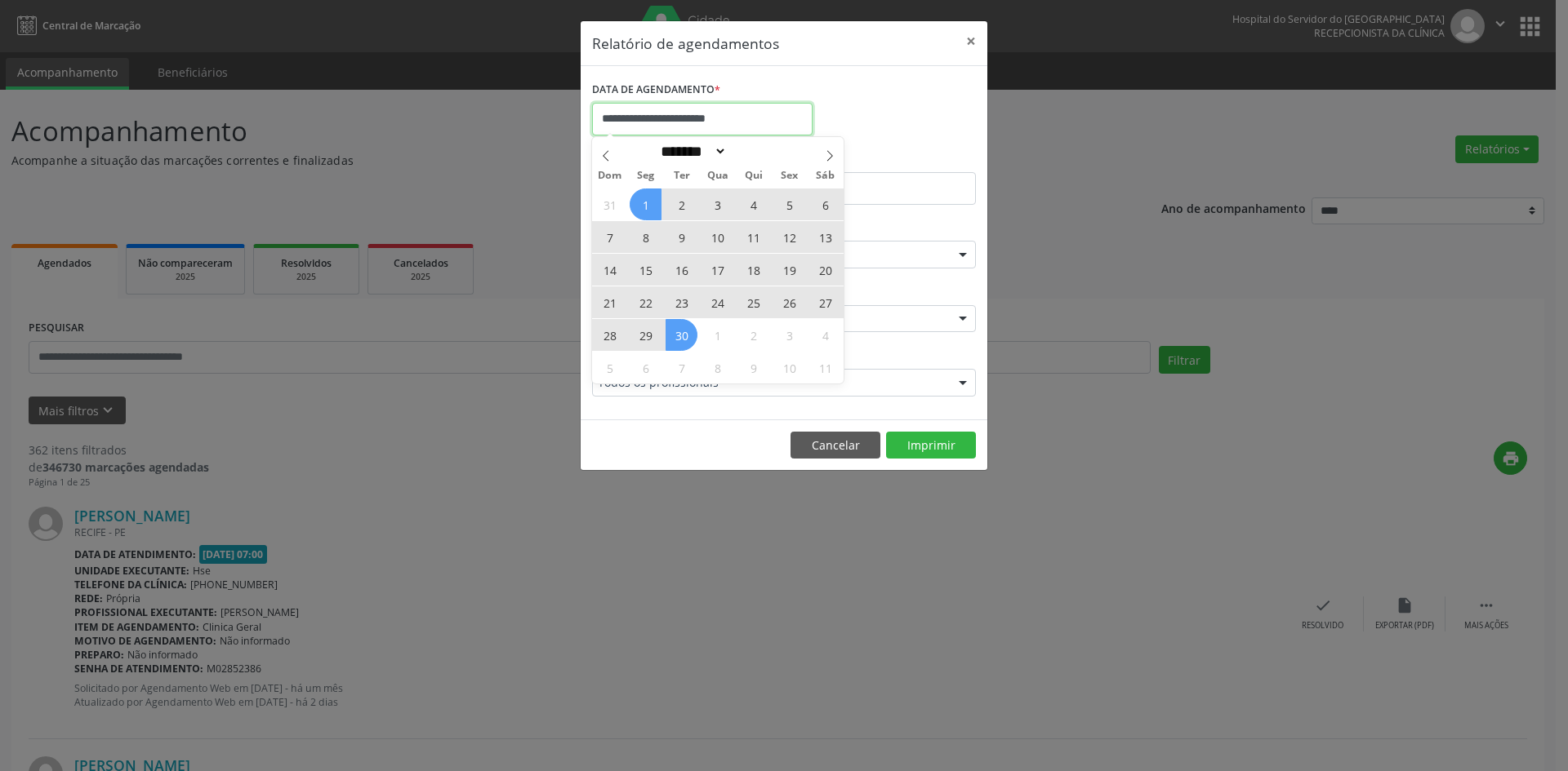
click at [754, 109] on input "**********" at bounding box center [702, 119] width 221 height 33
click at [828, 152] on icon at bounding box center [830, 156] width 11 height 11
select select "*"
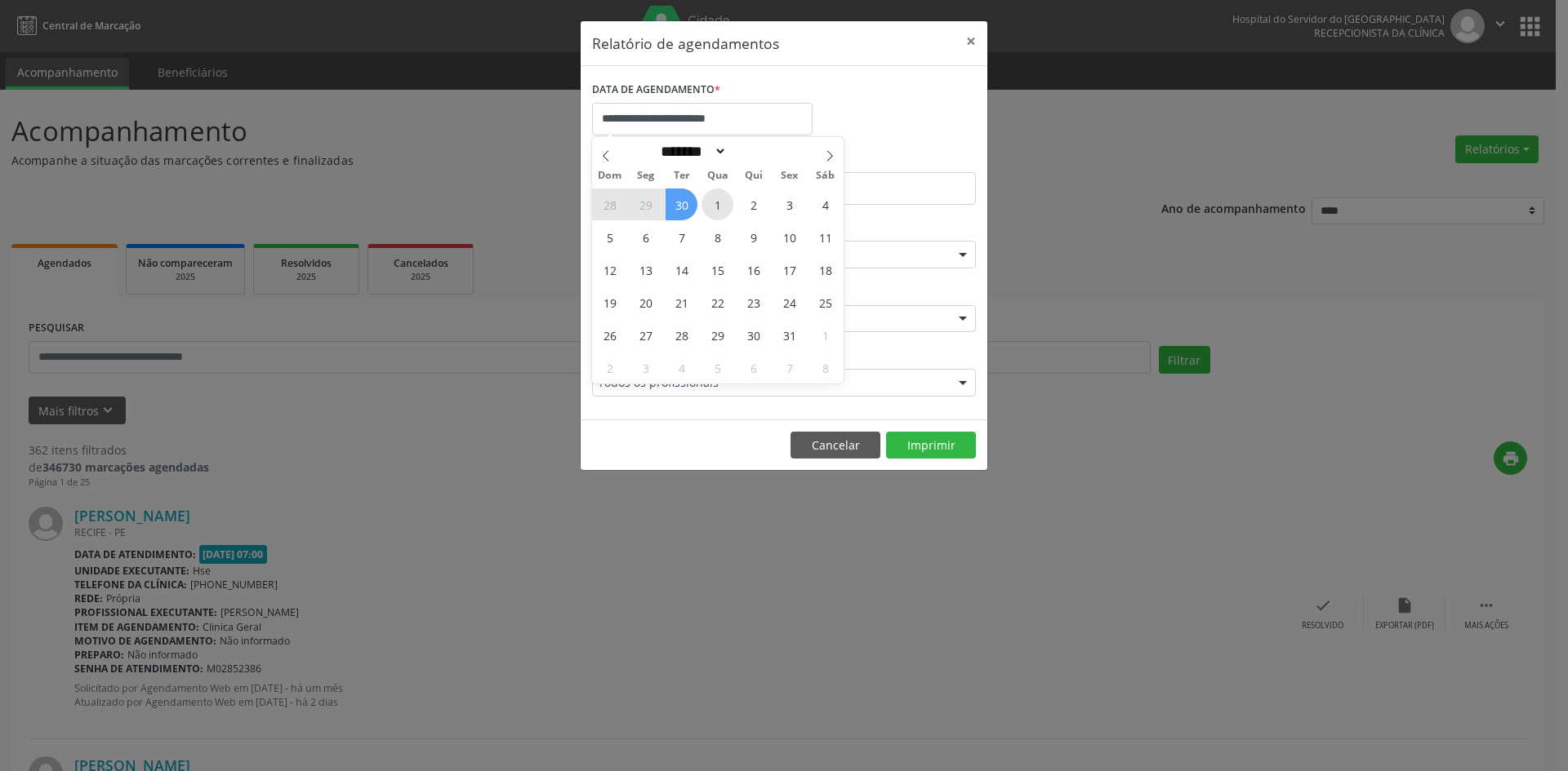
click at [722, 203] on span "1" at bounding box center [718, 205] width 32 height 32
type input "**********"
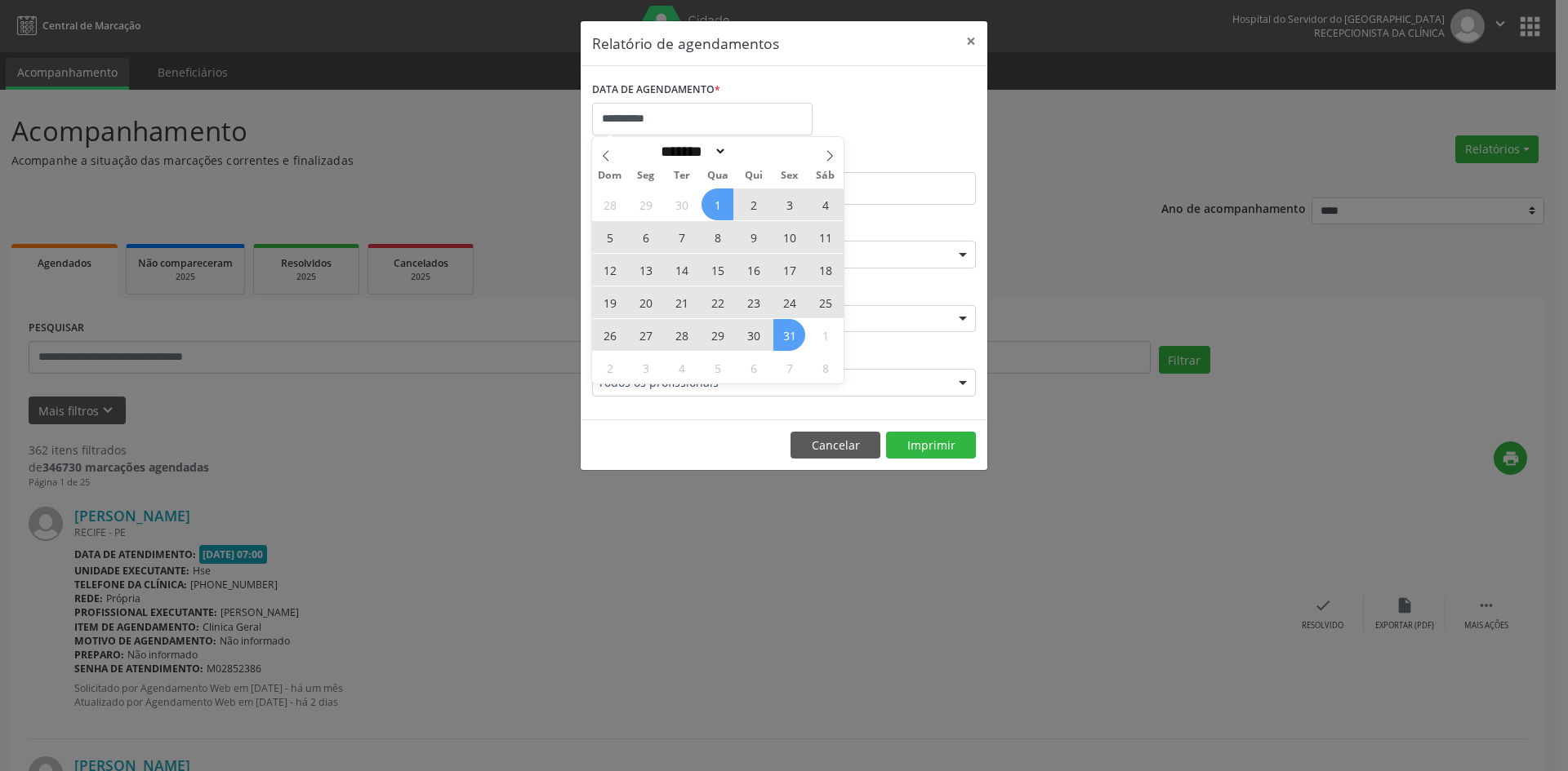
drag, startPoint x: 722, startPoint y: 203, endPoint x: 786, endPoint y: 339, distance: 150.3
click at [786, 339] on div "28 29 30 1 2 3 4 5 6 7 8 9 10 11 12 13 14 15 16 17 18 19 20 21 22 23 24 25 26 2…" at bounding box center [718, 285] width 252 height 196
click at [786, 340] on span "31" at bounding box center [789, 335] width 32 height 32
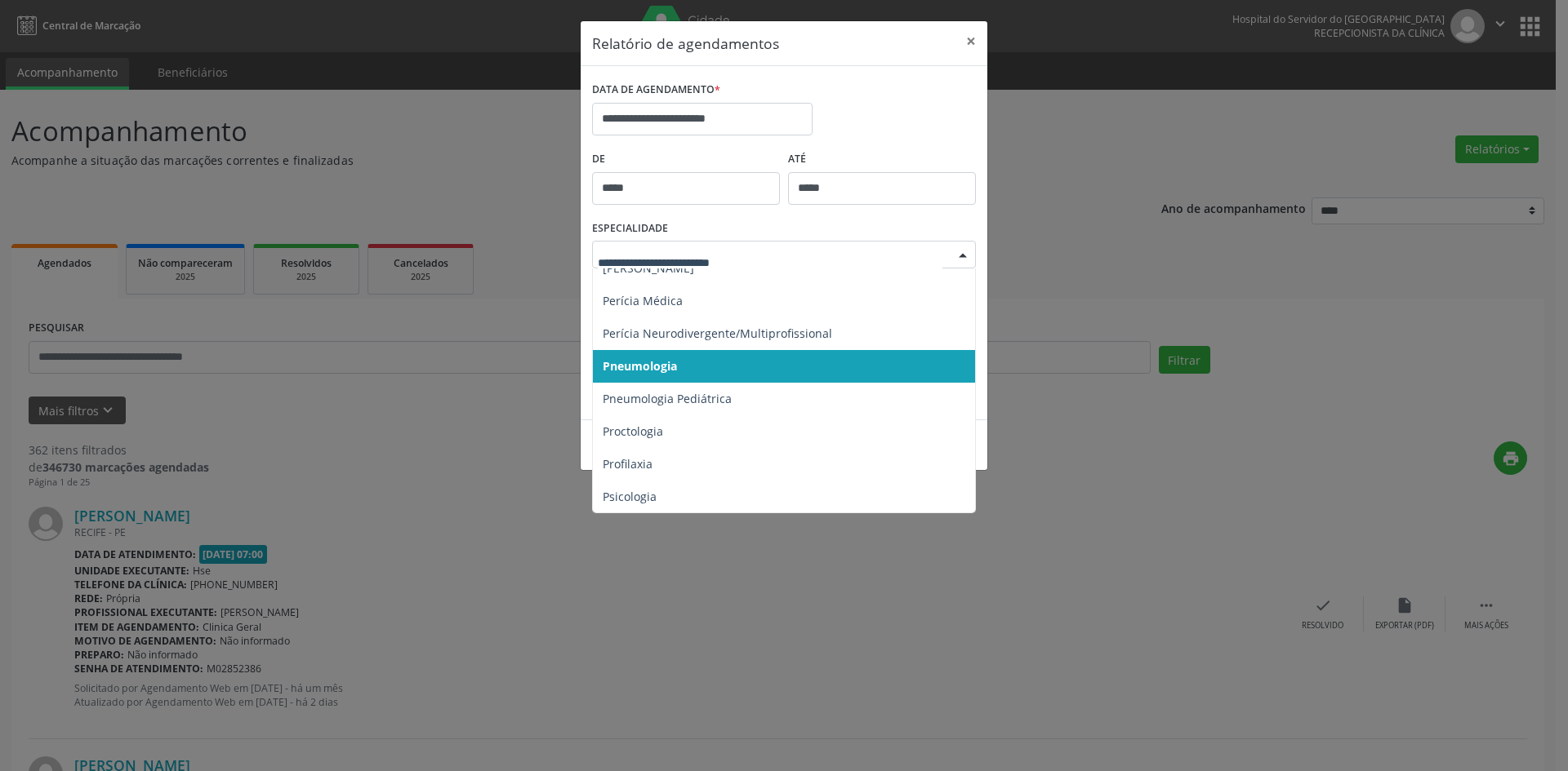
click at [957, 253] on div at bounding box center [963, 255] width 24 height 28
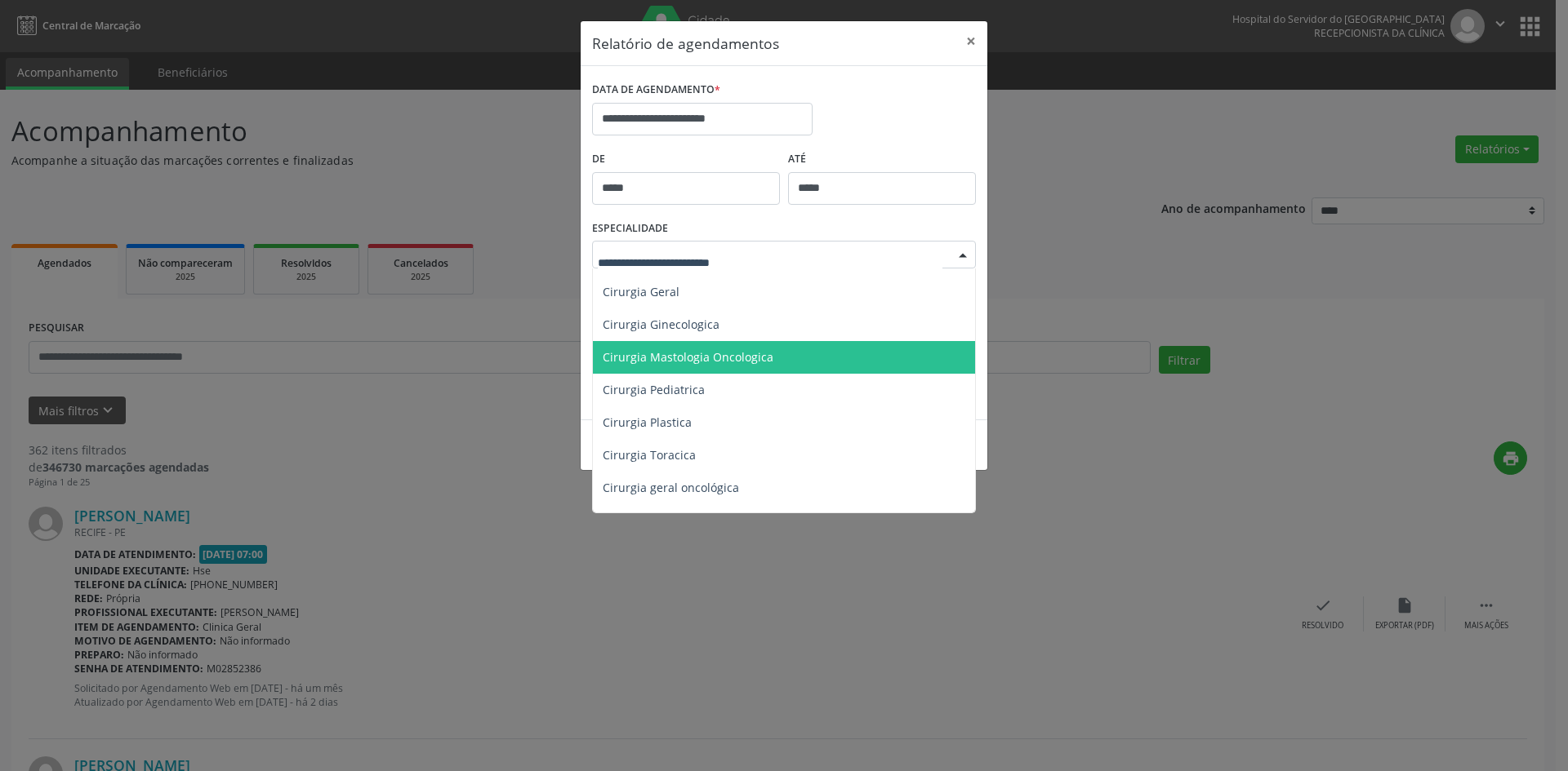
scroll to position [327, 0]
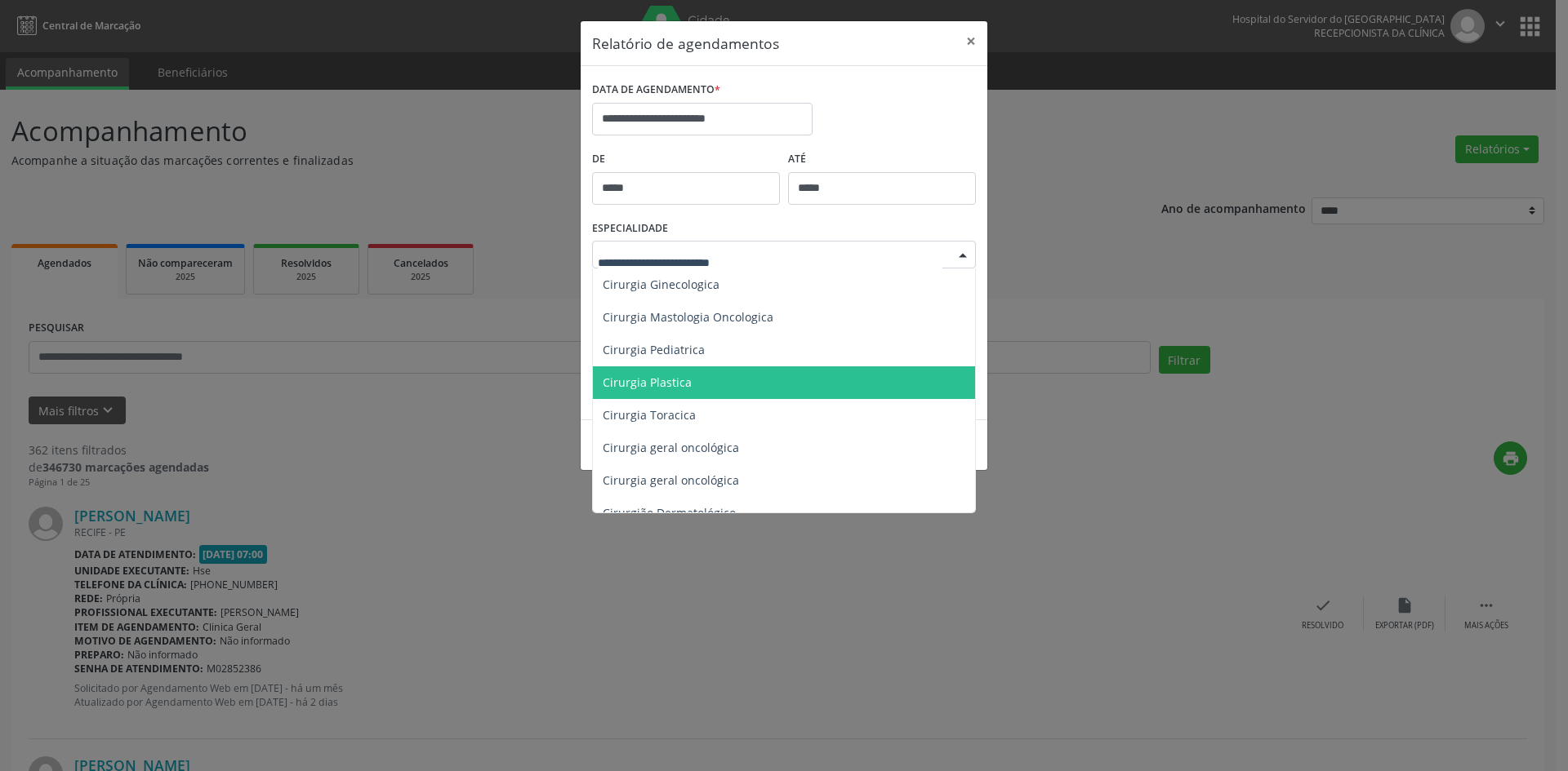
click at [628, 376] on span "Cirurgia Plastica" at bounding box center [647, 382] width 89 height 16
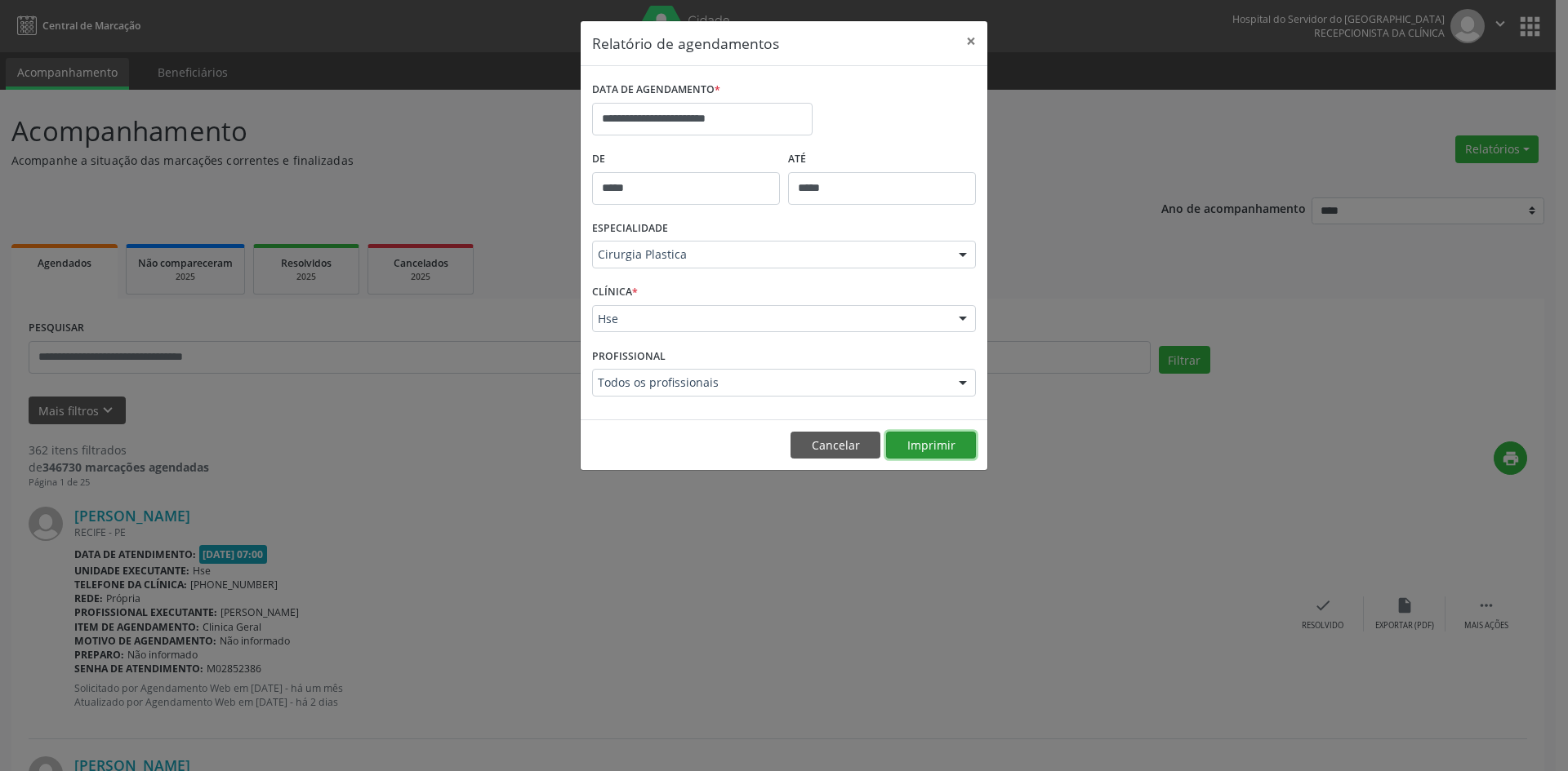
click at [935, 446] on button "Imprimir" at bounding box center [931, 446] width 90 height 28
click at [970, 383] on div at bounding box center [963, 384] width 24 height 28
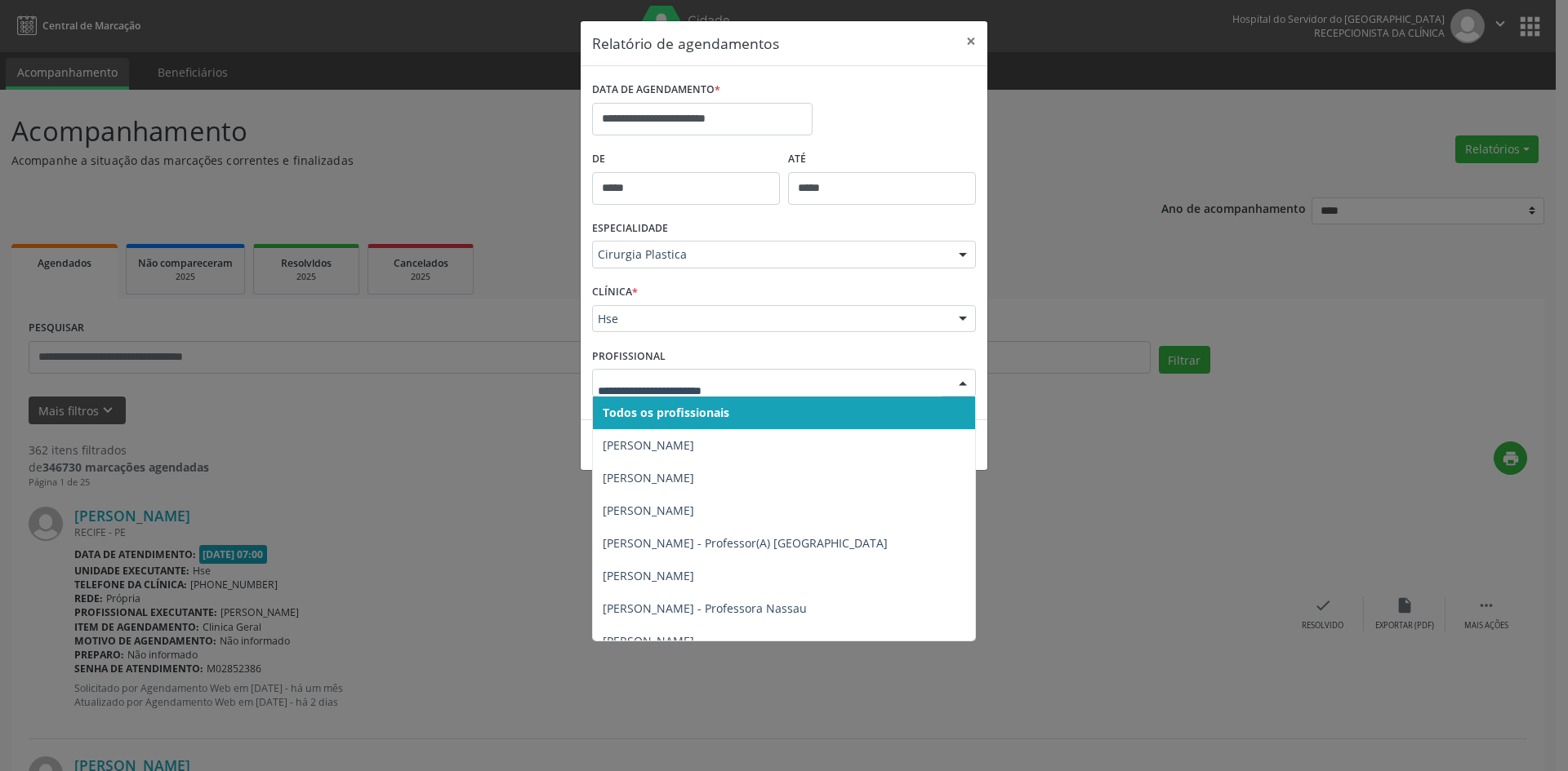
click at [687, 406] on span "Todos os profissionais" at bounding box center [666, 412] width 127 height 16
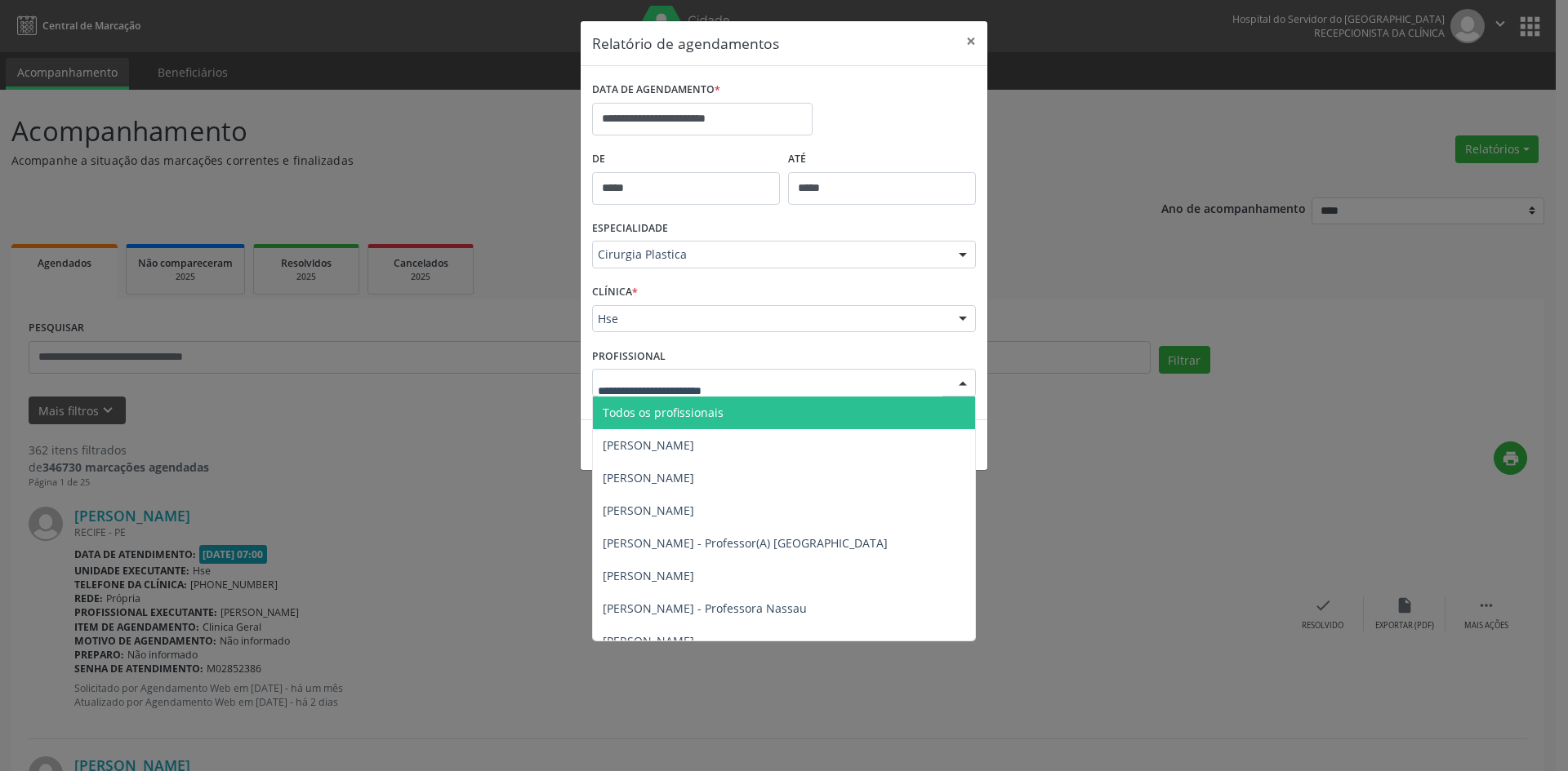
click at [659, 408] on span "Todos os profissionais" at bounding box center [663, 412] width 121 height 16
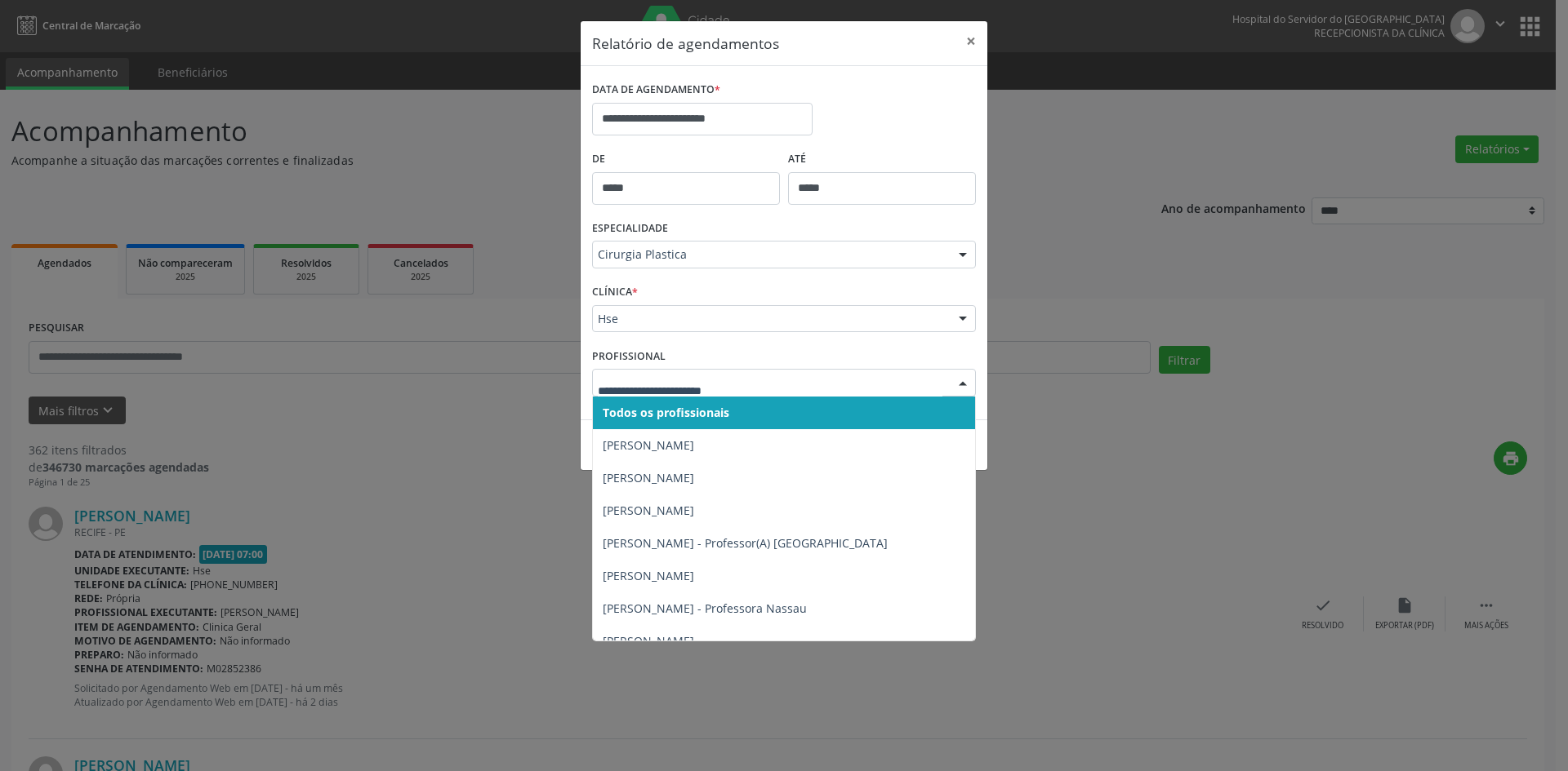
click at [660, 412] on span "Todos os profissionais" at bounding box center [666, 412] width 127 height 16
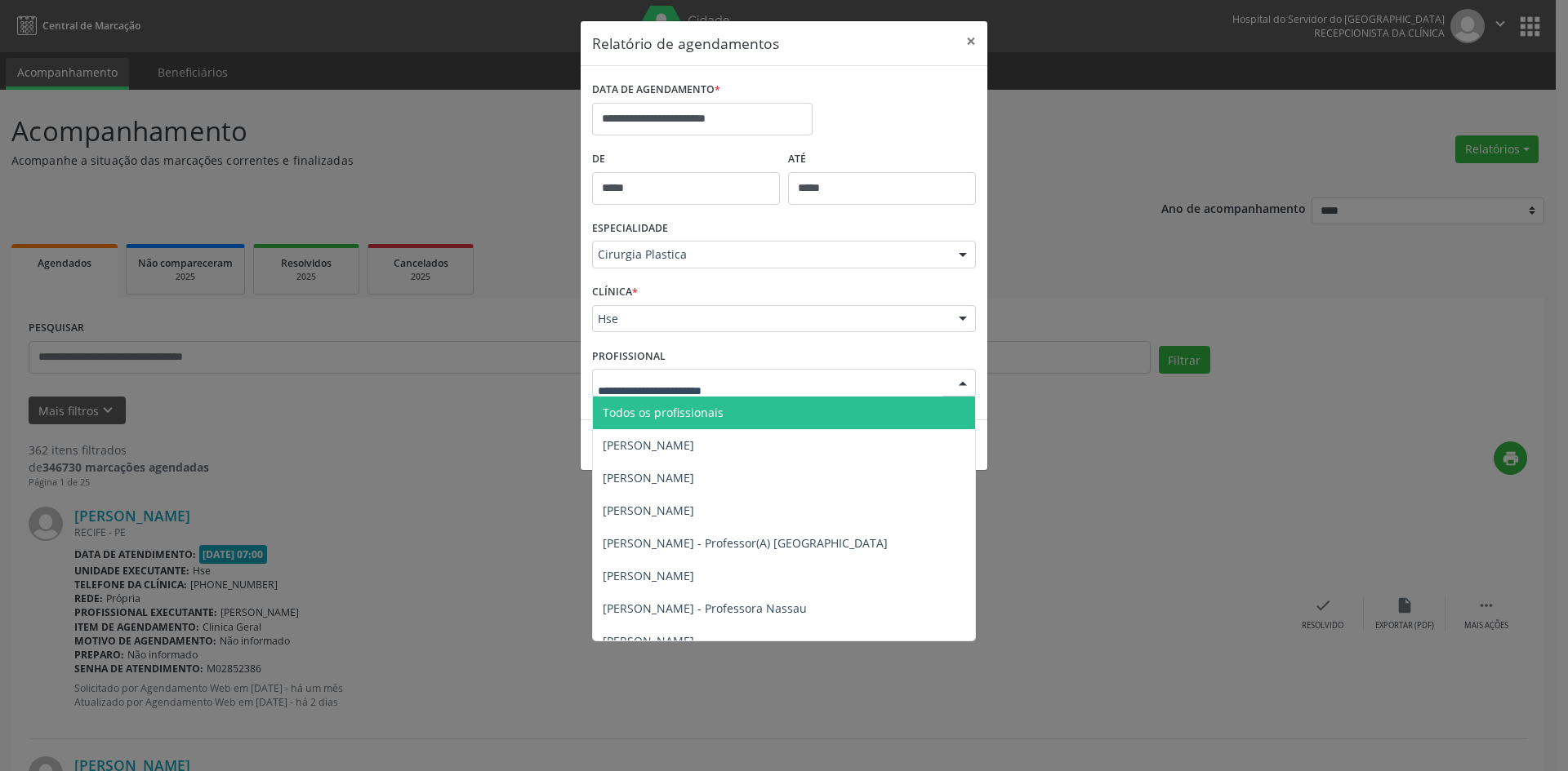
click at [665, 411] on span "Todos os profissionais" at bounding box center [663, 412] width 121 height 16
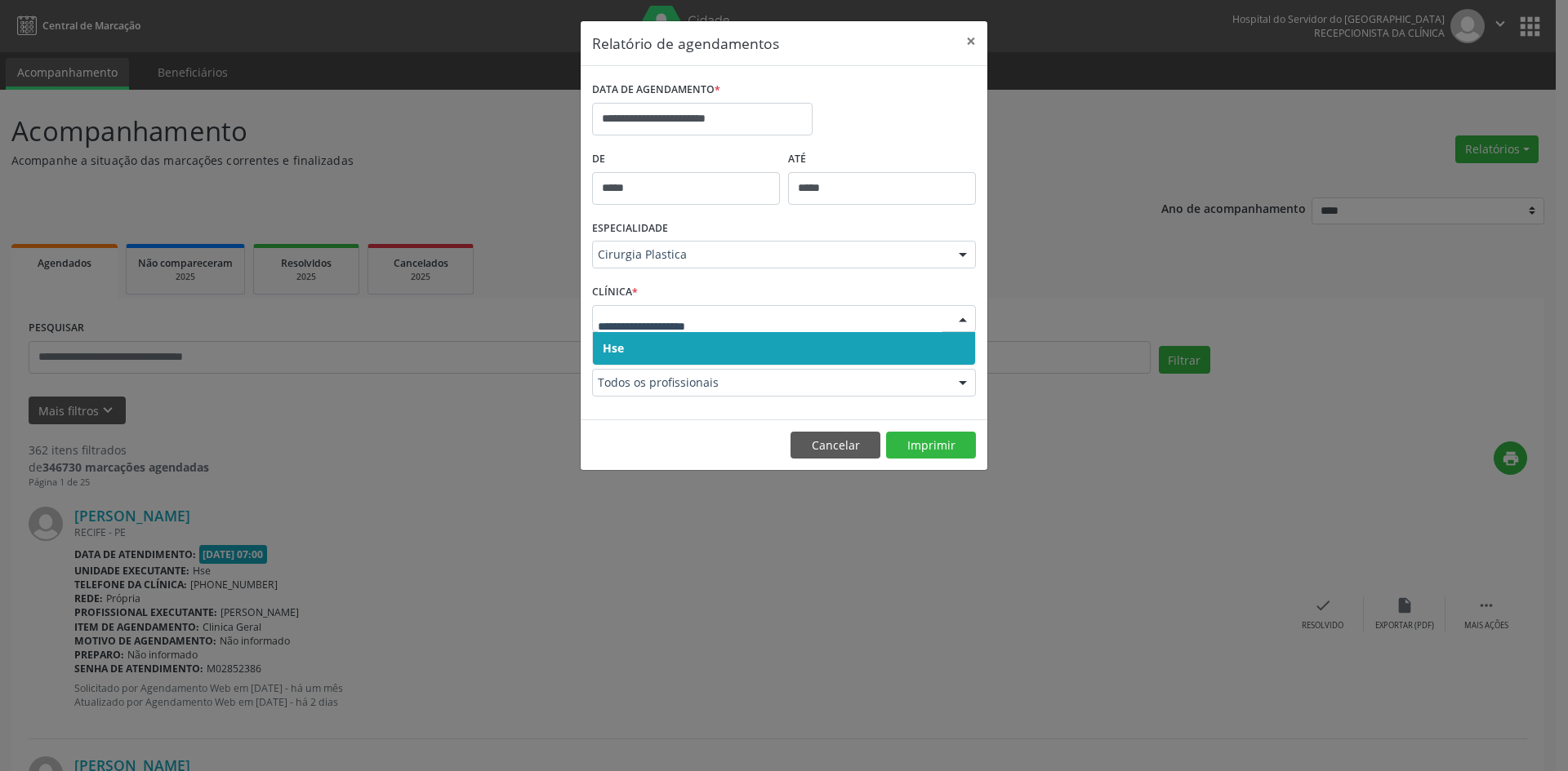
click at [620, 348] on span "Hse" at bounding box center [613, 347] width 22 height 16
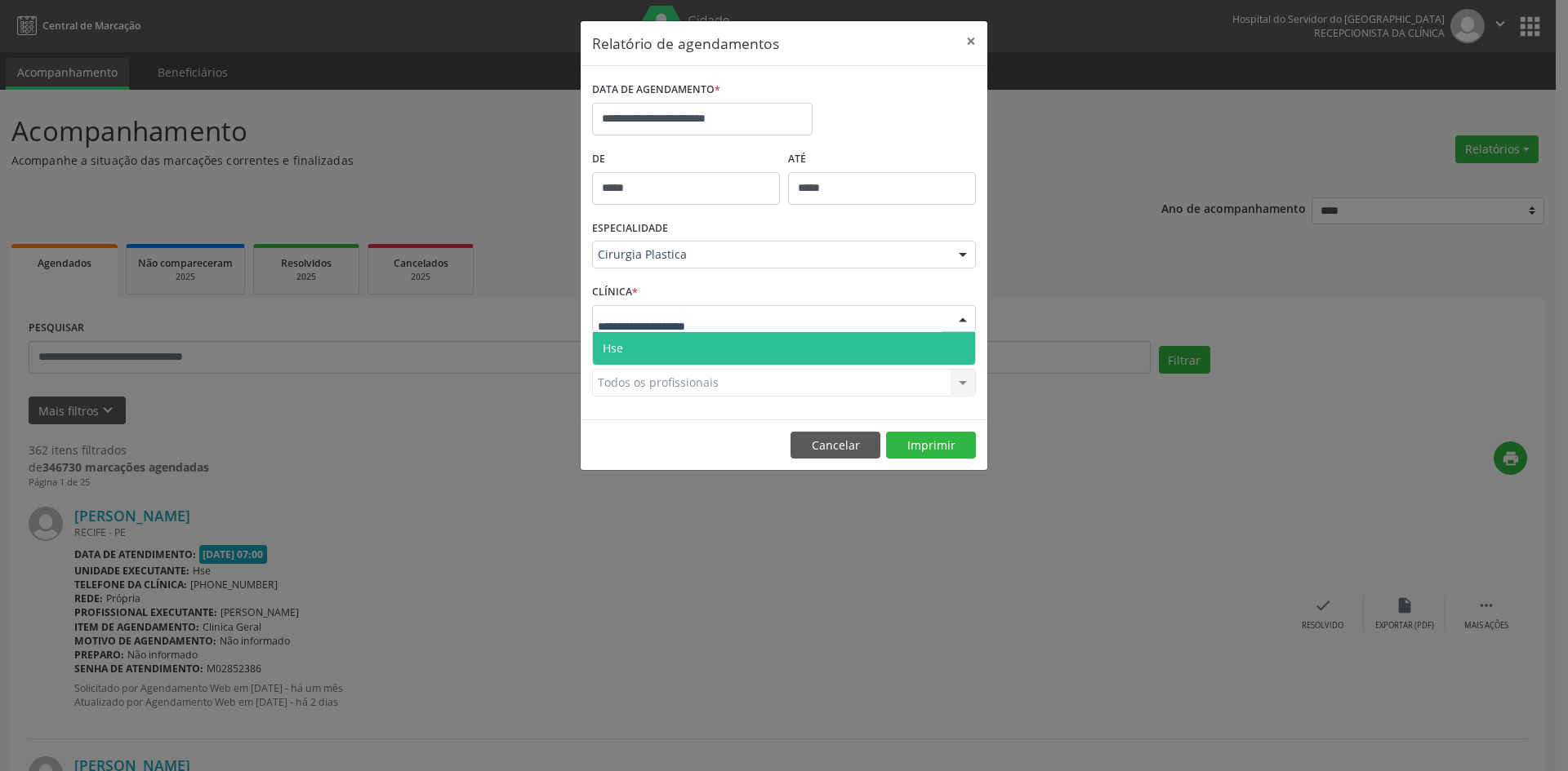
click at [625, 343] on span "Hse" at bounding box center [784, 348] width 382 height 33
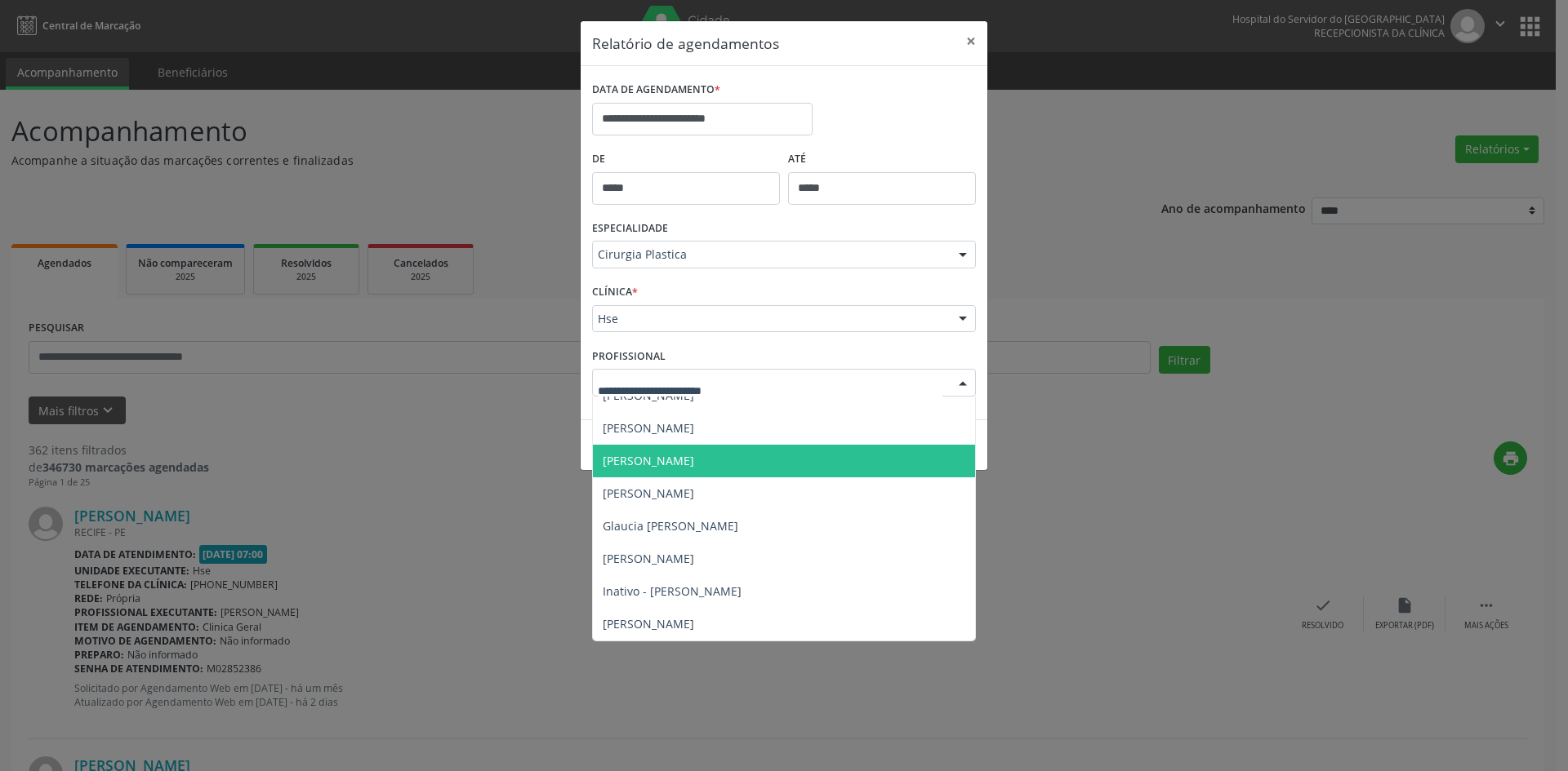
scroll to position [163, 0]
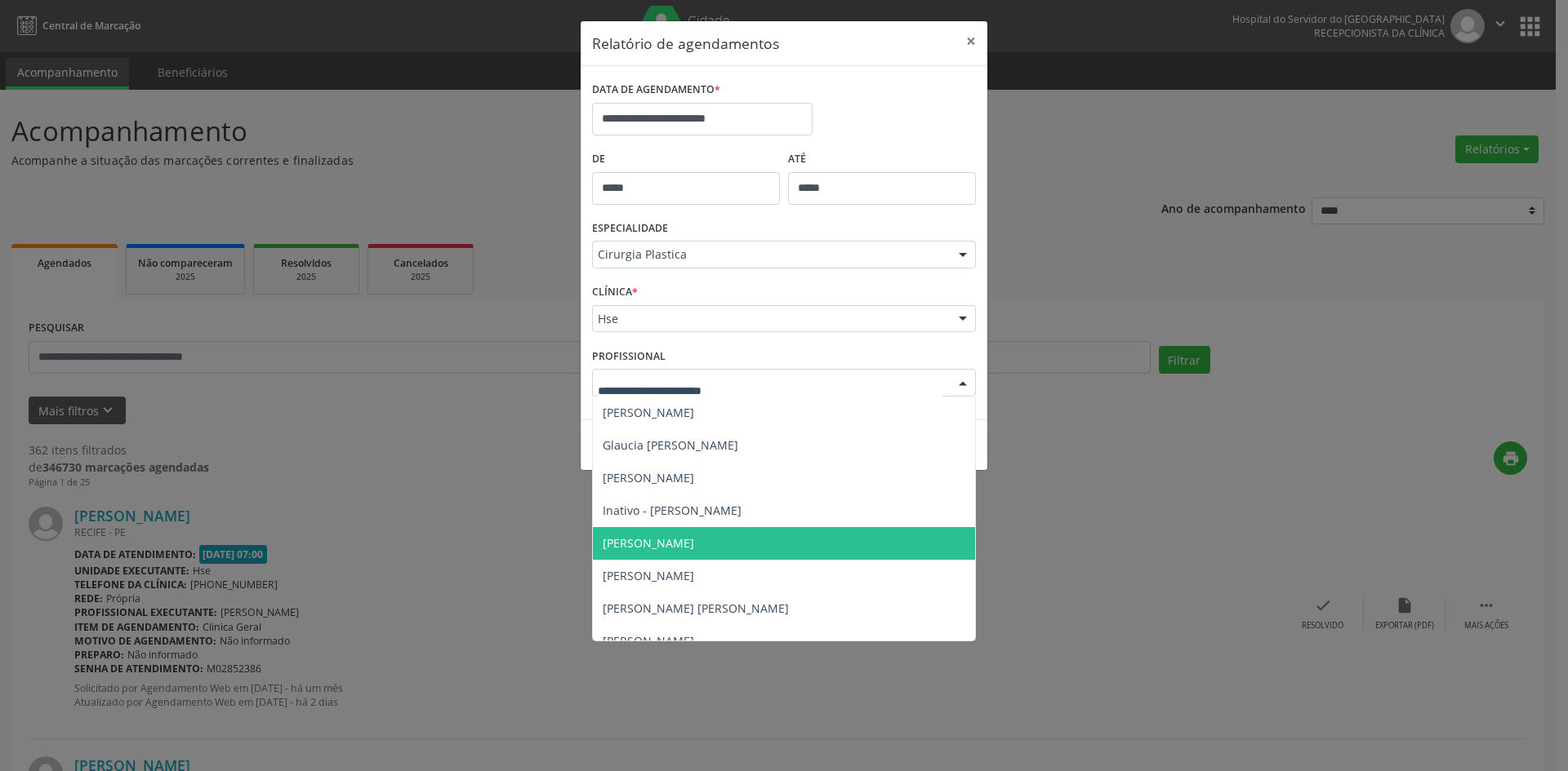
click at [694, 545] on span "[PERSON_NAME]" at bounding box center [648, 543] width 91 height 16
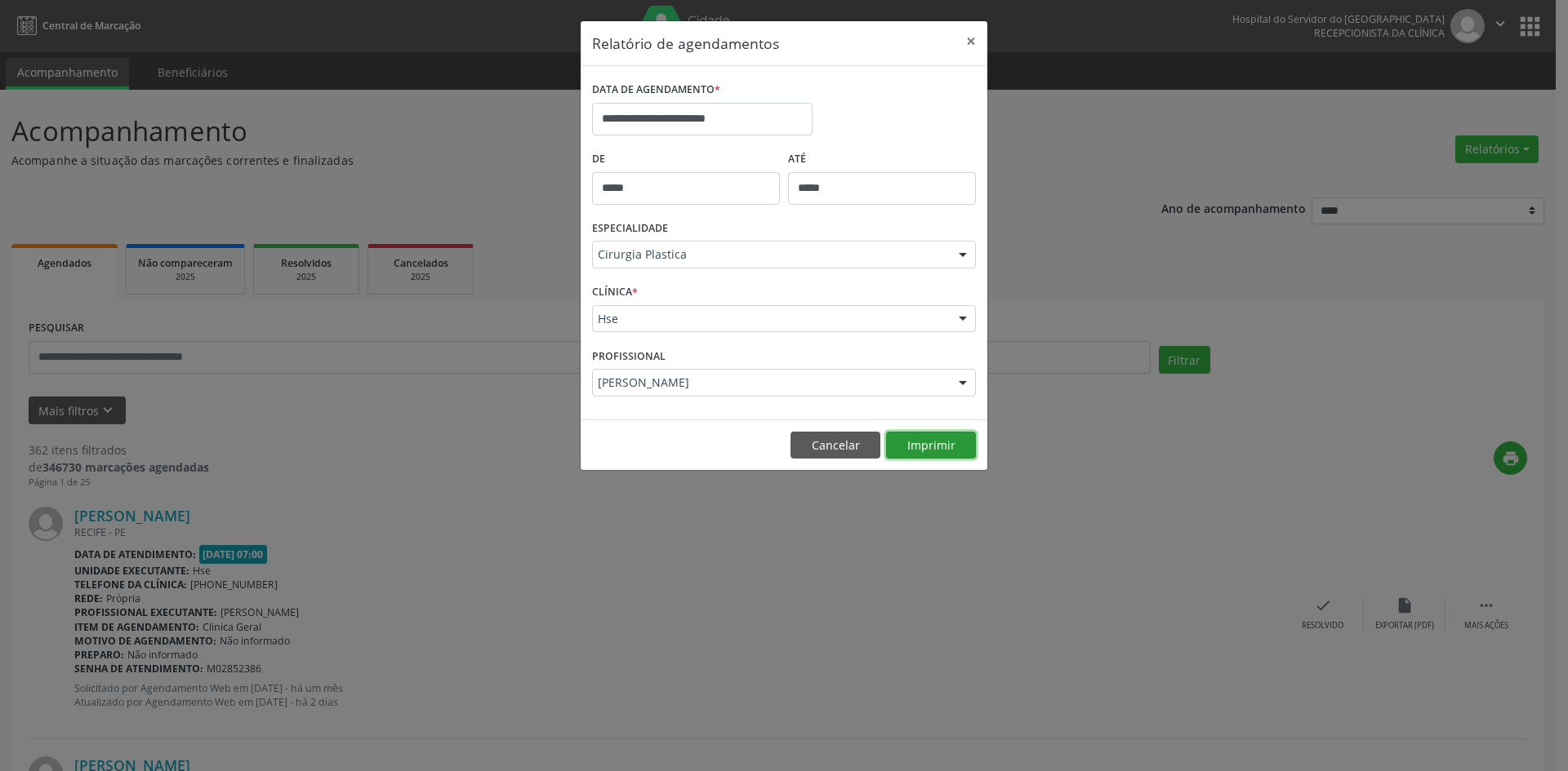
click at [931, 448] on button "Imprimir" at bounding box center [931, 446] width 90 height 28
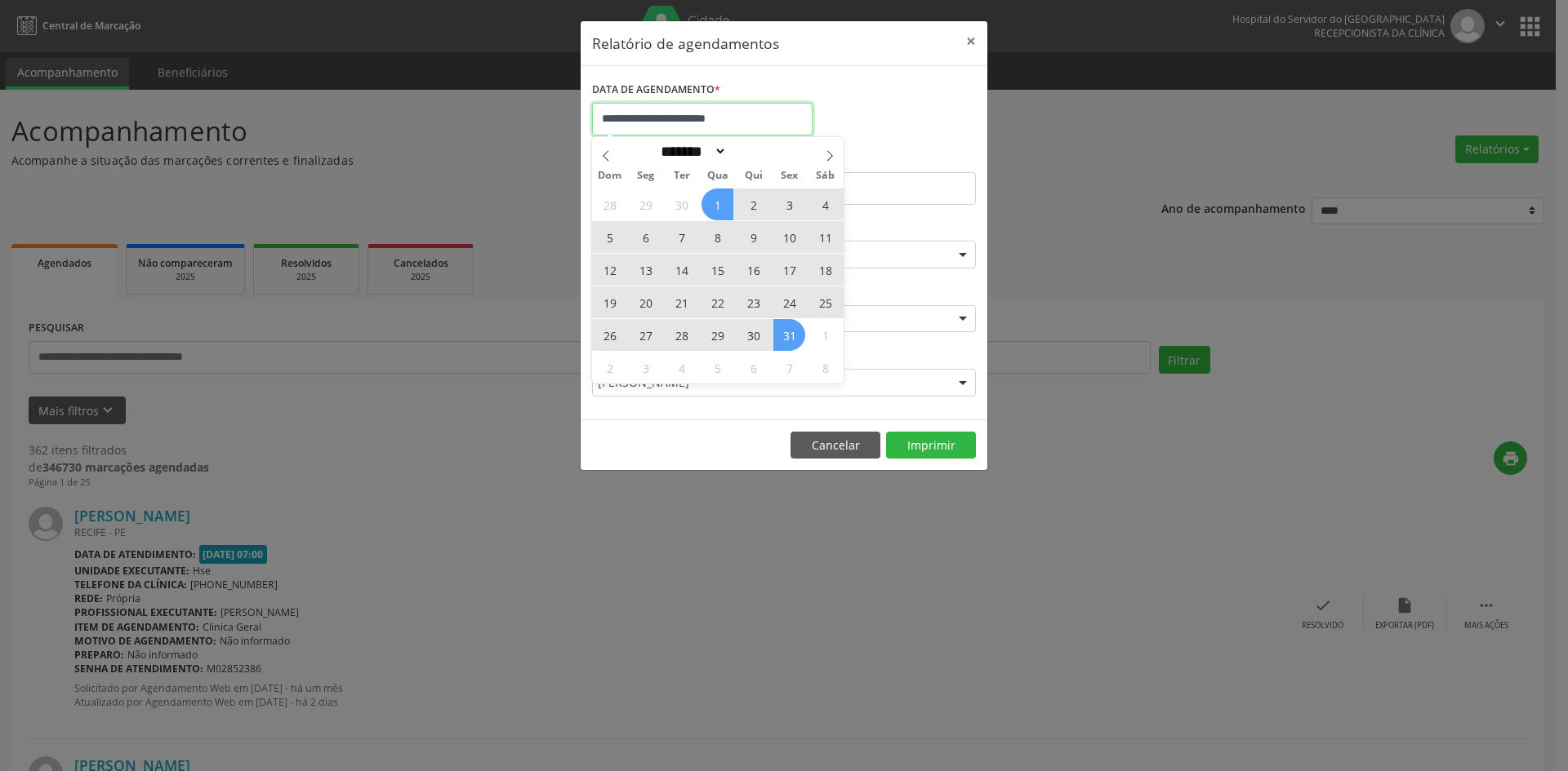
click at [660, 116] on input "**********" at bounding box center [702, 119] width 221 height 33
click at [613, 155] on span at bounding box center [606, 151] width 28 height 28
select select "*"
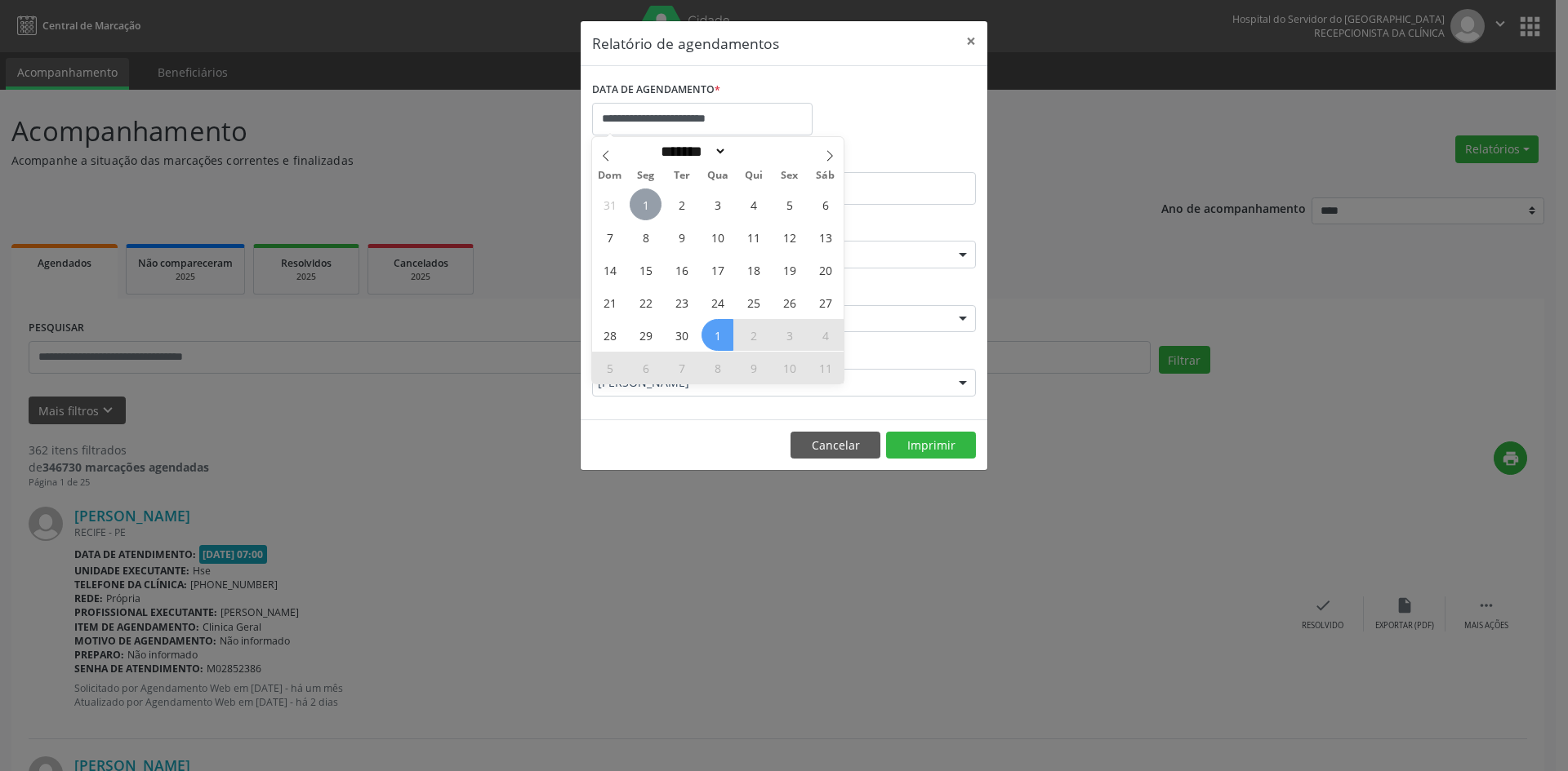
click at [644, 203] on span "1" at bounding box center [645, 205] width 32 height 32
type input "**********"
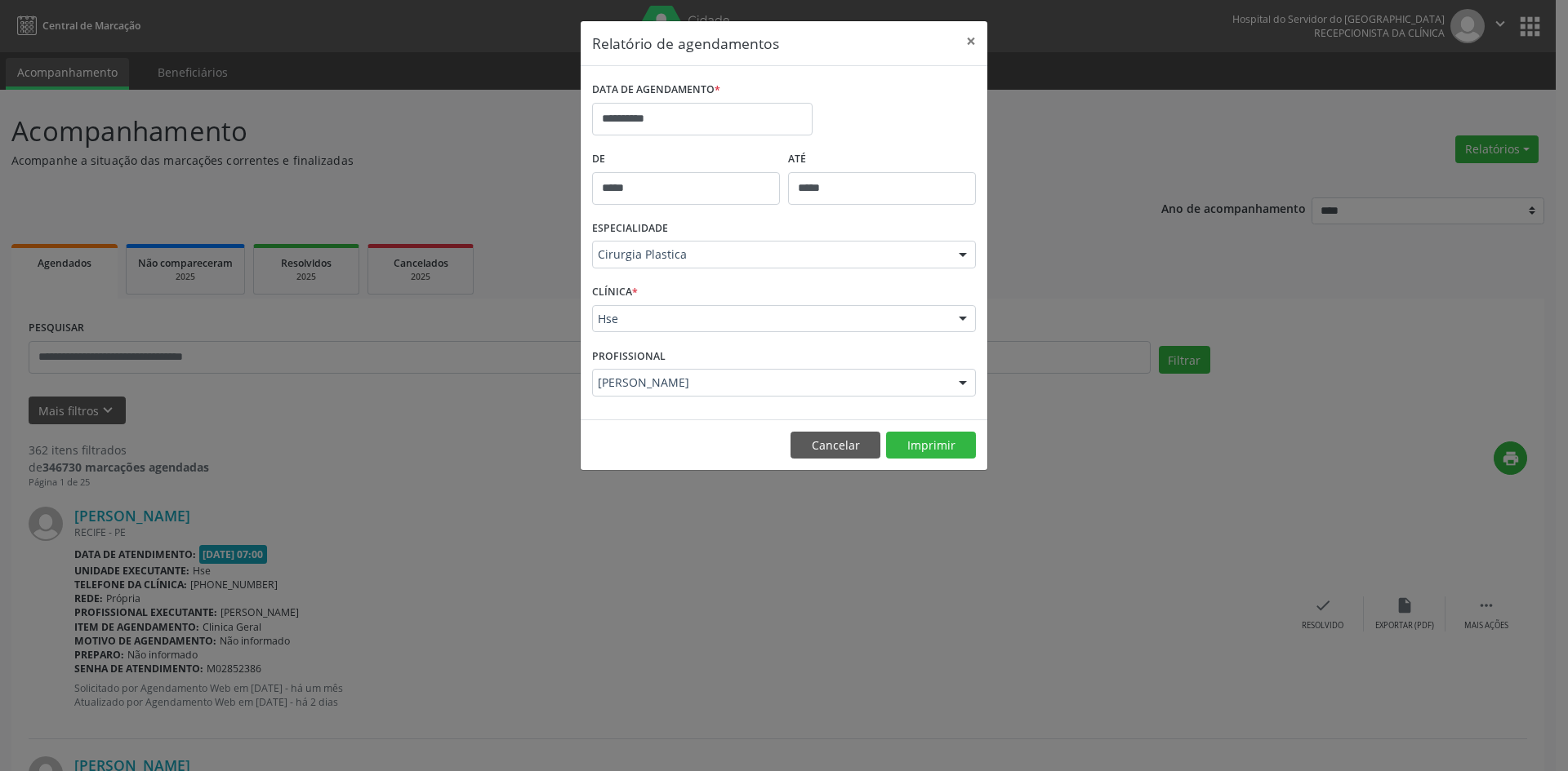
click at [964, 256] on div at bounding box center [963, 255] width 24 height 28
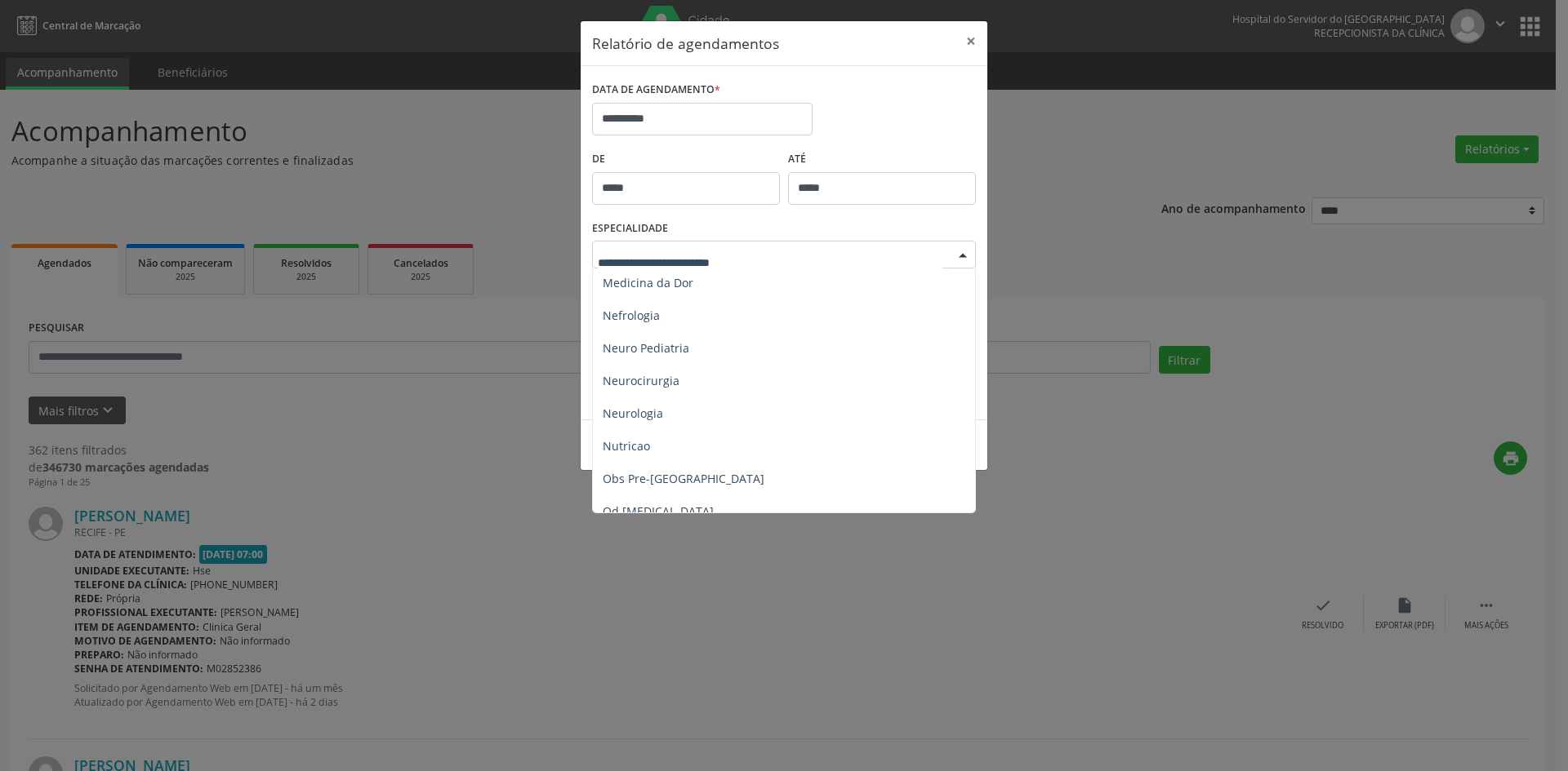
scroll to position [1470, 0]
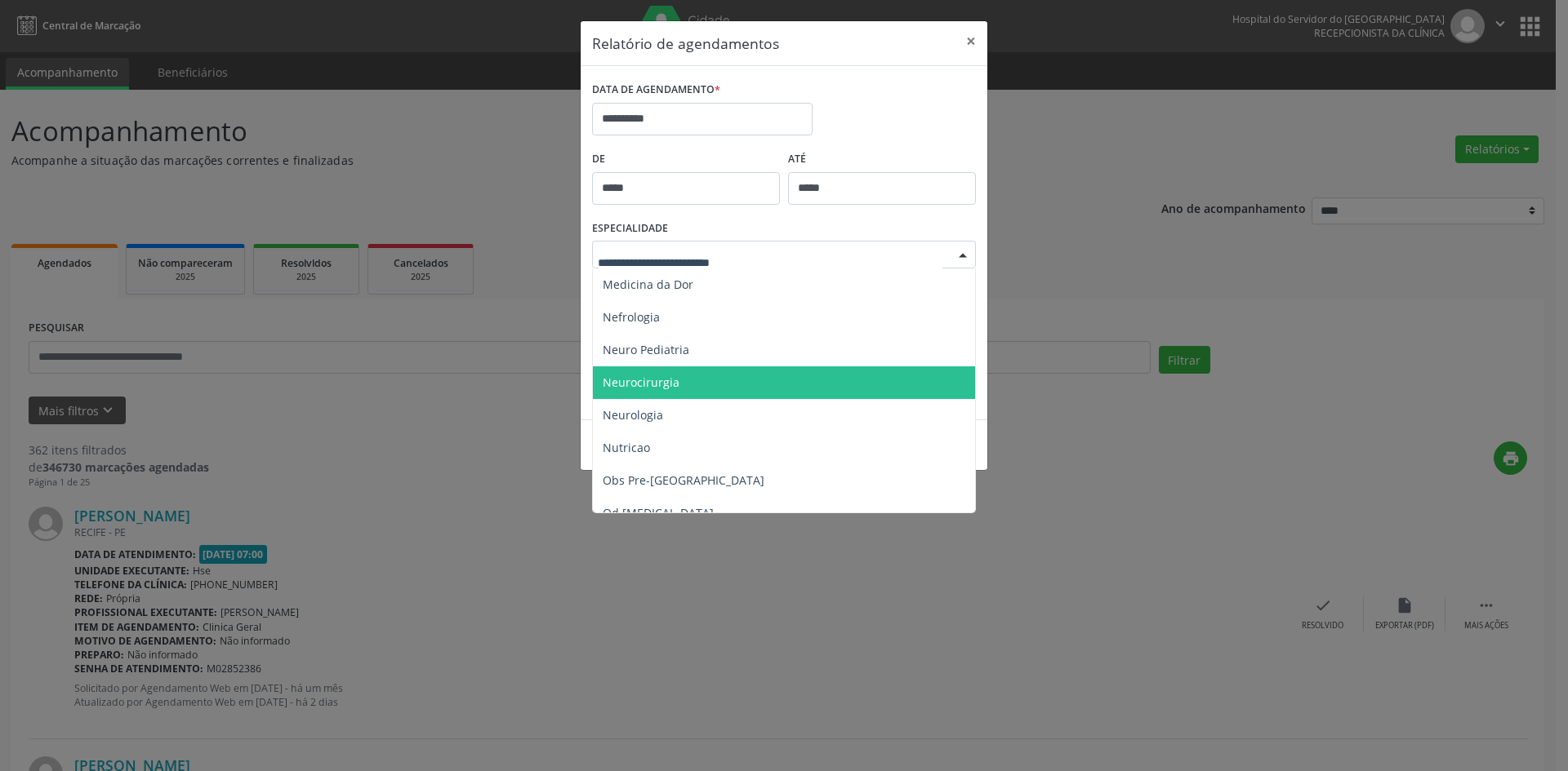
click at [644, 376] on span "Neurocirurgia" at bounding box center [642, 382] width 77 height 16
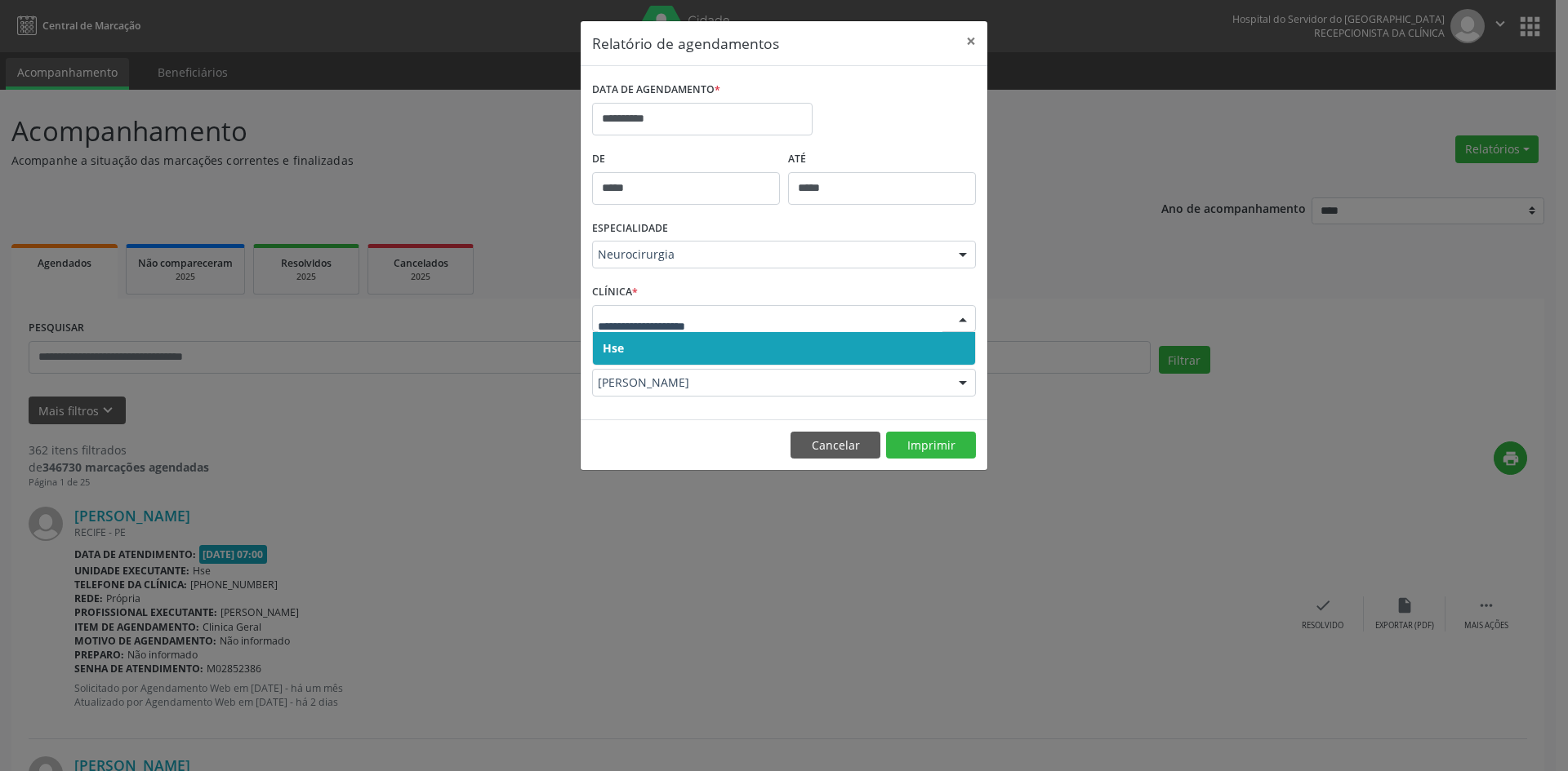
click at [613, 344] on span "Hse" at bounding box center [613, 347] width 22 height 16
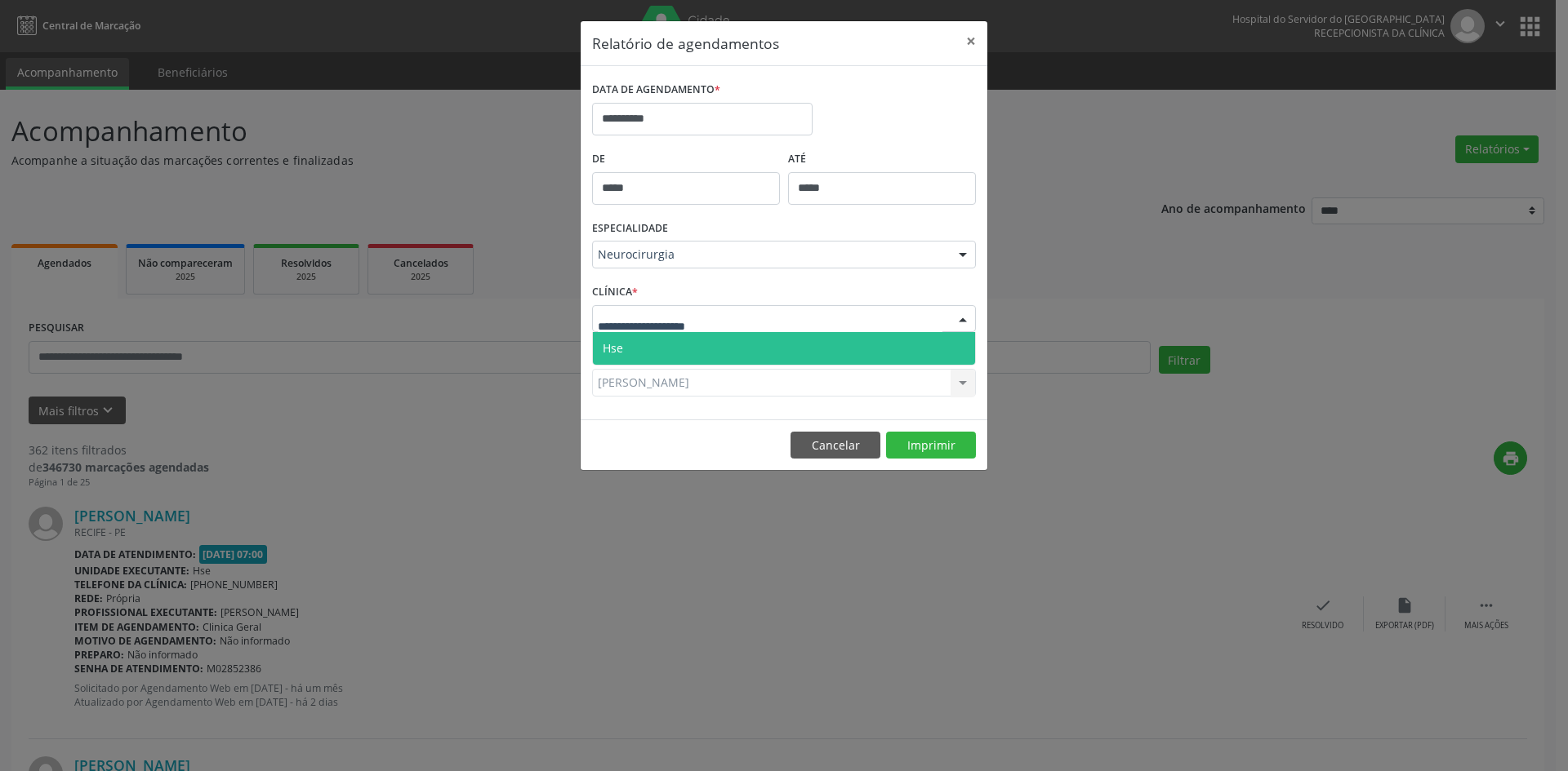
click at [618, 352] on span "Hse" at bounding box center [613, 347] width 21 height 16
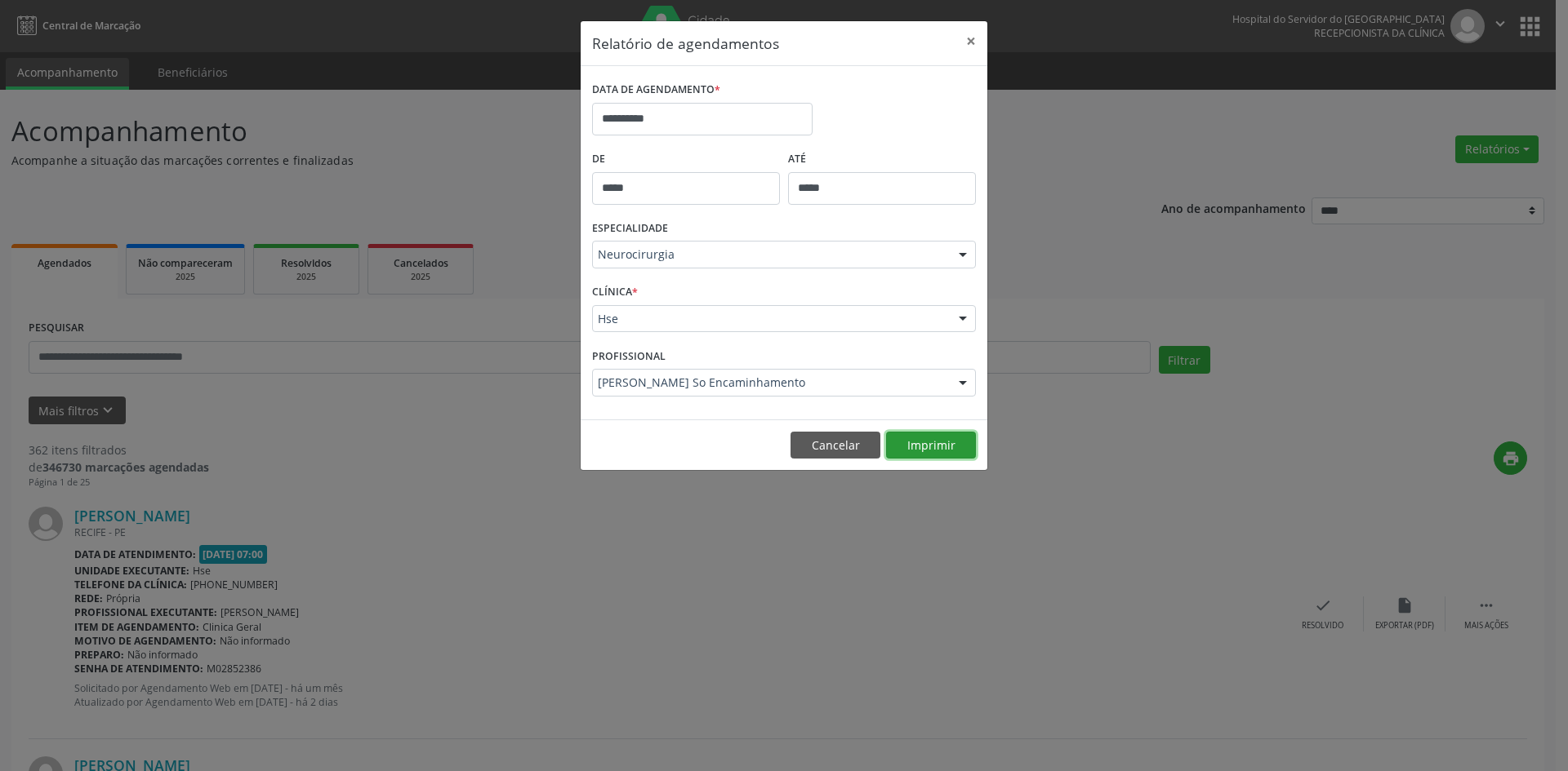
click at [935, 443] on button "Imprimir" at bounding box center [931, 446] width 90 height 28
